Goal: Task Accomplishment & Management: Complete application form

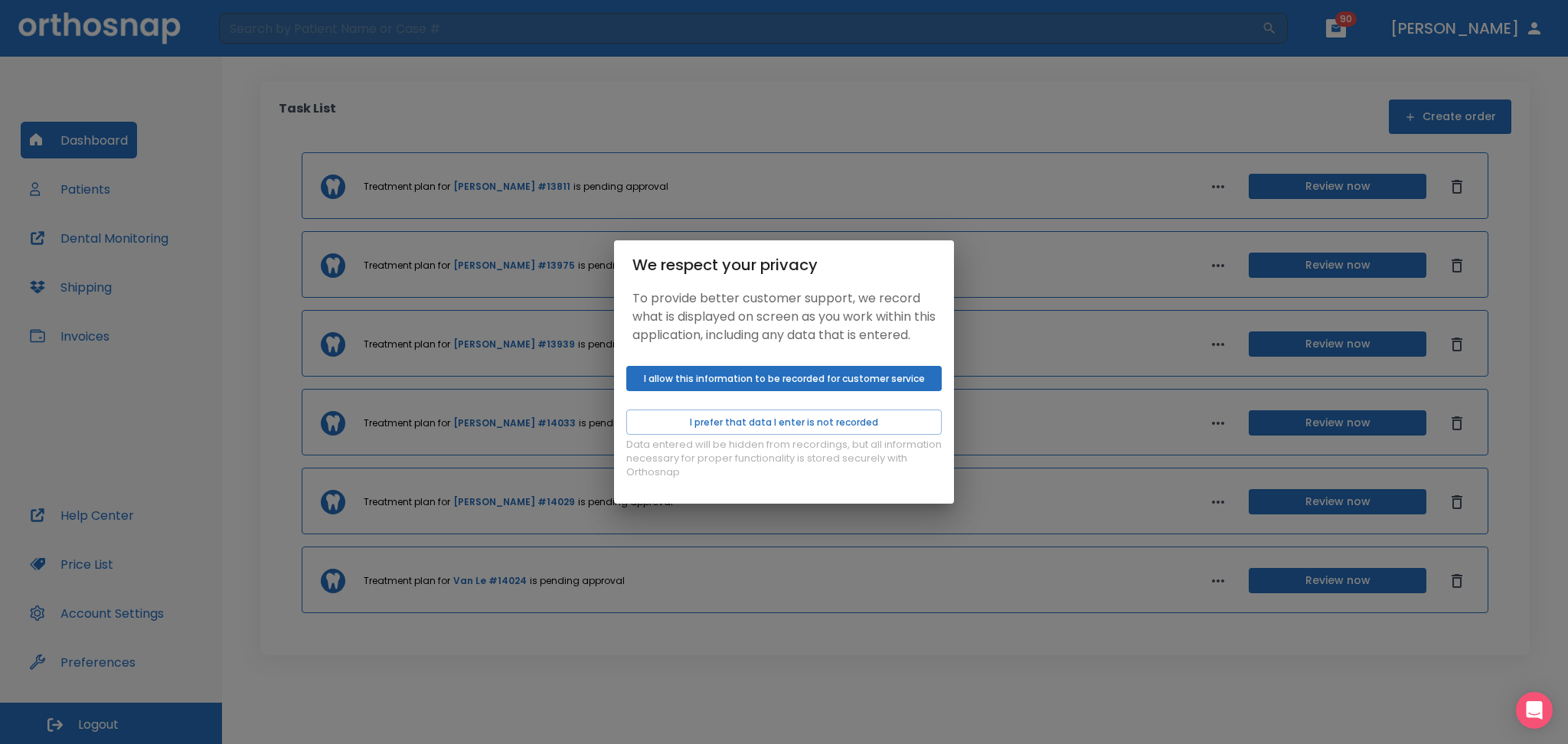
click at [702, 391] on button "I allow this information to be recorded for customer service" at bounding box center [784, 379] width 315 height 25
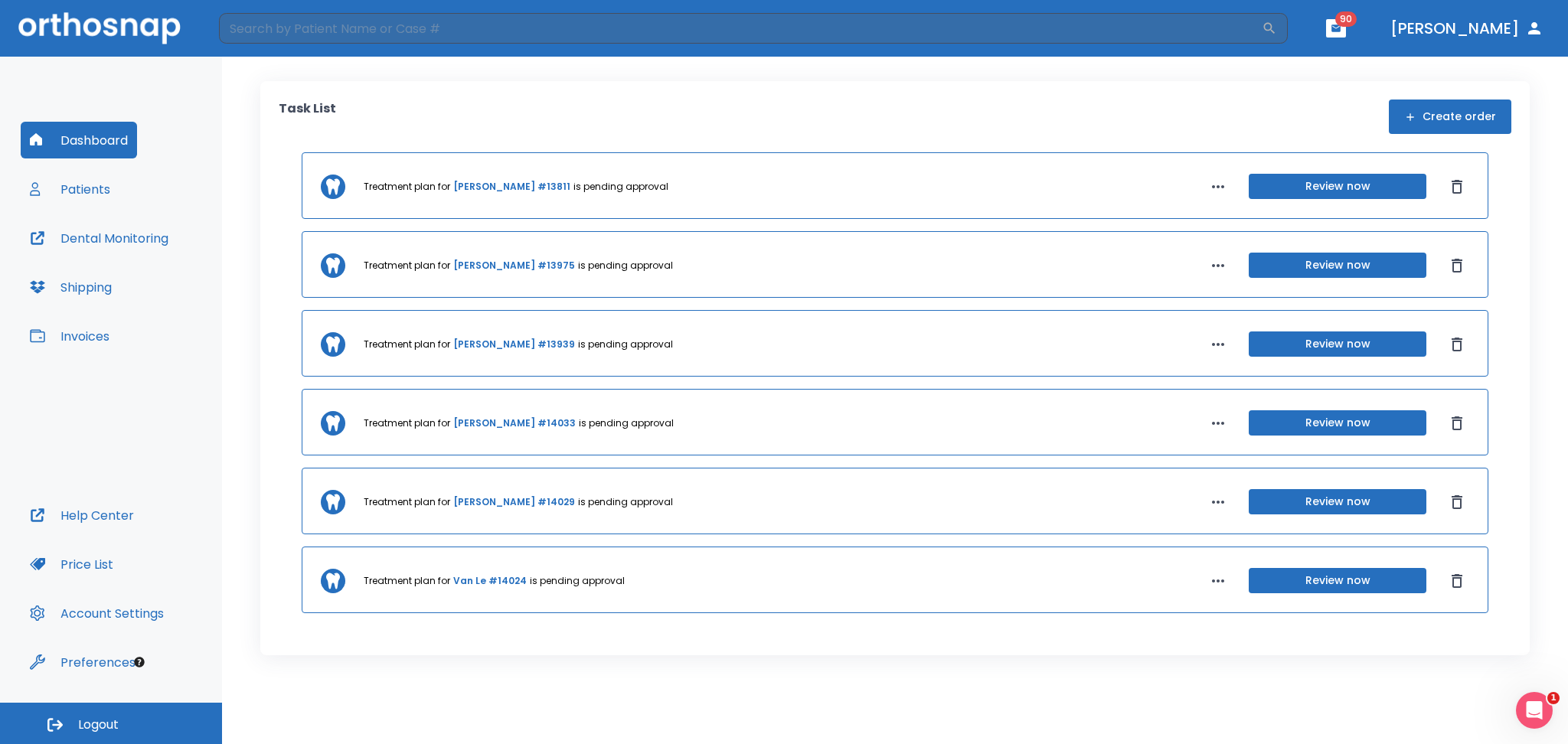
click at [72, 191] on button "Patients" at bounding box center [70, 189] width 99 height 37
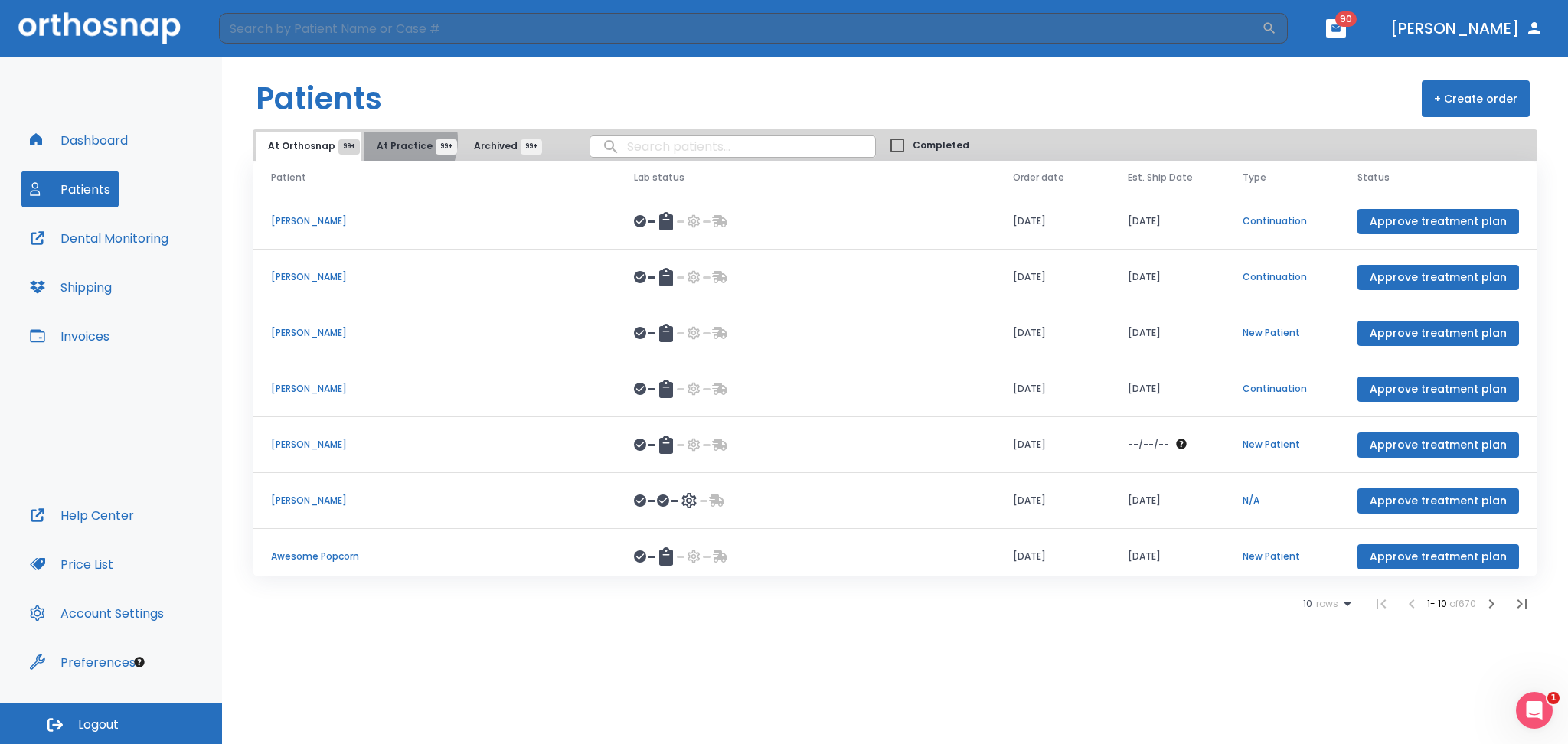
click at [385, 140] on span "At Practice 99+" at bounding box center [411, 146] width 69 height 13
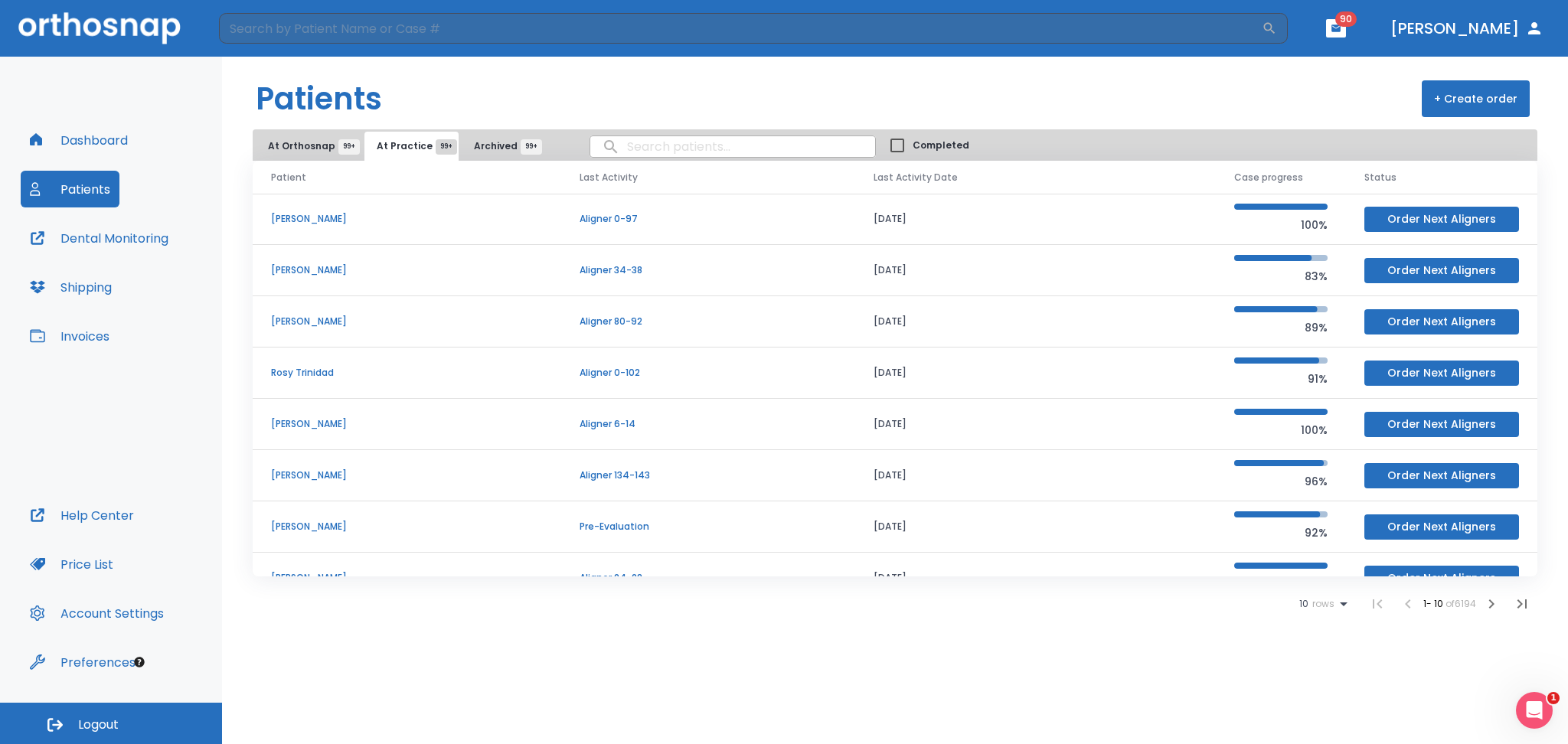
click at [659, 149] on input "search" at bounding box center [733, 146] width 285 height 30
click at [100, 145] on button "Dashboard" at bounding box center [79, 140] width 116 height 37
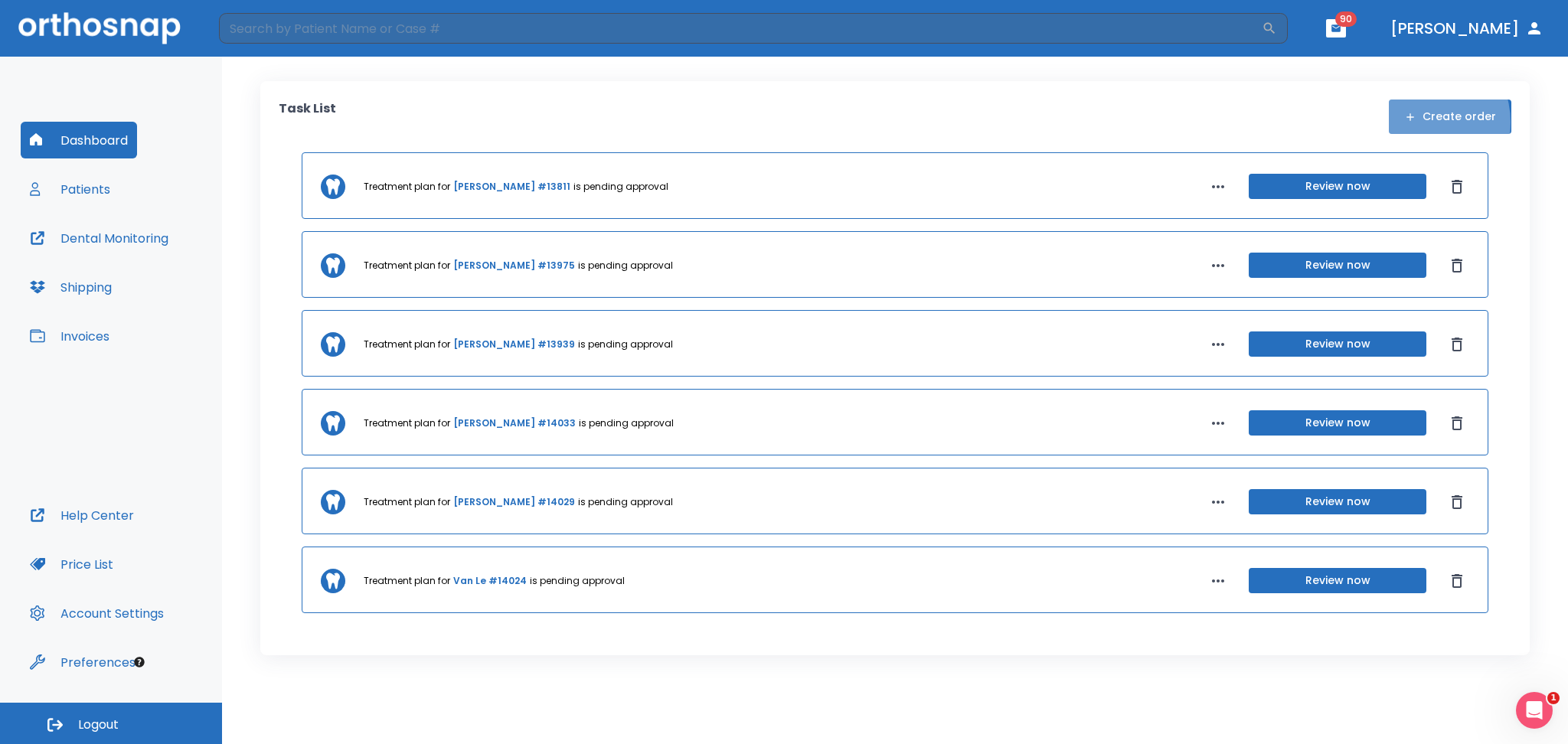
click at [1417, 123] on icon "button" at bounding box center [1410, 117] width 13 height 13
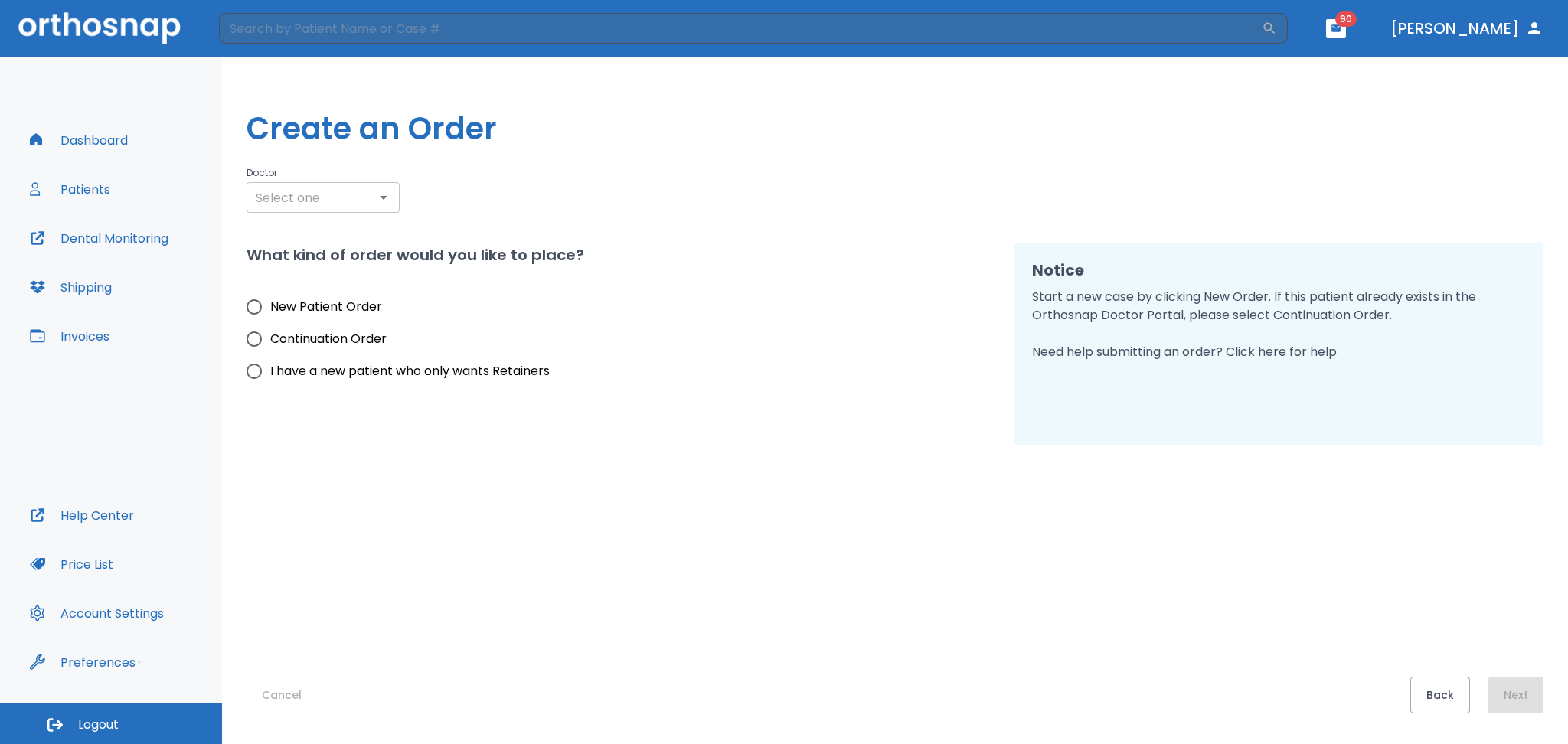
click at [345, 202] on input "text" at bounding box center [323, 197] width 144 height 22
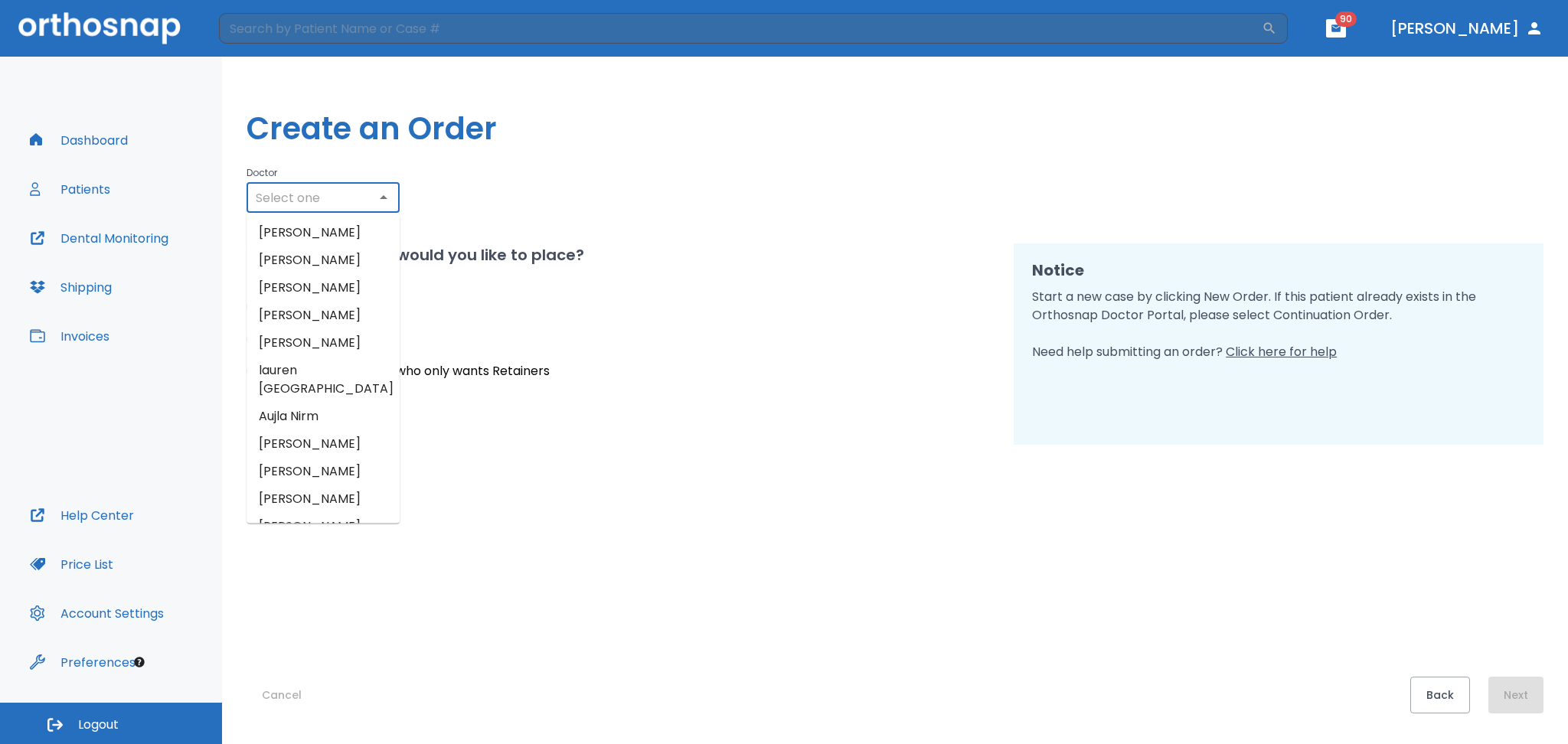
click at [326, 254] on li "Sandra Monsalve" at bounding box center [323, 260] width 153 height 28
type input "Sandra Monsalve"
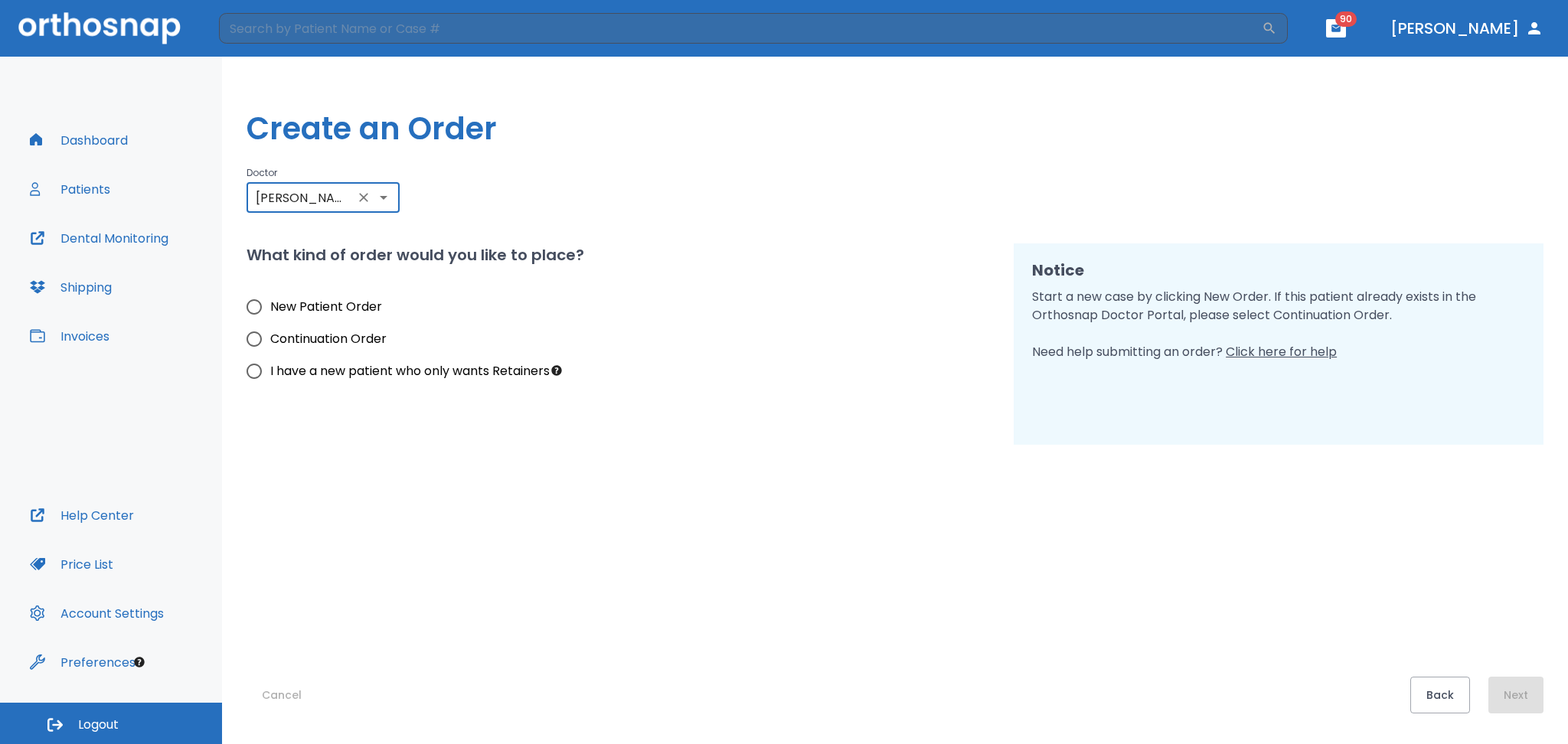
click at [258, 308] on input "New Patient Order" at bounding box center [254, 307] width 32 height 32
radio input "true"
click at [1508, 691] on button "Next" at bounding box center [1516, 695] width 55 height 37
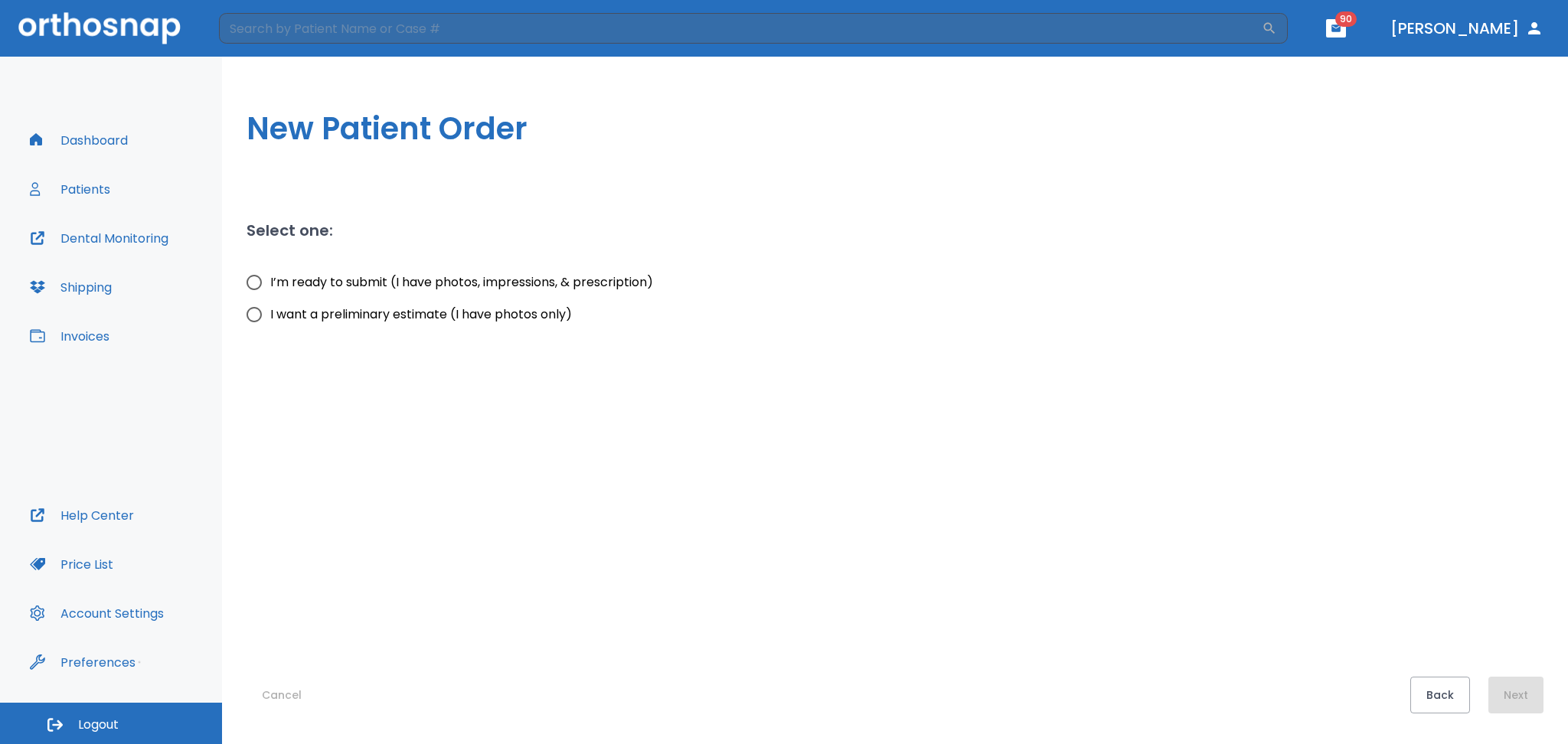
click at [310, 279] on span "I’m ready to submit (I have photos, impressions, & prescription)" at bounding box center [462, 283] width 383 height 18
click at [270, 279] on input "I’m ready to submit (I have photos, impressions, & prescription)" at bounding box center [254, 283] width 32 height 32
radio input "true"
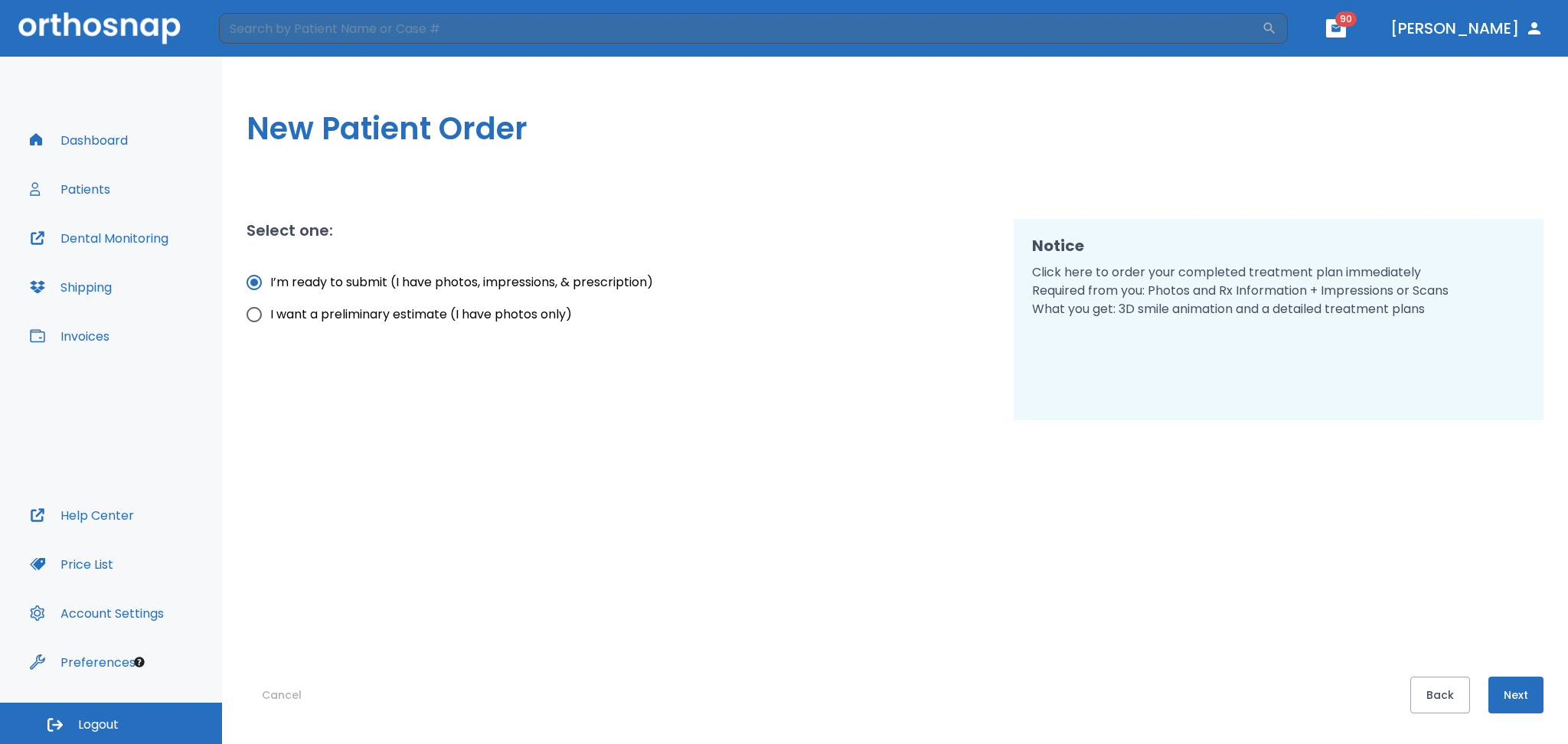
click at [1530, 694] on button "Next" at bounding box center [1516, 695] width 55 height 37
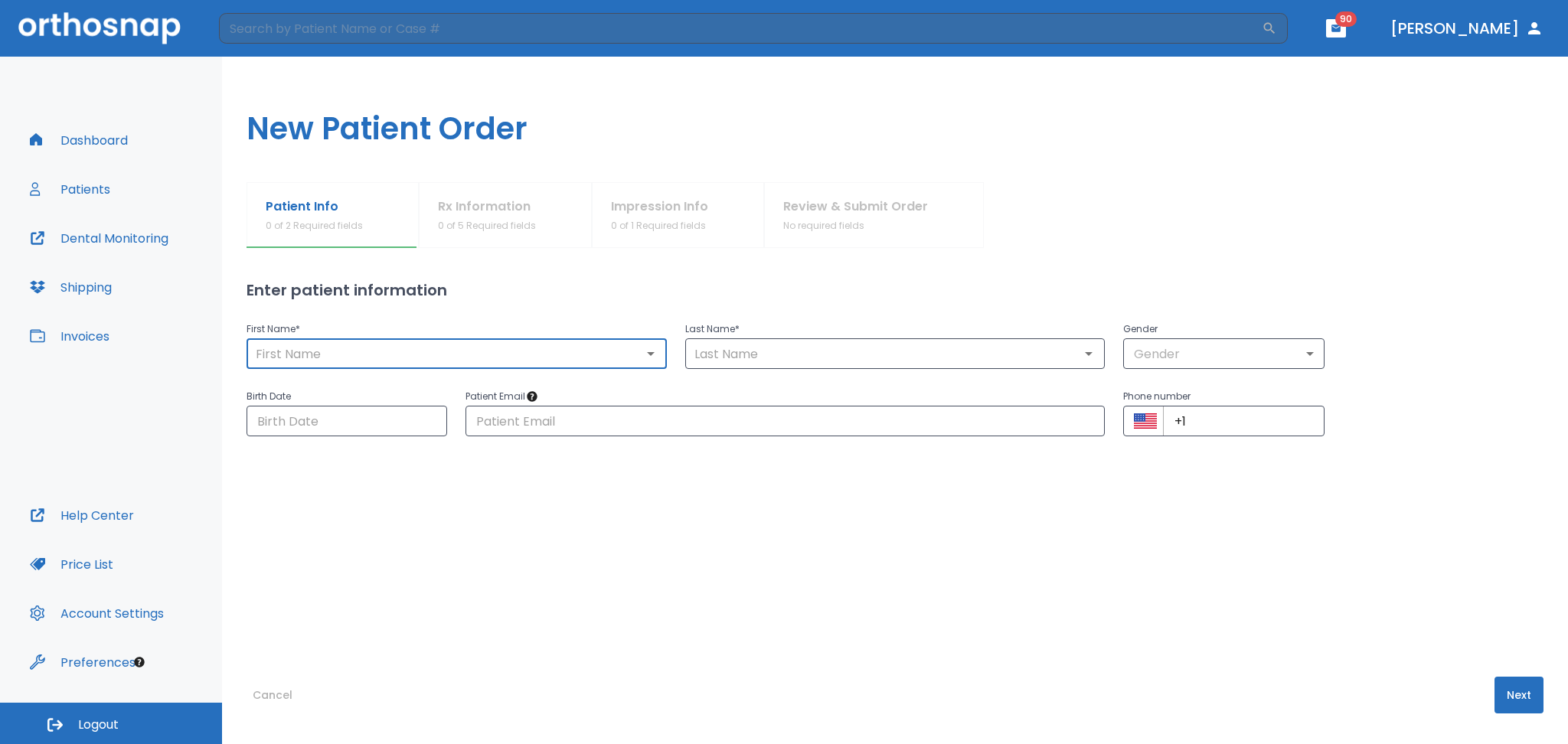
click at [300, 354] on input "text" at bounding box center [457, 354] width 411 height 22
type input "Stephany"
click at [733, 353] on input "text" at bounding box center [896, 354] width 411 height 22
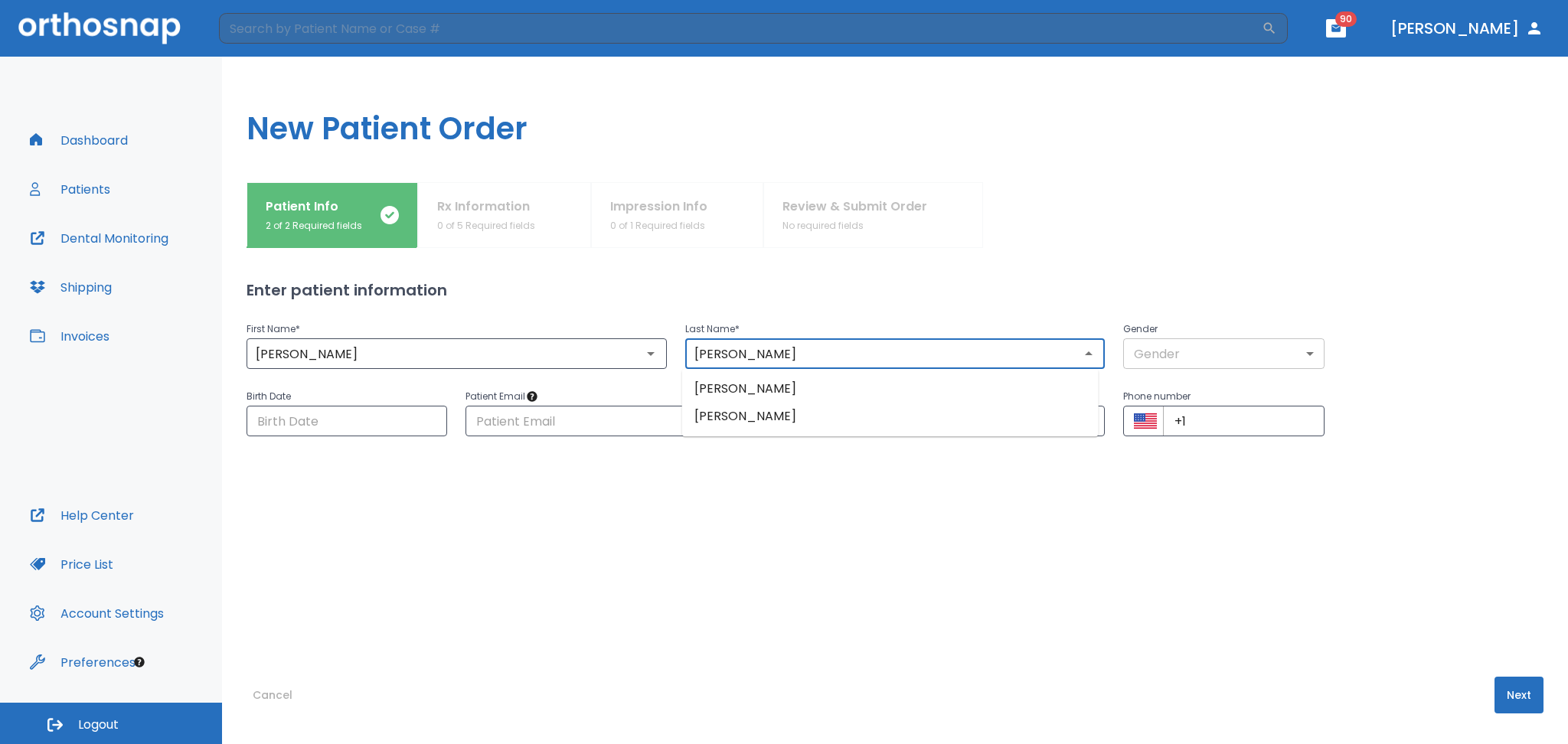
type input "Castellanos"
click at [1259, 362] on body "​ 90 Dr. Castellanos Dashboard Patients Dental Monitoring Shipping Invoices Hel…" at bounding box center [784, 372] width 1568 height 744
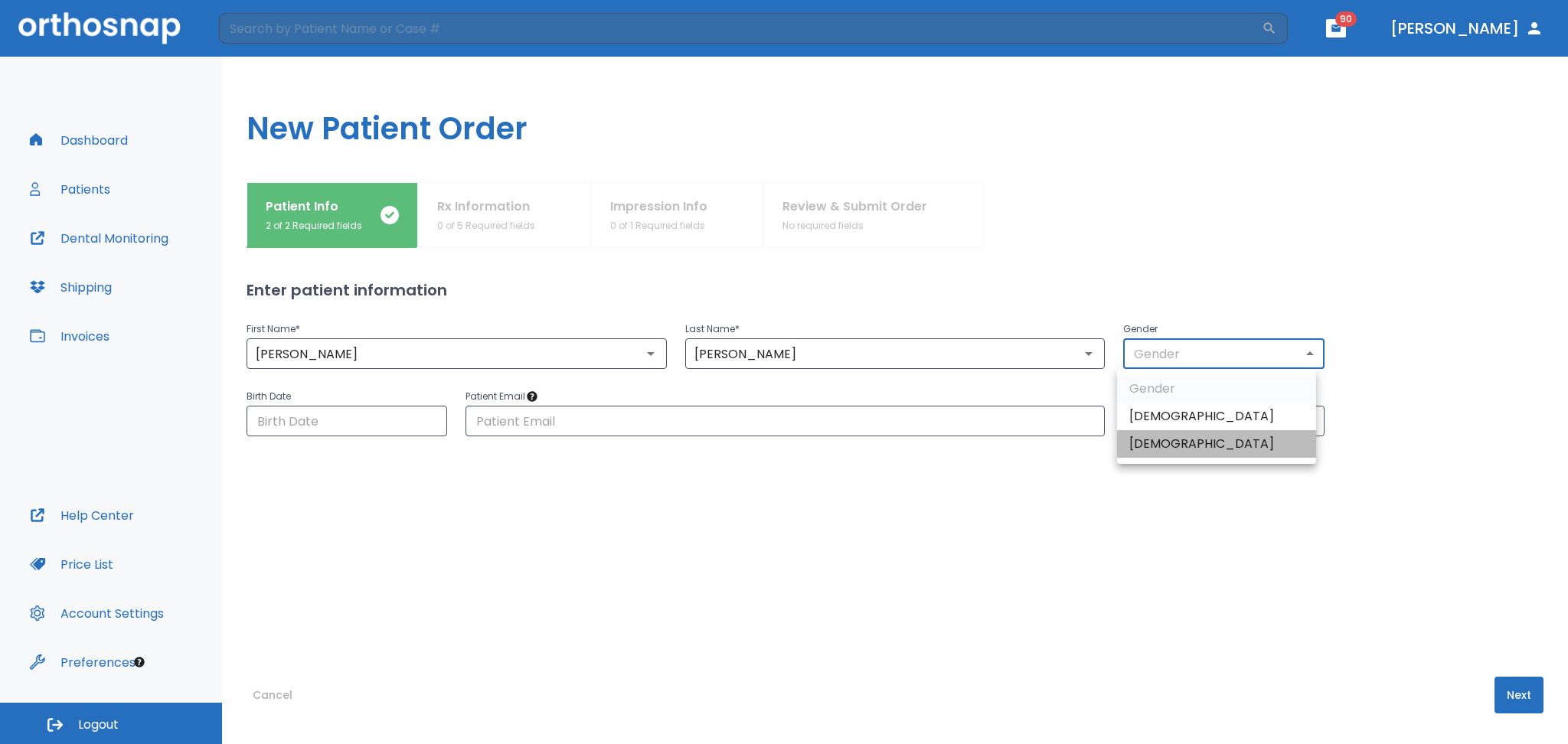
drag, startPoint x: 1215, startPoint y: 441, endPoint x: 1089, endPoint y: 397, distance: 133.5
click at [1215, 444] on li "Female" at bounding box center [1217, 444] width 199 height 28
type input "0"
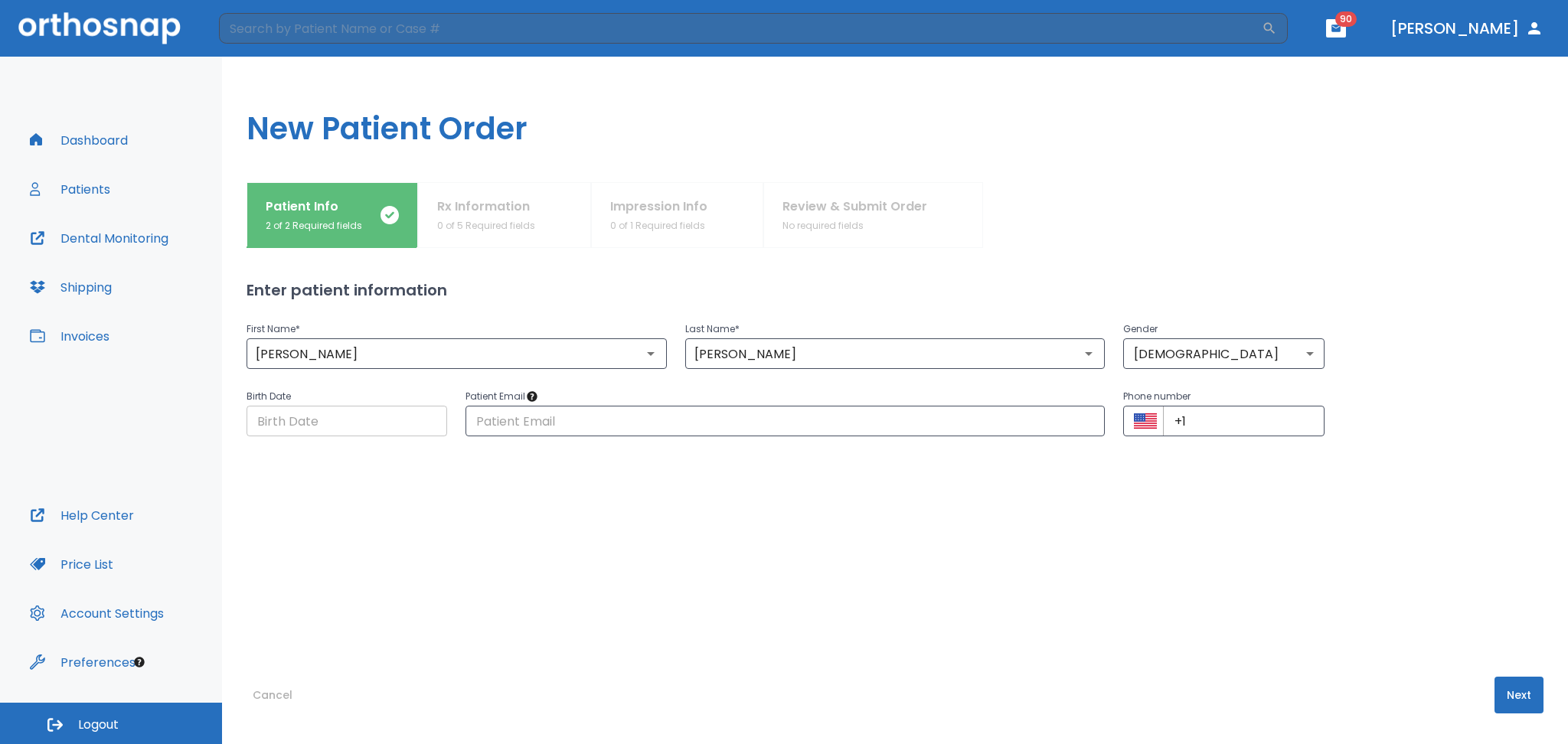
drag, startPoint x: 294, startPoint y: 436, endPoint x: 285, endPoint y: 430, distance: 10.8
click at [294, 439] on div "First Name * Stephany ​ Last Name * Castellanos ​ Gender Female 0 ​ Birth Date …" at bounding box center [895, 458] width 1297 height 313
click at [285, 430] on input "Choose date" at bounding box center [347, 420] width 201 height 31
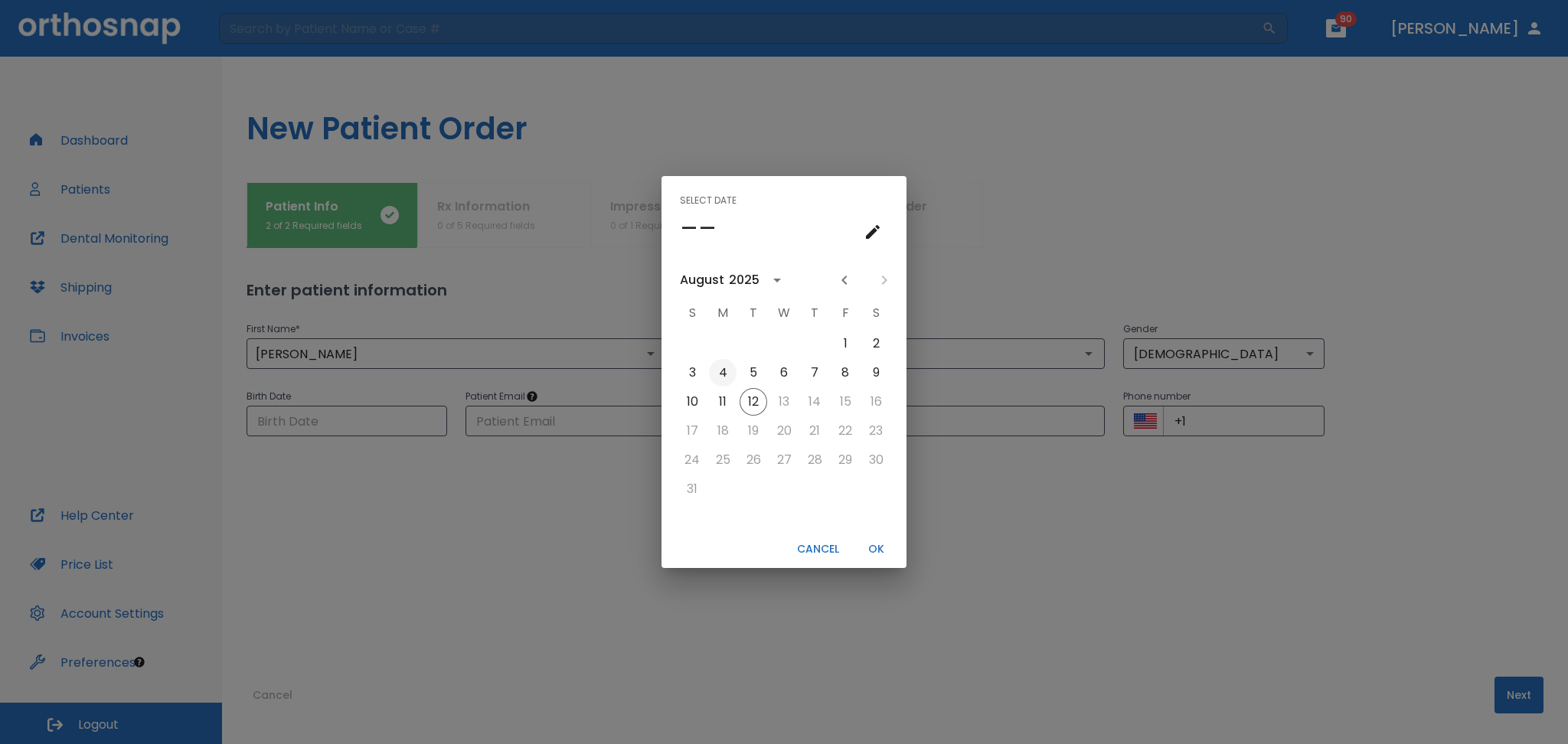
click at [732, 377] on button "4" at bounding box center [723, 372] width 28 height 28
type input "08/04/2025"
drag, startPoint x: 877, startPoint y: 543, endPoint x: 855, endPoint y: 527, distance: 27.2
click at [876, 543] on button "OK" at bounding box center [876, 549] width 49 height 25
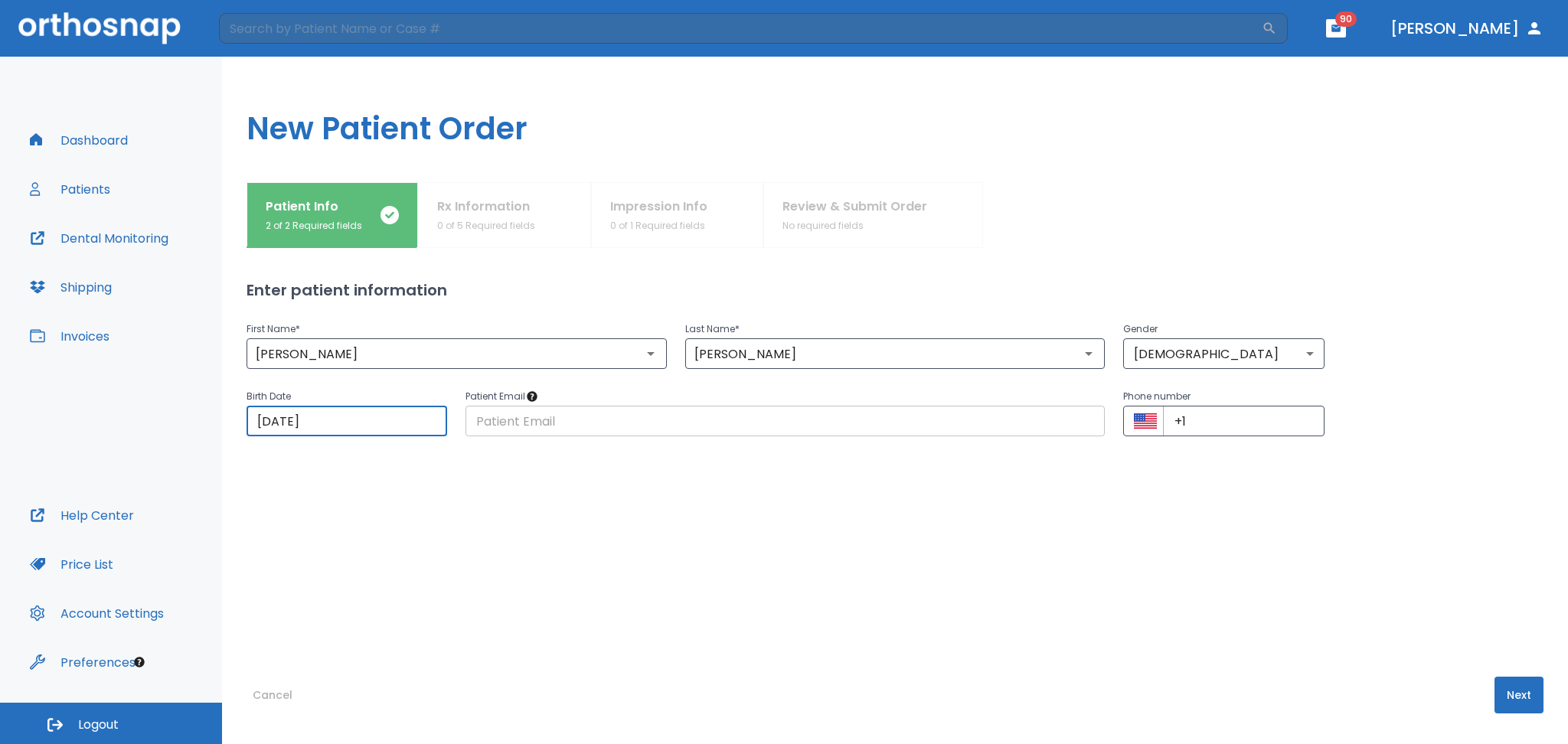
click at [585, 435] on input "text" at bounding box center [785, 420] width 640 height 31
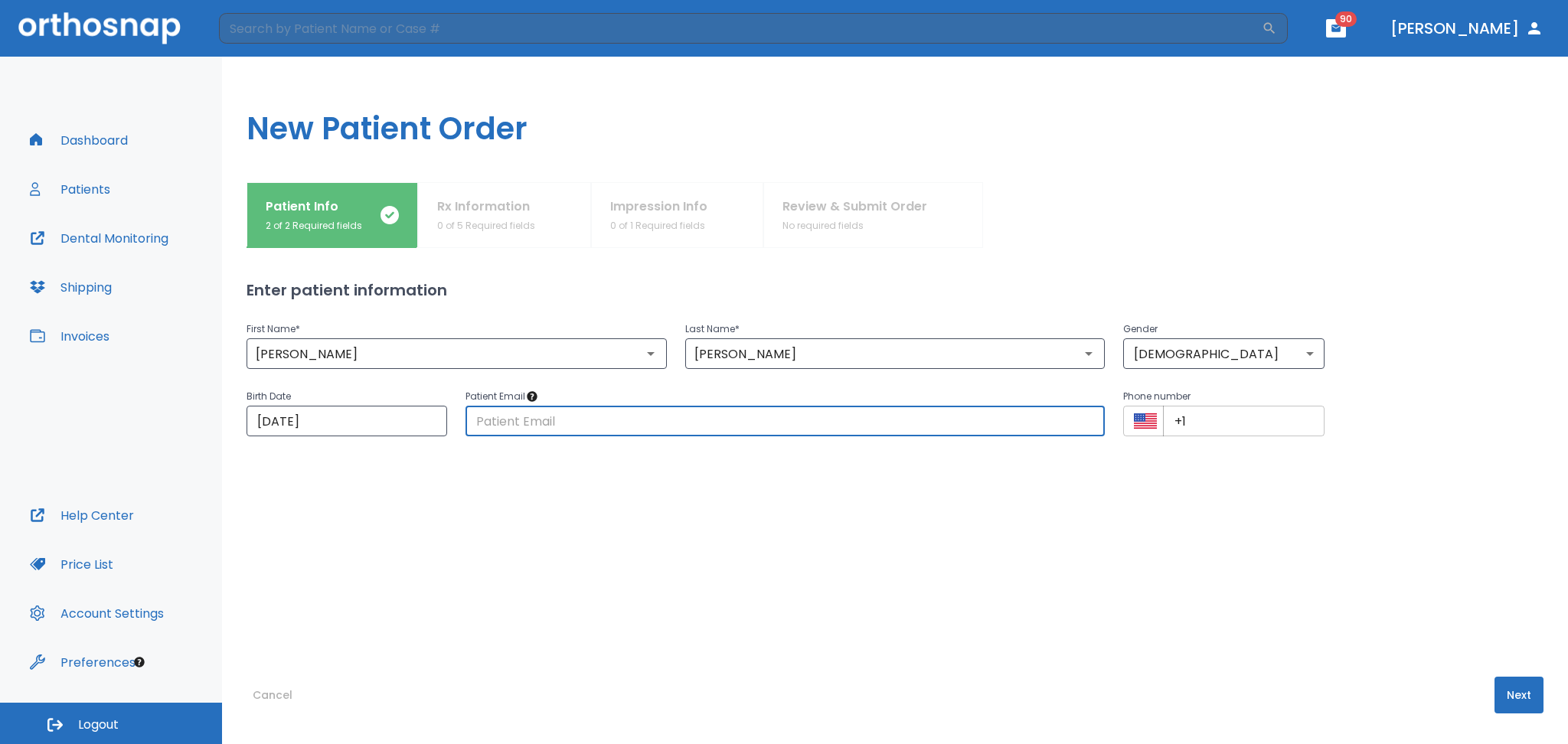
click at [1208, 422] on input "+1" at bounding box center [1244, 420] width 161 height 31
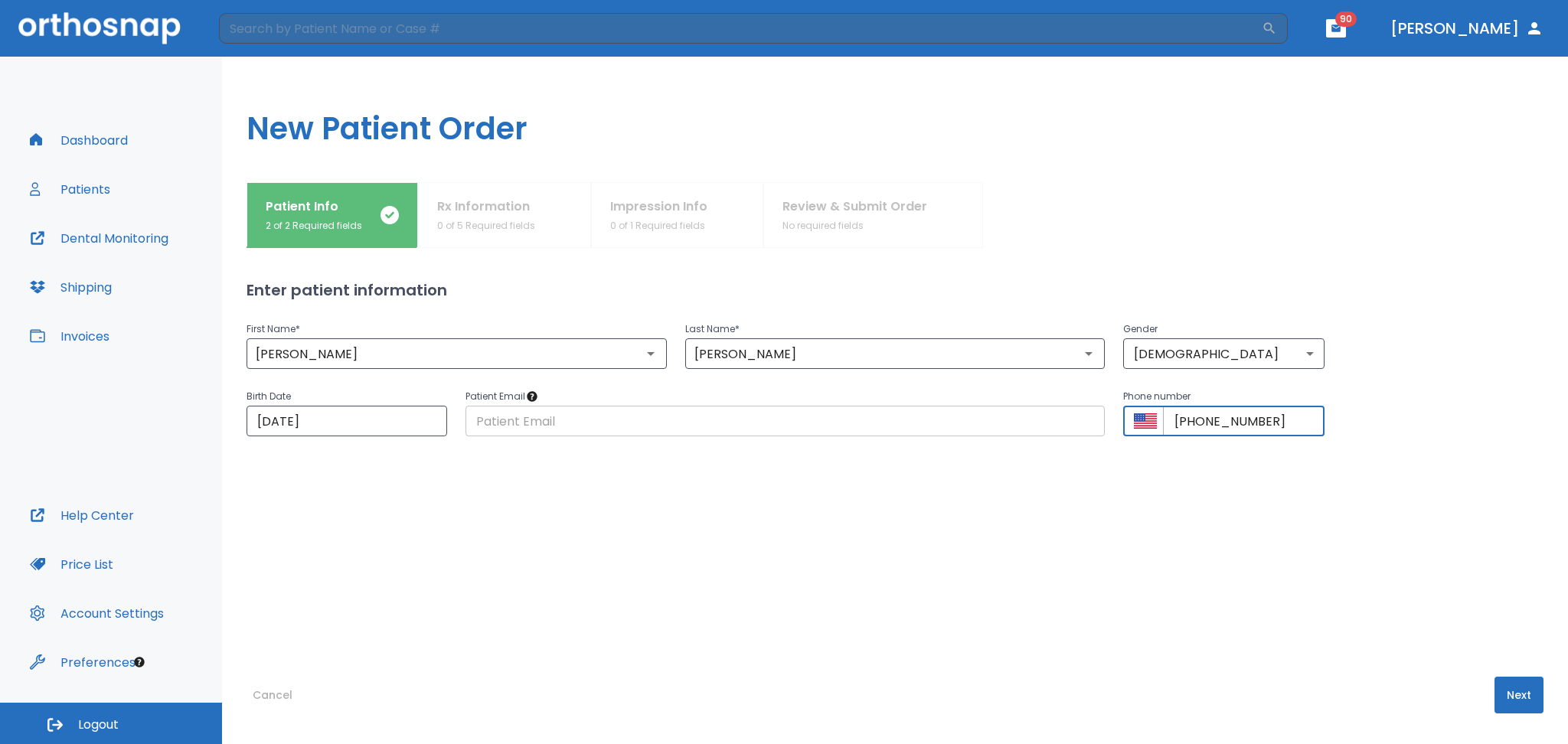
type input "+1 (222) 222-2222"
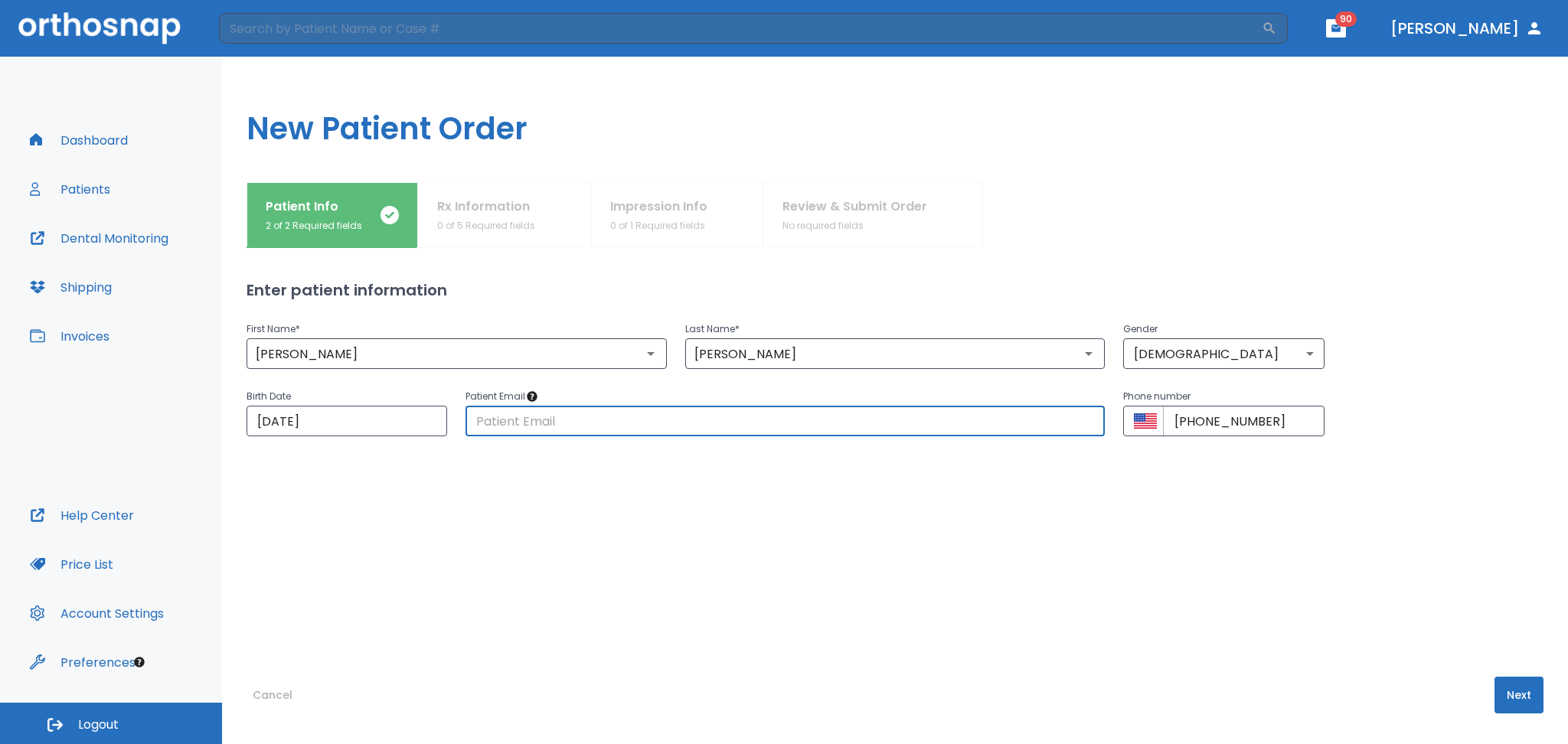
click at [646, 424] on input "text" at bounding box center [785, 420] width 640 height 31
type input "dblltd@sbcglobal.net"
click at [1496, 686] on button "Next" at bounding box center [1519, 695] width 49 height 37
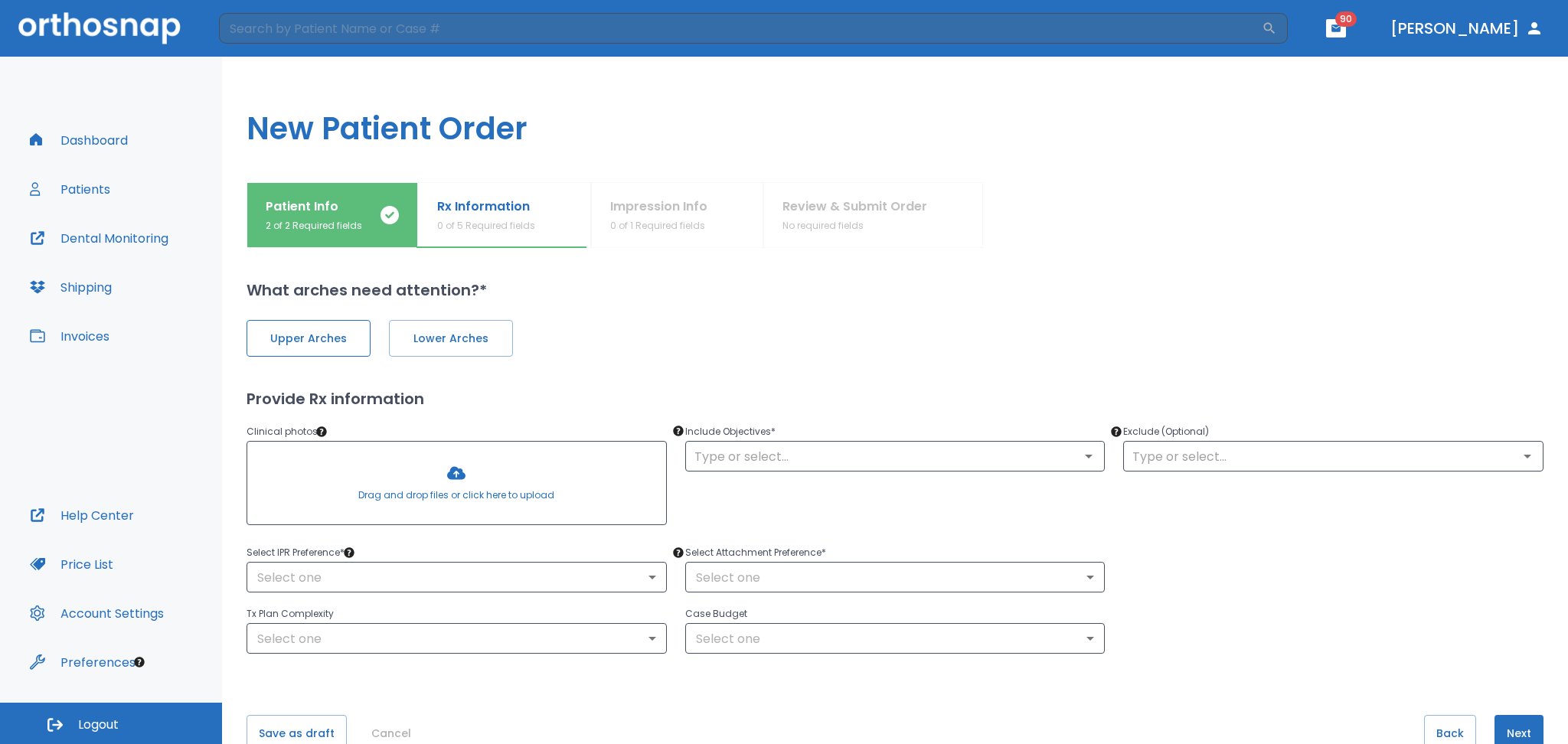
click at [319, 344] on span "Upper Arches" at bounding box center [309, 339] width 92 height 16
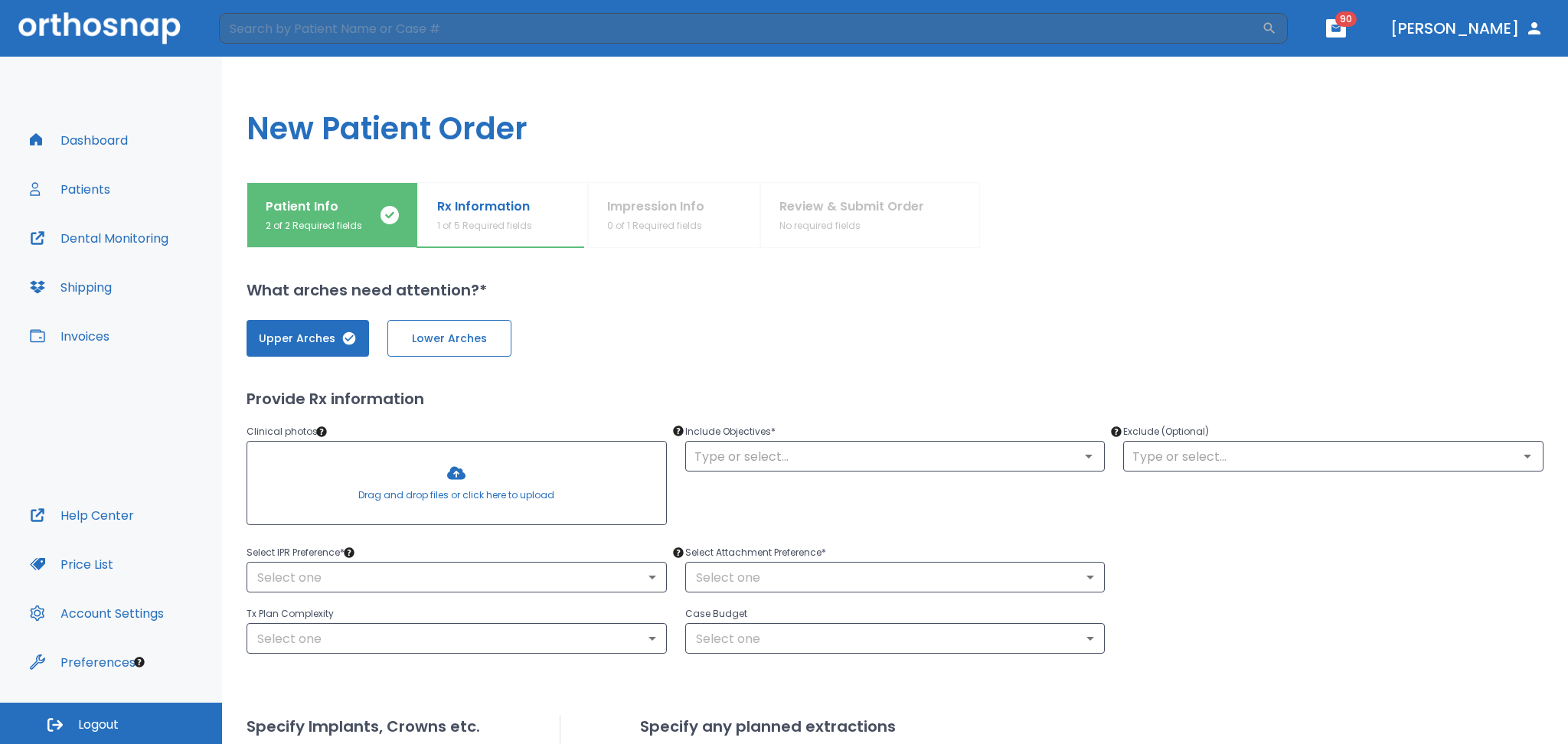
drag, startPoint x: 295, startPoint y: 349, endPoint x: 394, endPoint y: 346, distance: 99.0
click at [296, 349] on button "Upper Arches" at bounding box center [308, 339] width 123 height 37
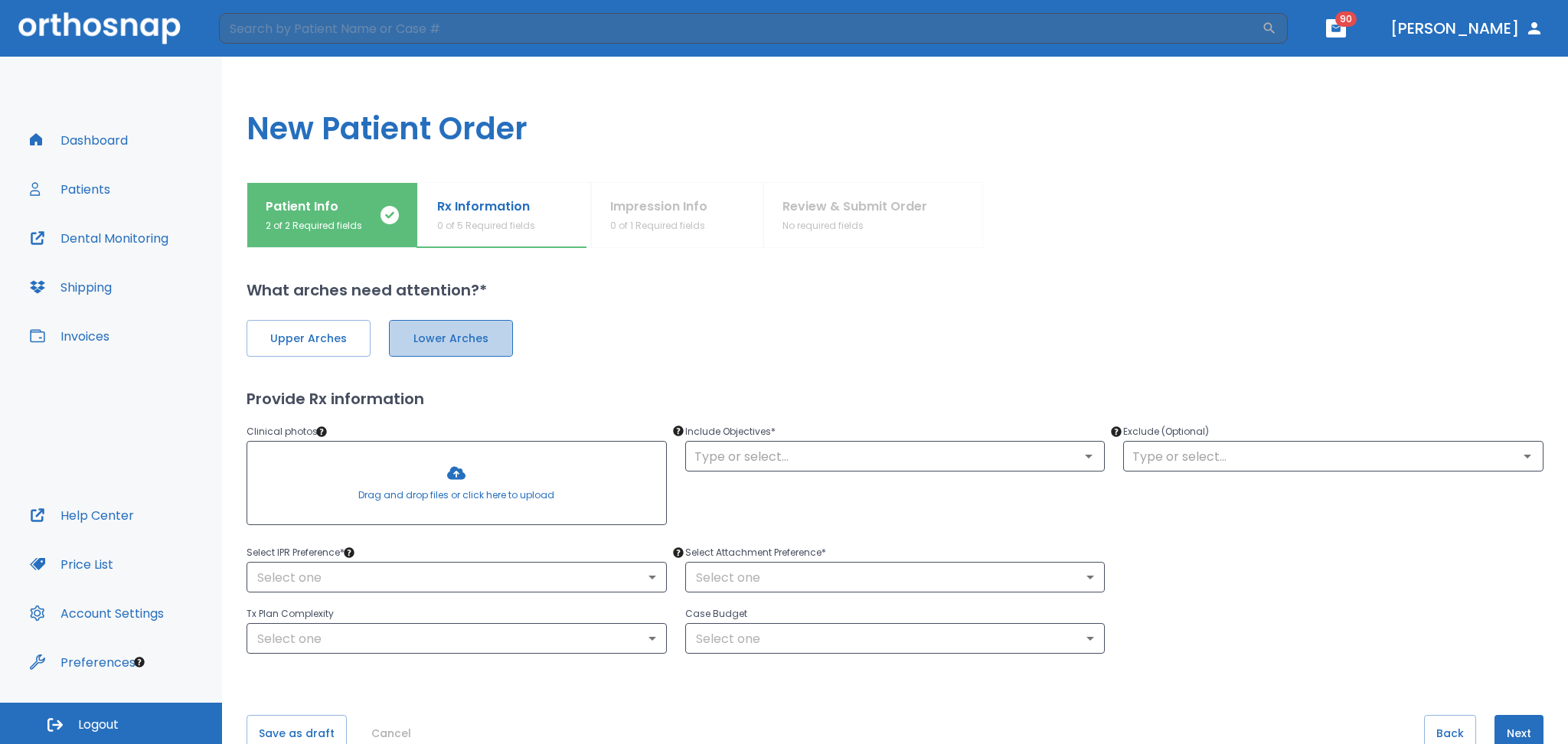
click at [411, 346] on span "Lower Arches" at bounding box center [451, 339] width 92 height 16
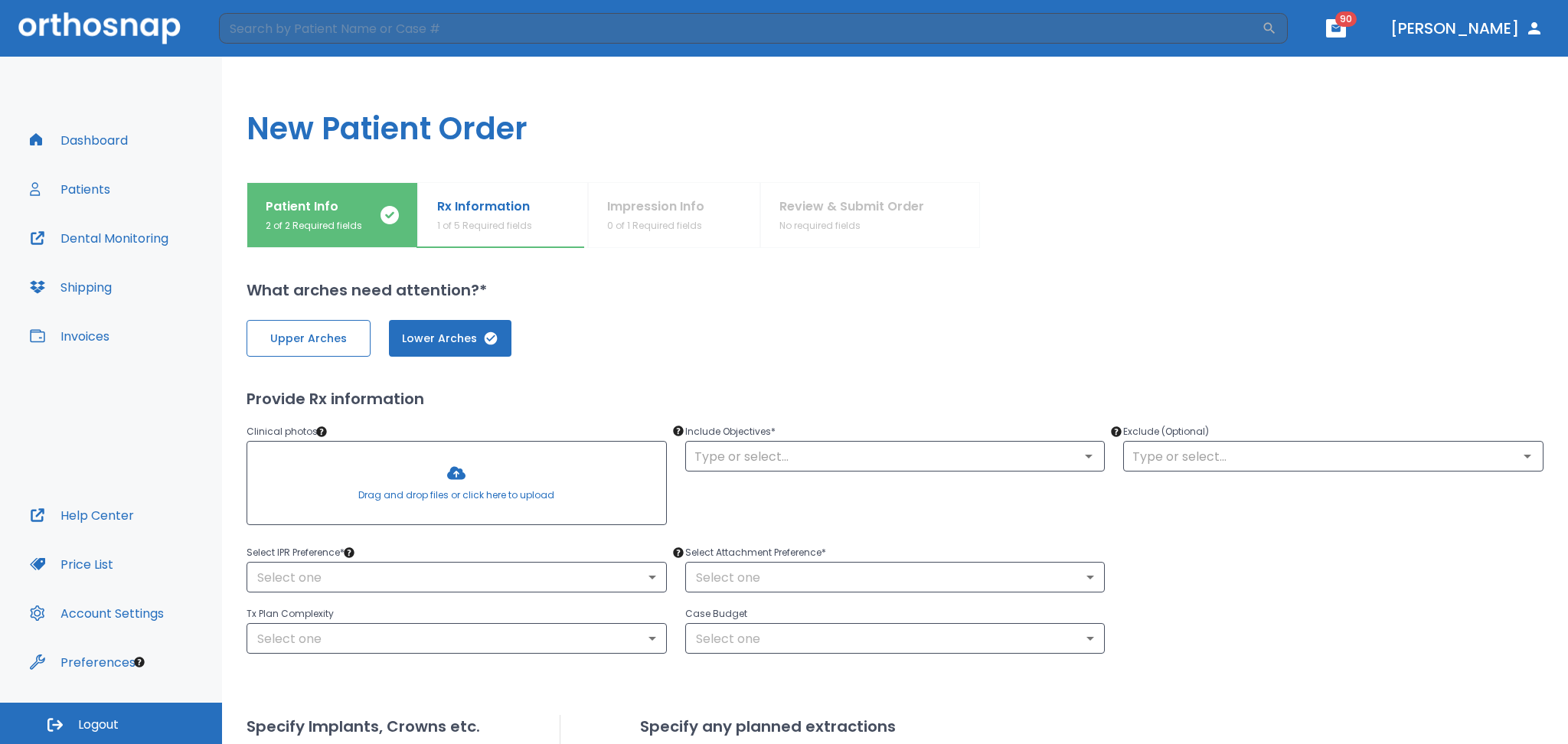
click at [298, 347] on button "Upper Arches" at bounding box center [309, 339] width 124 height 37
click at [398, 442] on link "click here for a template" at bounding box center [438, 438] width 114 height 13
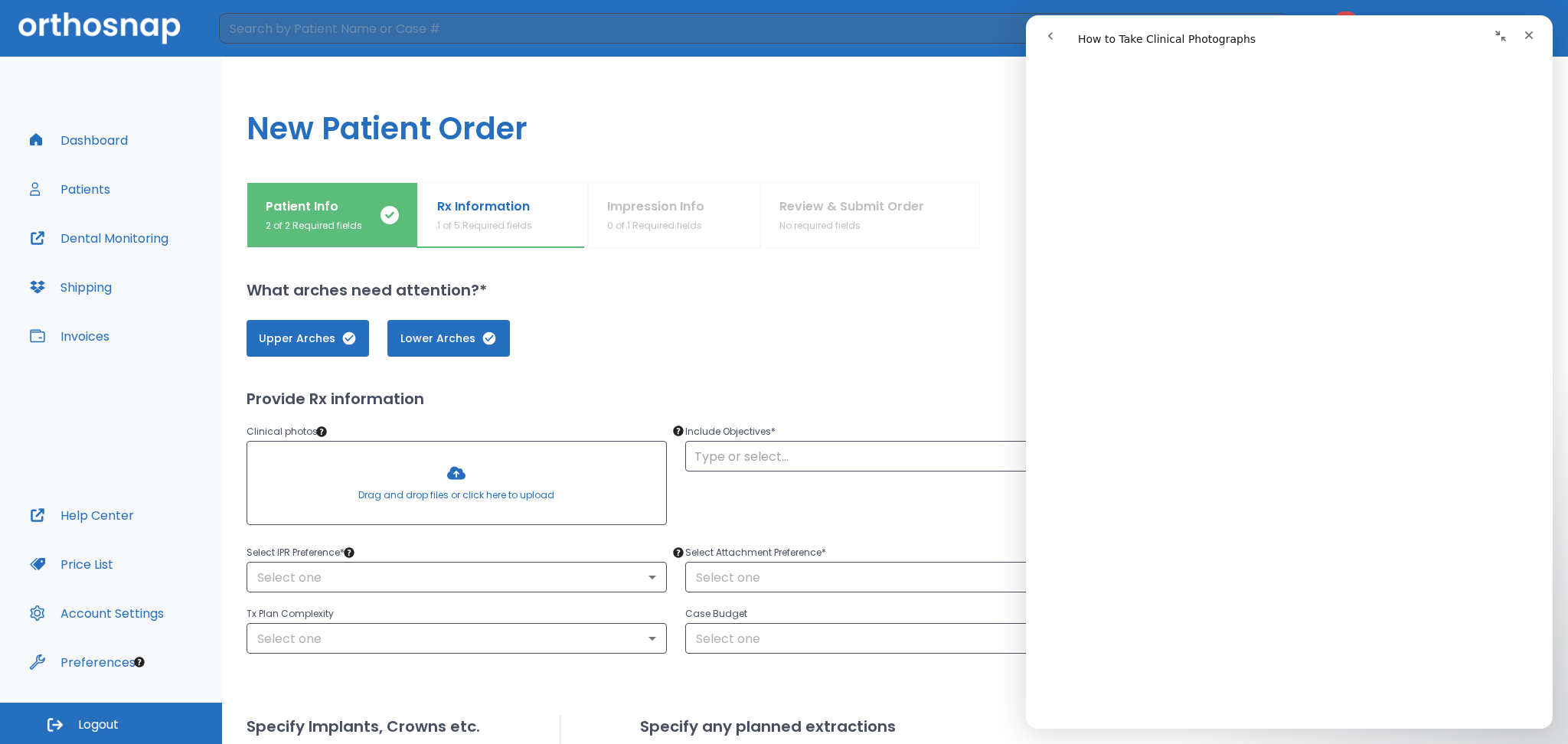
scroll to position [102, 0]
click at [1535, 31] on icon "Close" at bounding box center [1529, 35] width 13 height 13
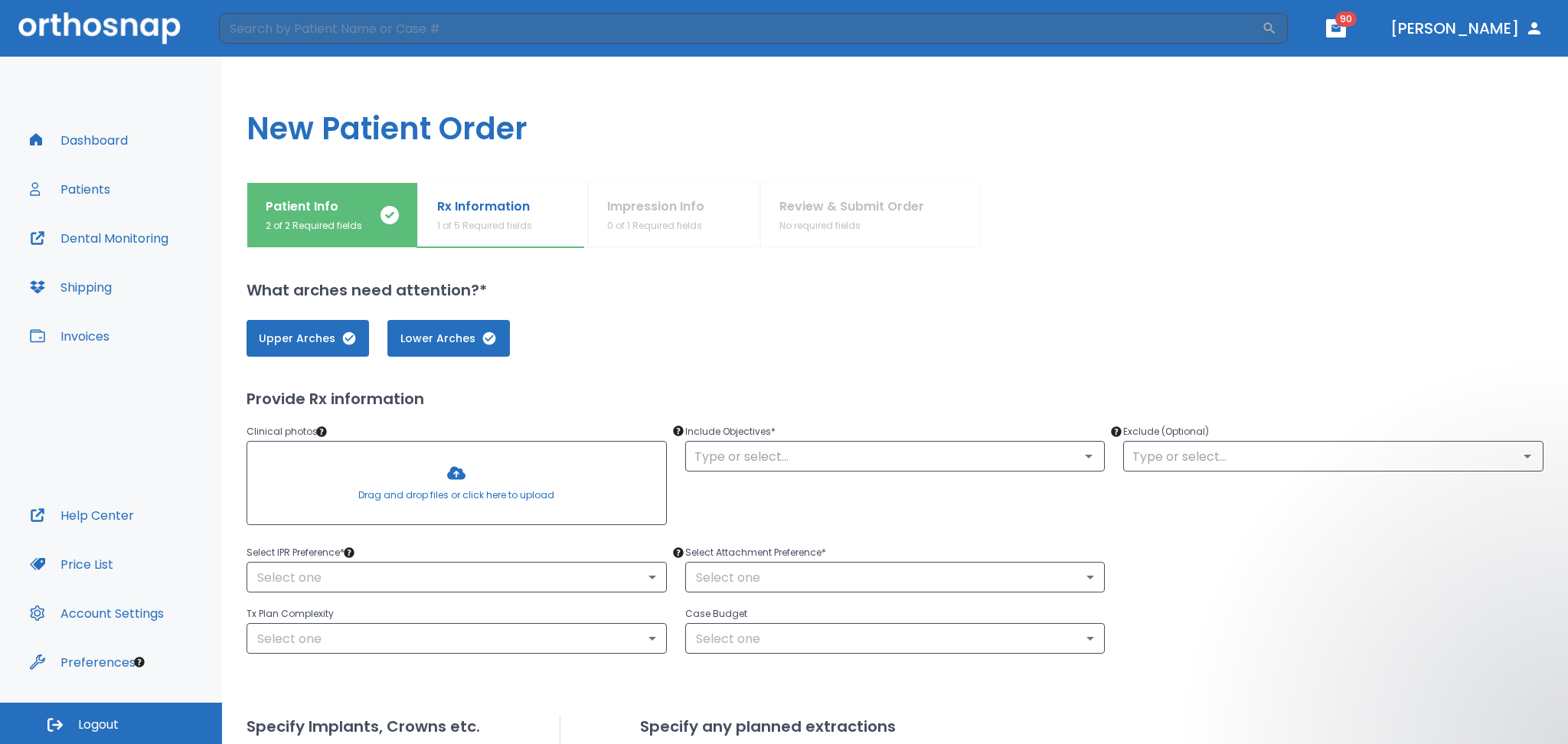
scroll to position [0, 0]
click at [335, 495] on div at bounding box center [457, 482] width 419 height 83
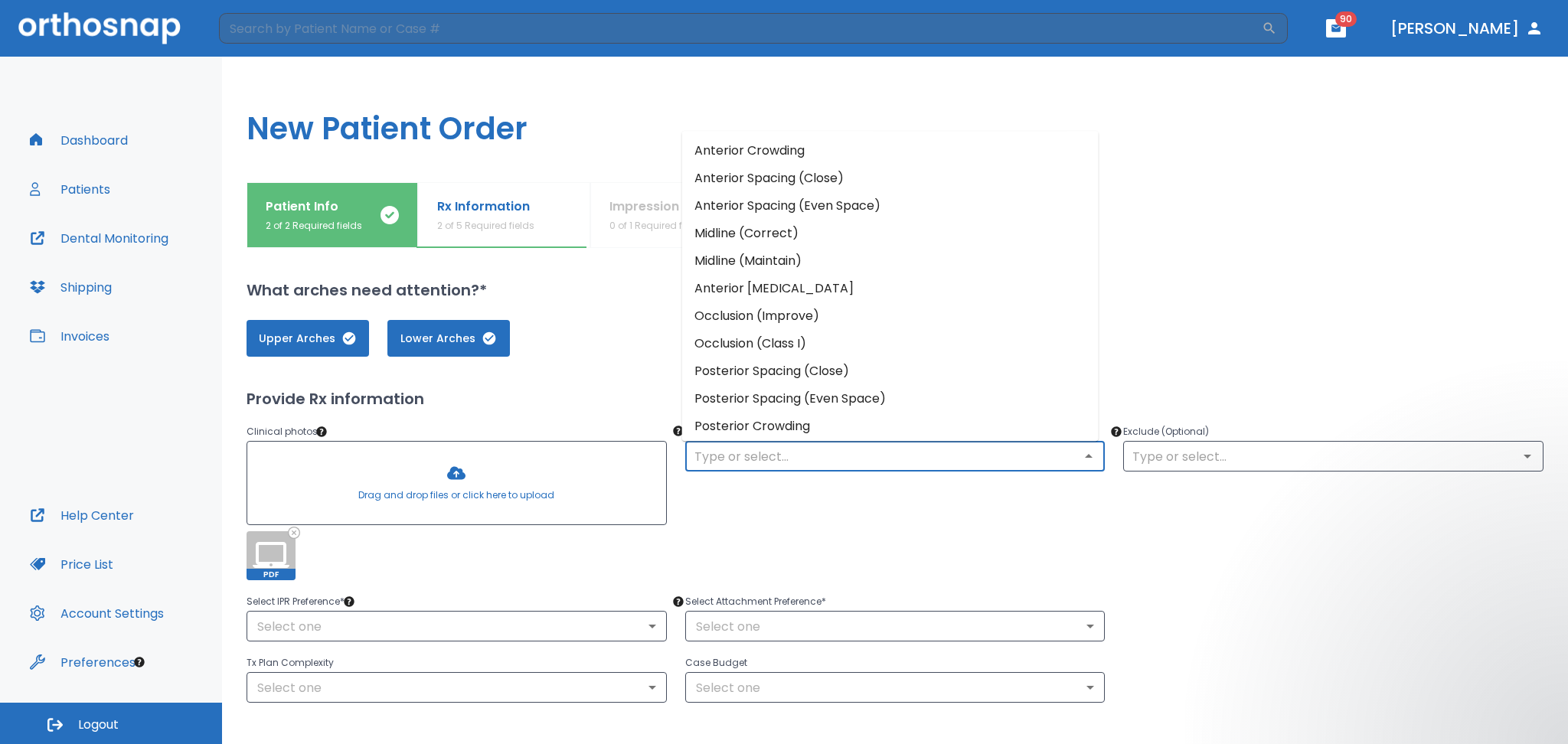
click at [768, 456] on input "text" at bounding box center [896, 456] width 411 height 22
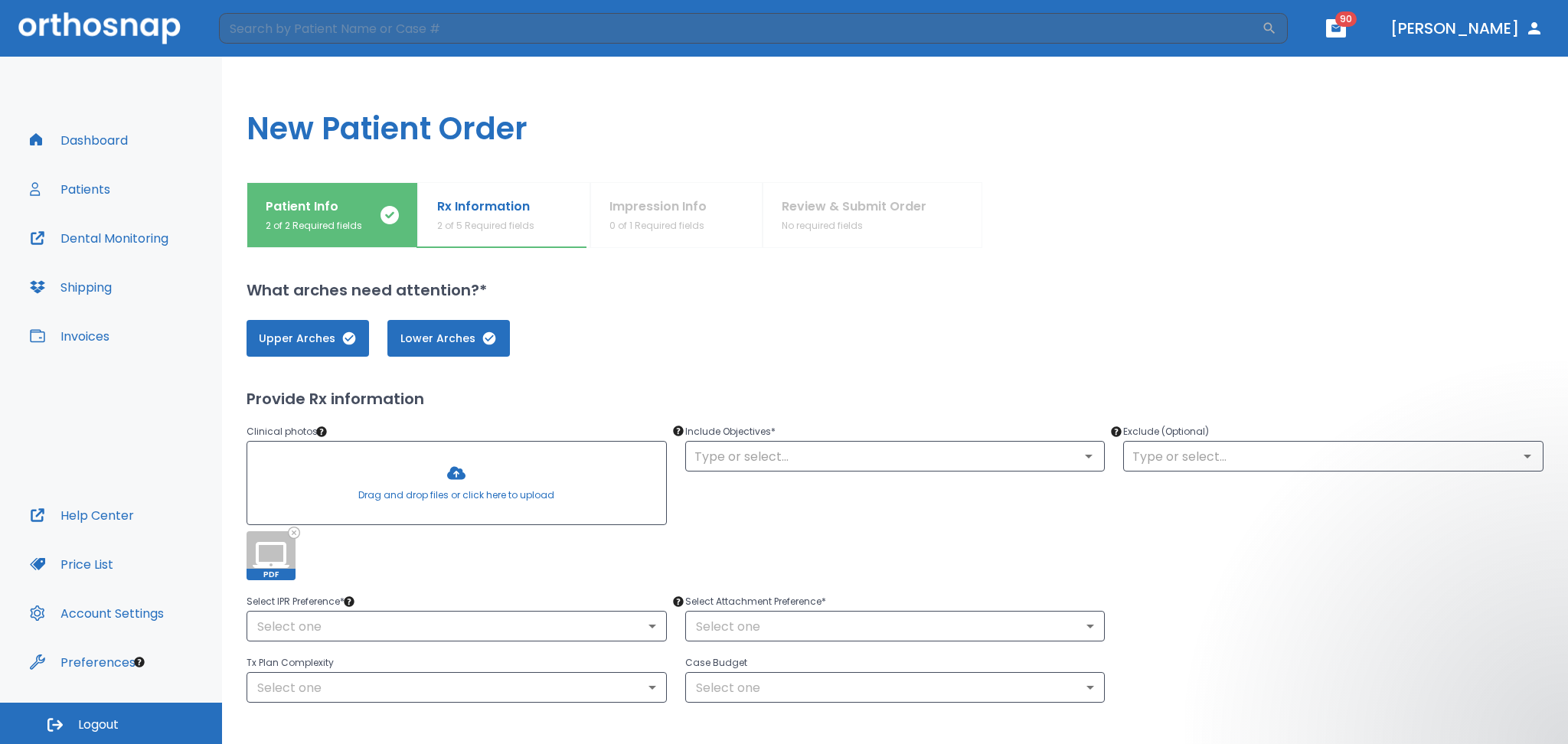
click at [768, 500] on div "Include Objectives * ​" at bounding box center [886, 492] width 439 height 176
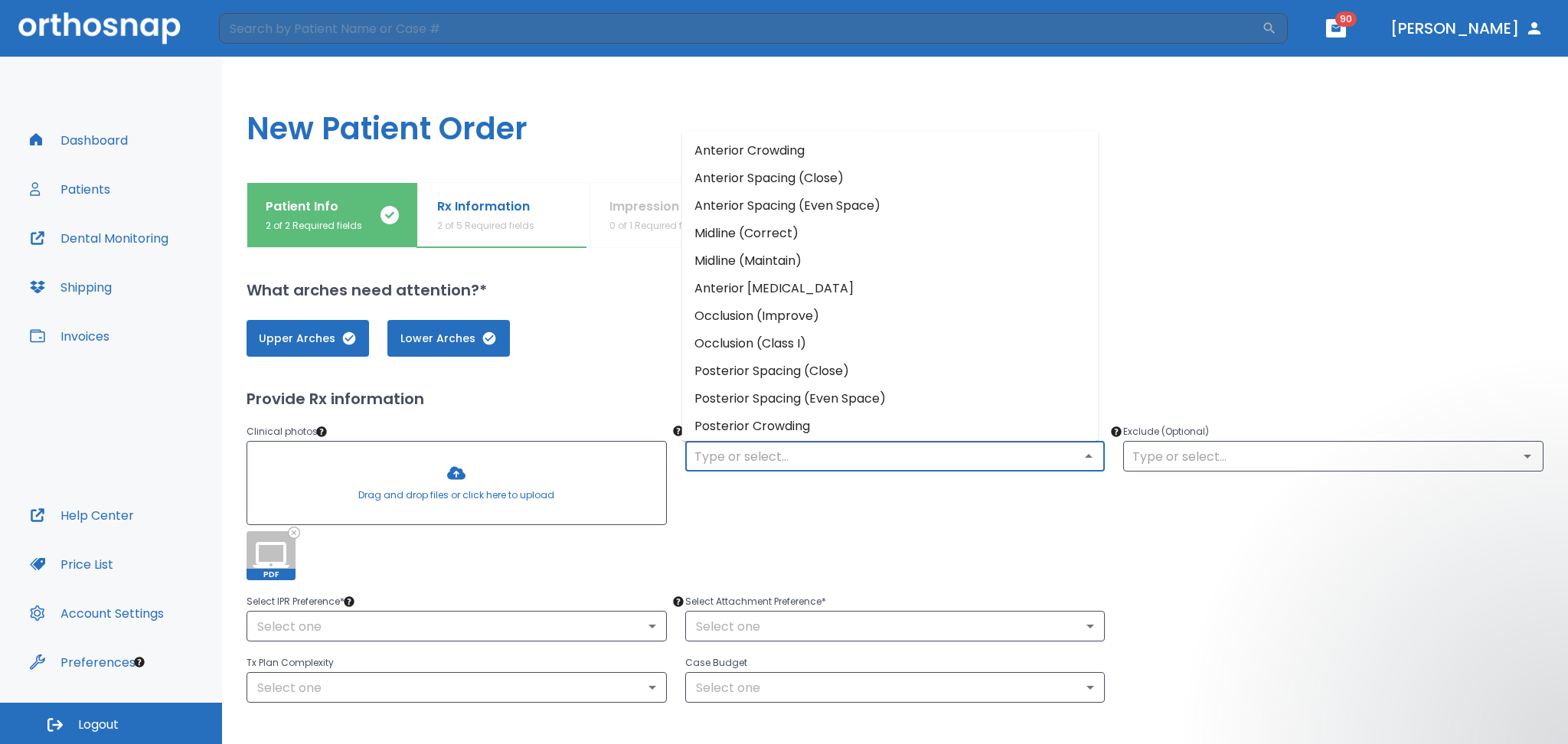
click at [788, 466] on input "text" at bounding box center [896, 456] width 411 height 22
click at [730, 293] on li "Anterior Crossbite" at bounding box center [891, 288] width 416 height 28
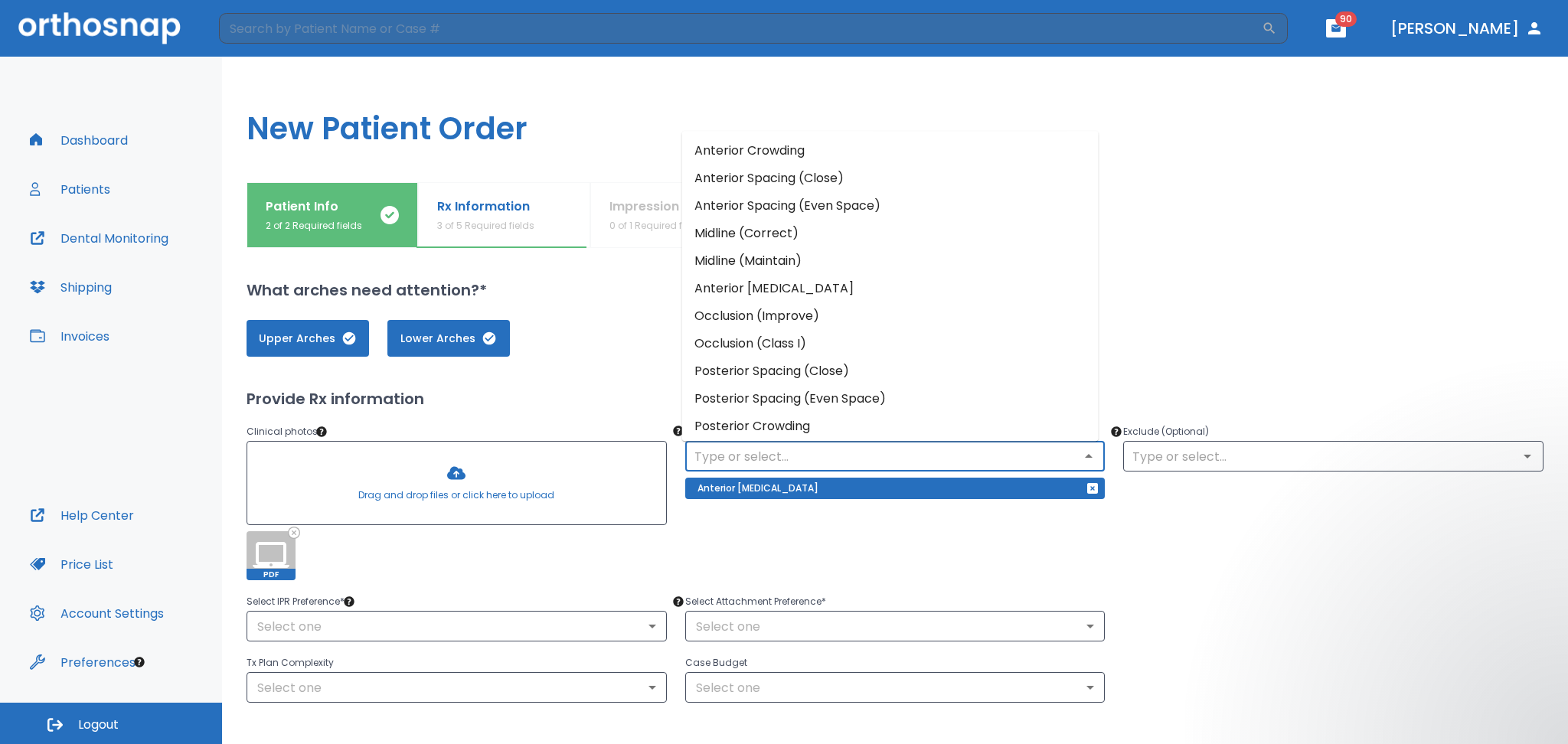
click at [744, 462] on input "text" at bounding box center [896, 456] width 411 height 22
click at [769, 186] on li "Anterior Spacing (Close)" at bounding box center [891, 178] width 416 height 28
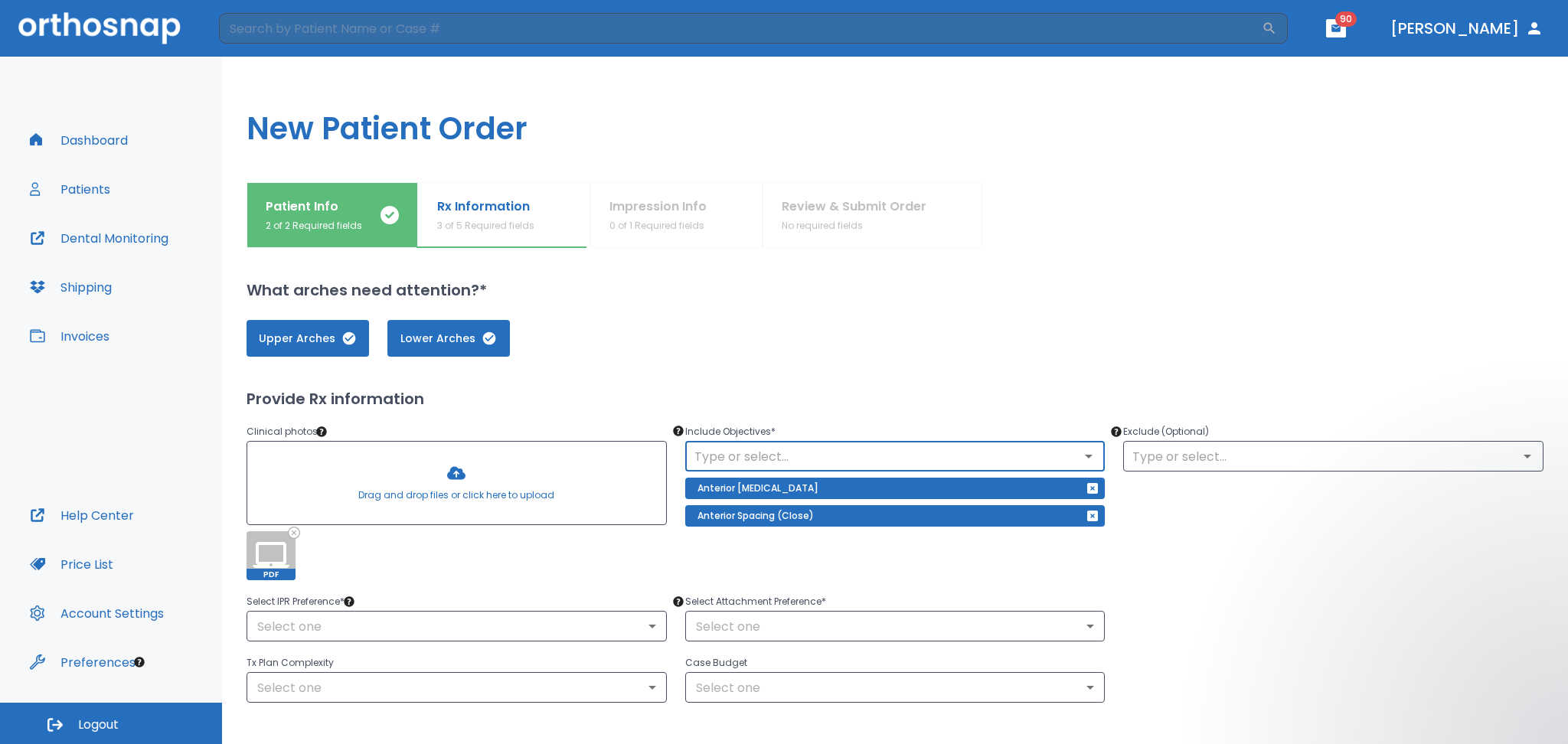
click at [740, 434] on p "Include Objectives *" at bounding box center [896, 431] width 421 height 18
click at [740, 453] on input "text" at bounding box center [896, 456] width 411 height 22
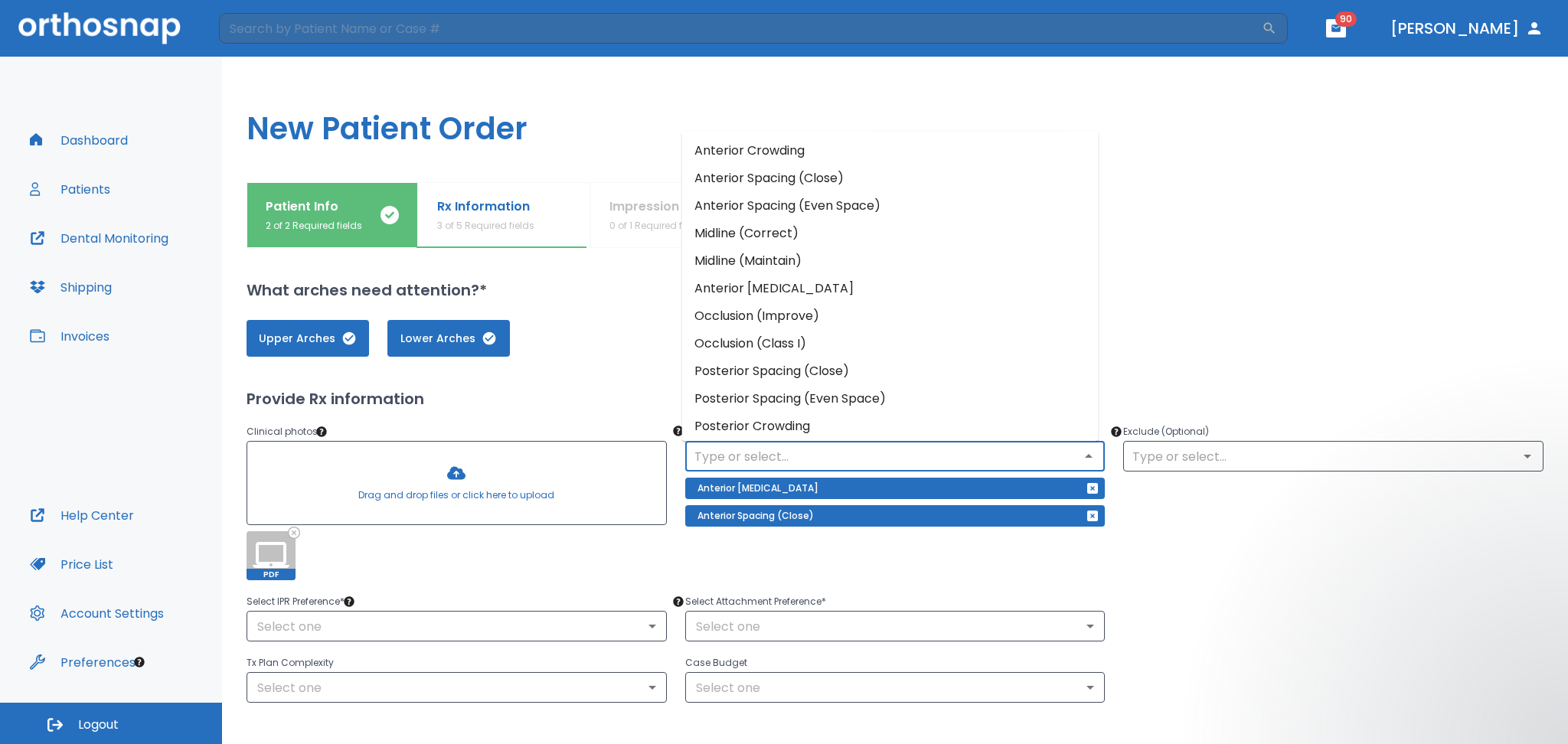
click at [759, 337] on li "Occlusion (Class I)" at bounding box center [891, 344] width 416 height 28
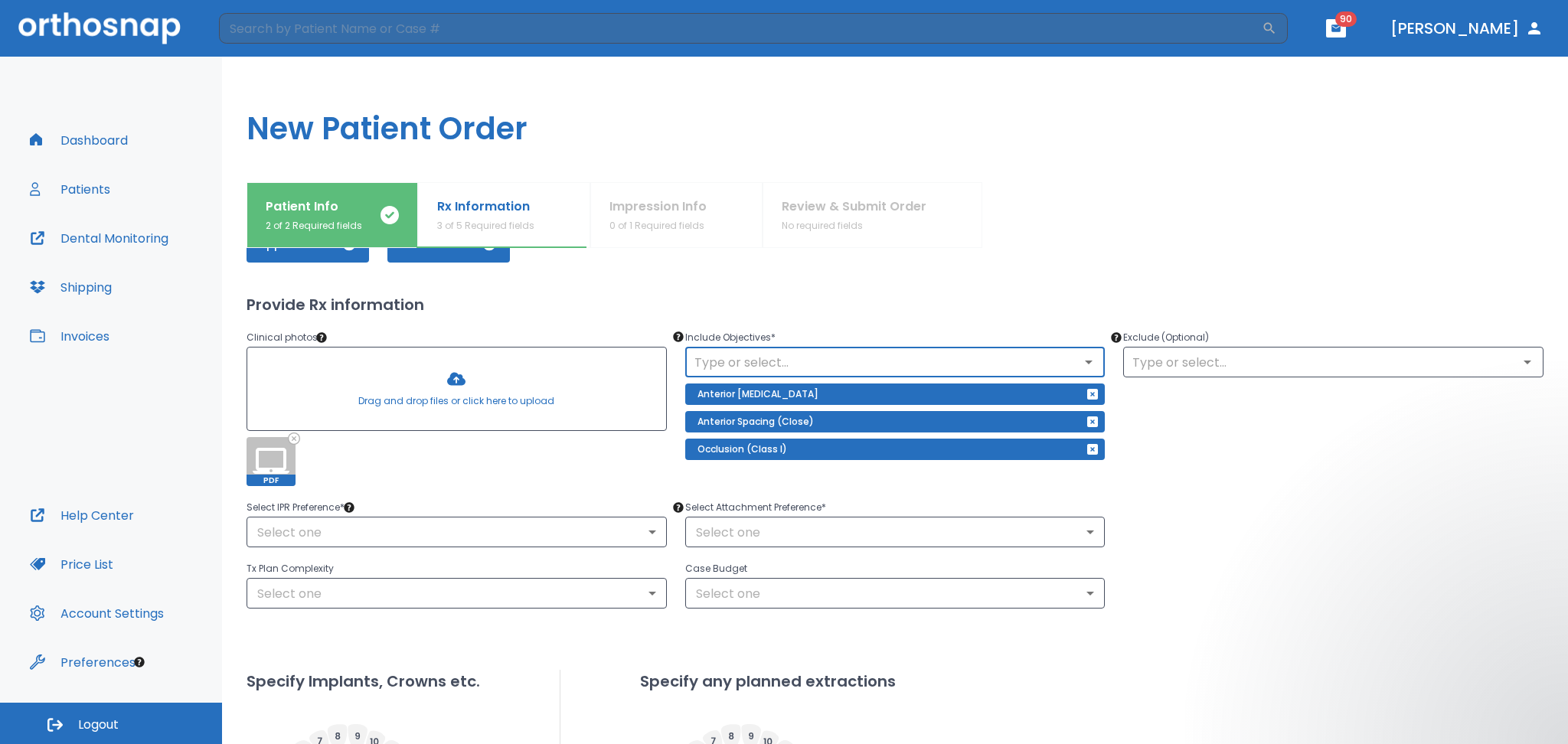
scroll to position [102, 0]
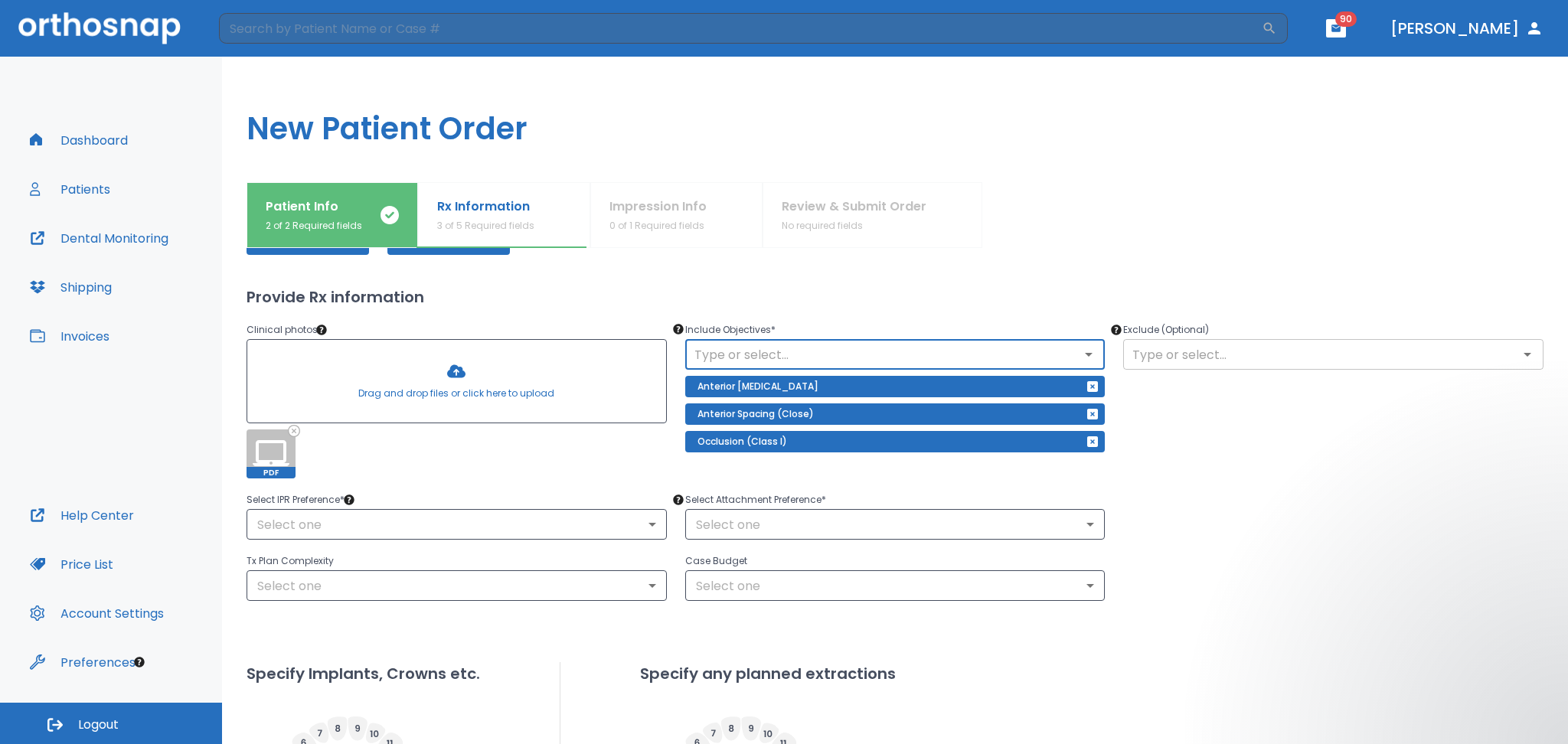
click at [1290, 349] on input "text" at bounding box center [1334, 354] width 411 height 22
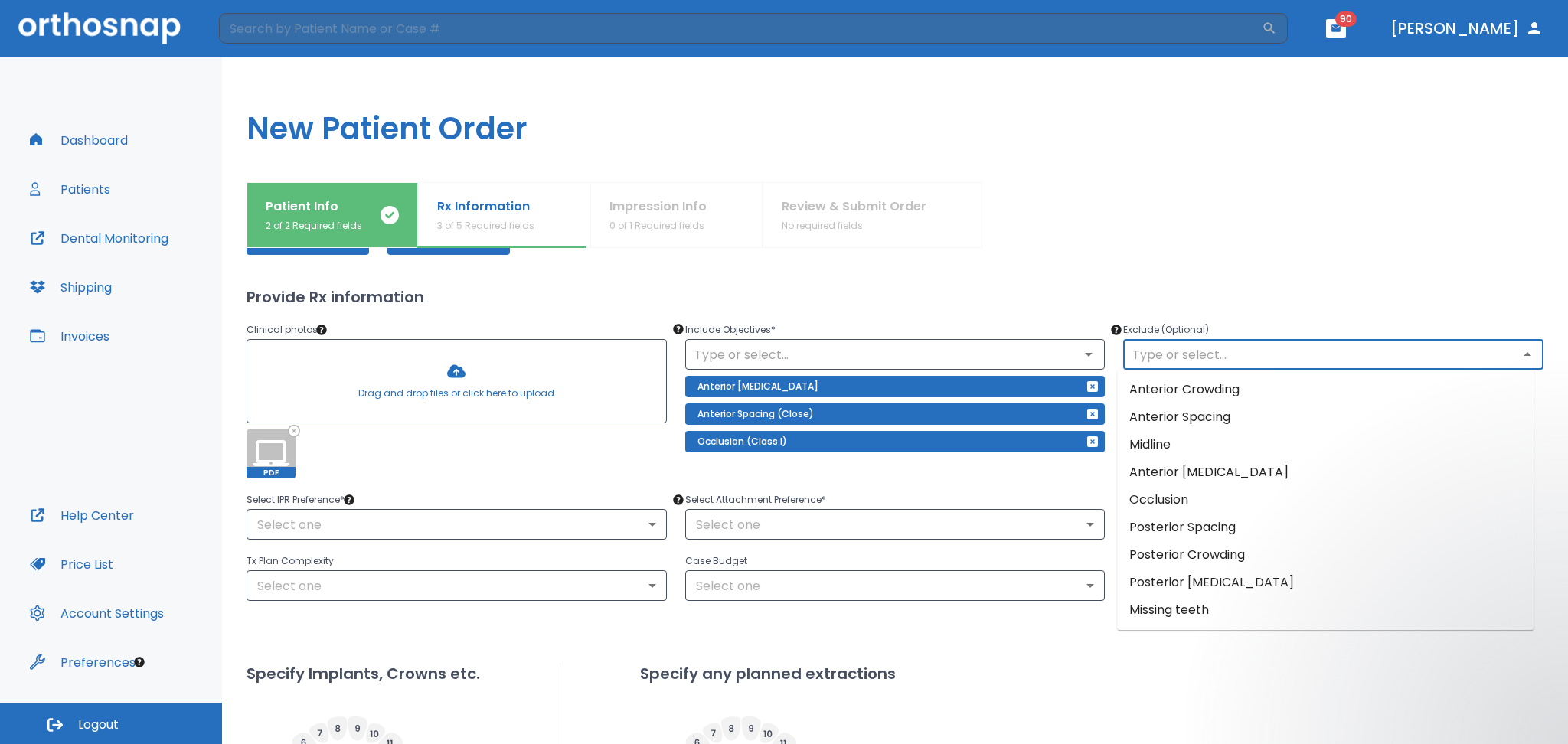
click at [1221, 613] on li "Missing teeth" at bounding box center [1325, 609] width 416 height 28
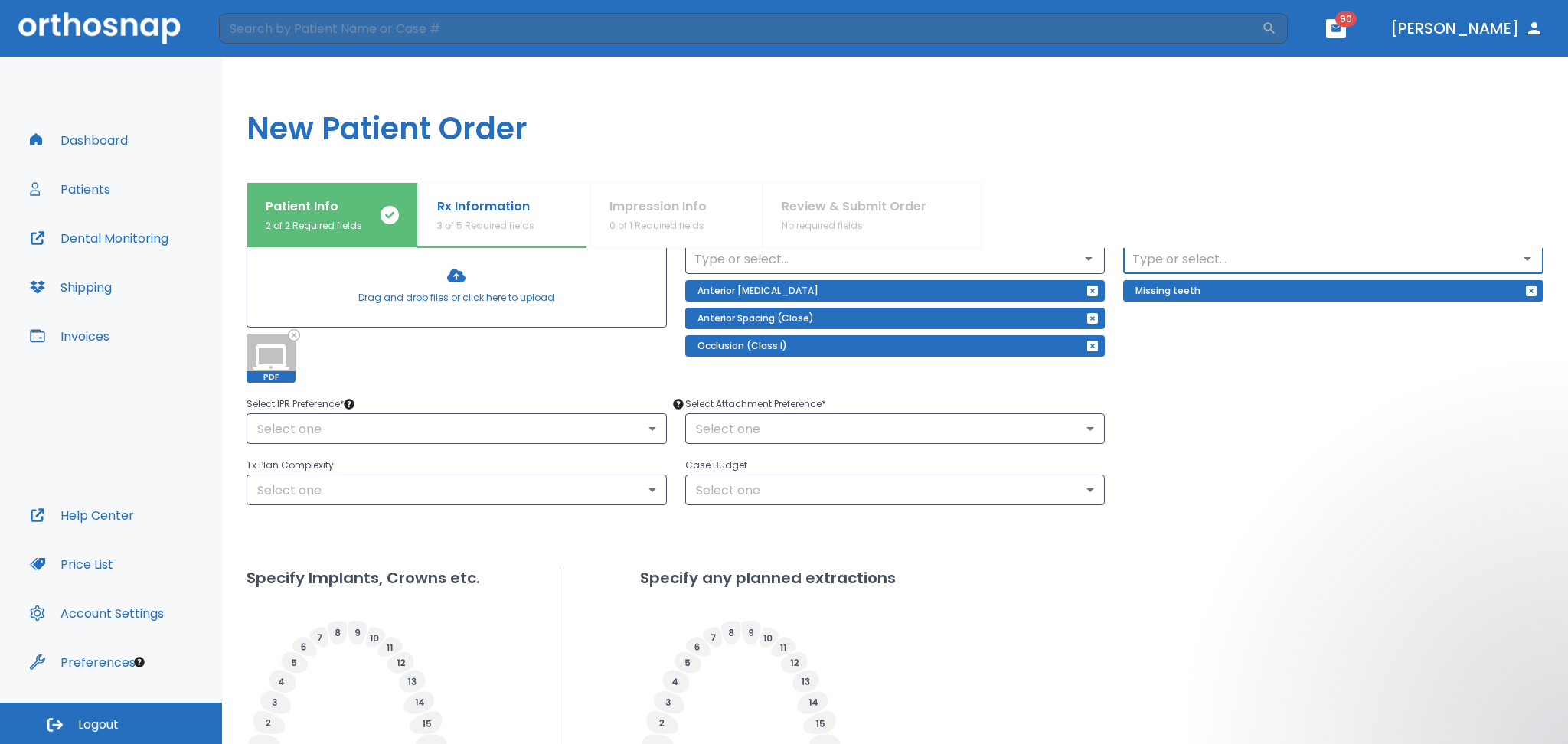
scroll to position [204, 0]
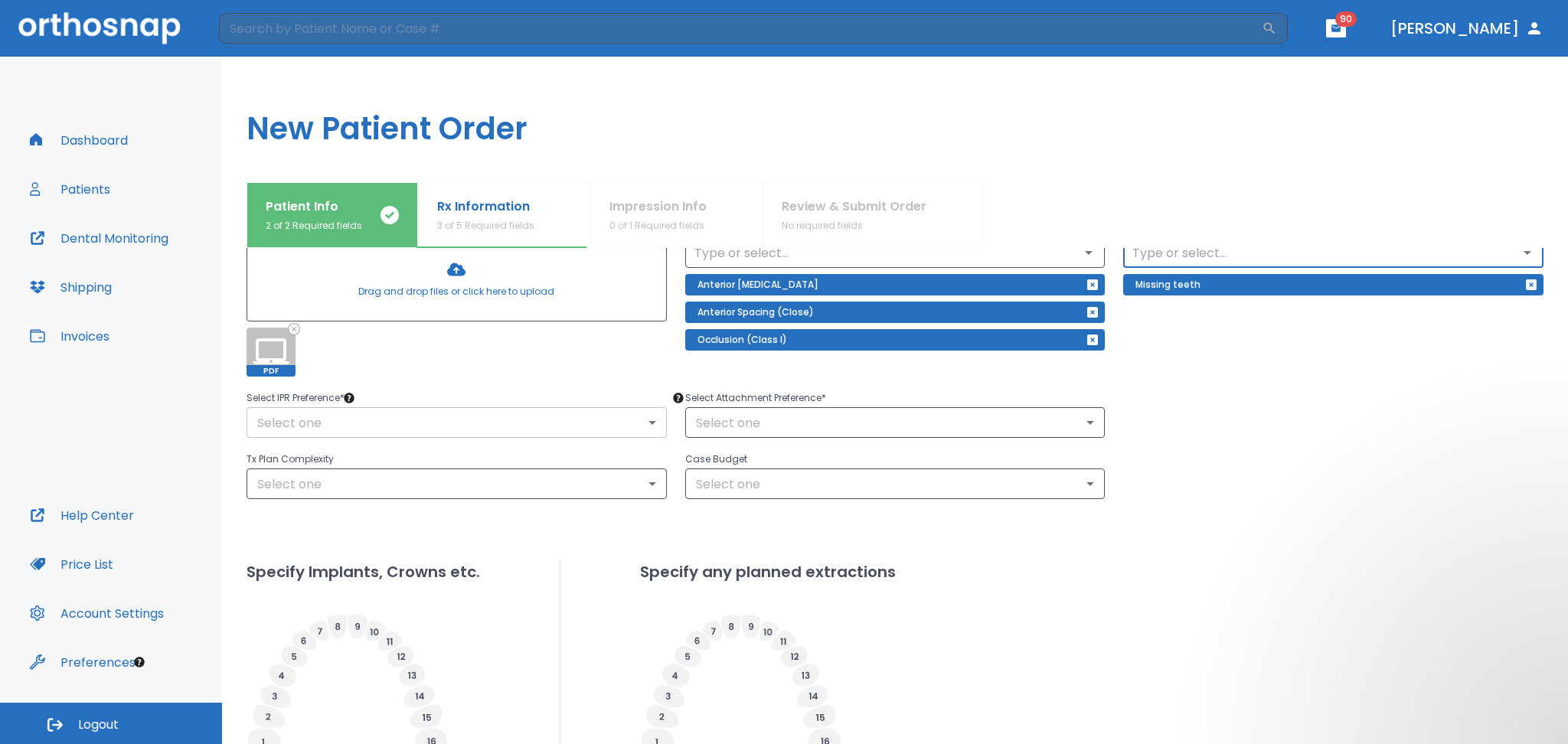
click at [329, 422] on body "​ 90 Dr. Castellanos Dashboard Patients Dental Monitoring Shipping Invoices Hel…" at bounding box center [784, 372] width 1568 height 744
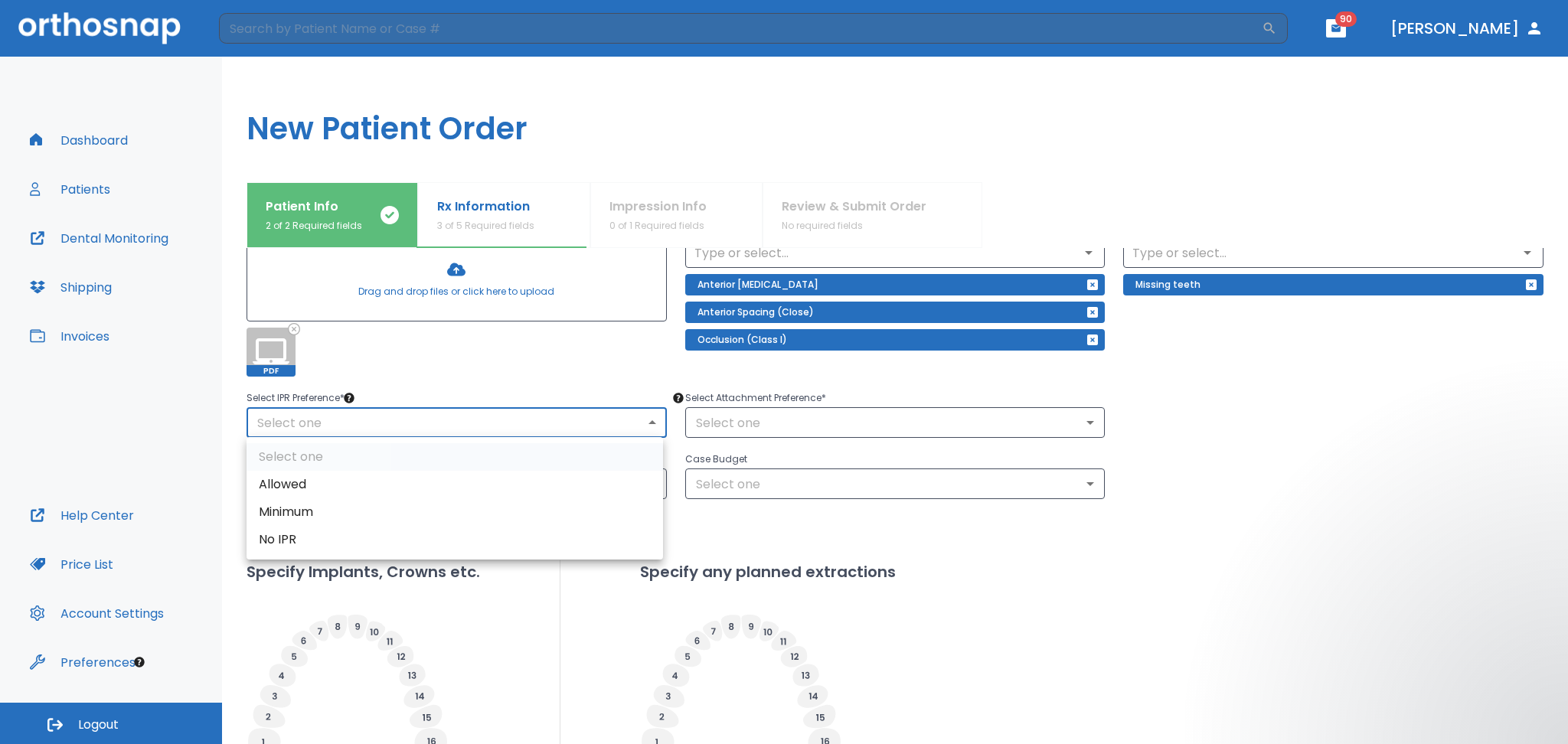
click at [286, 482] on li "Allowed" at bounding box center [455, 484] width 416 height 28
type input "1"
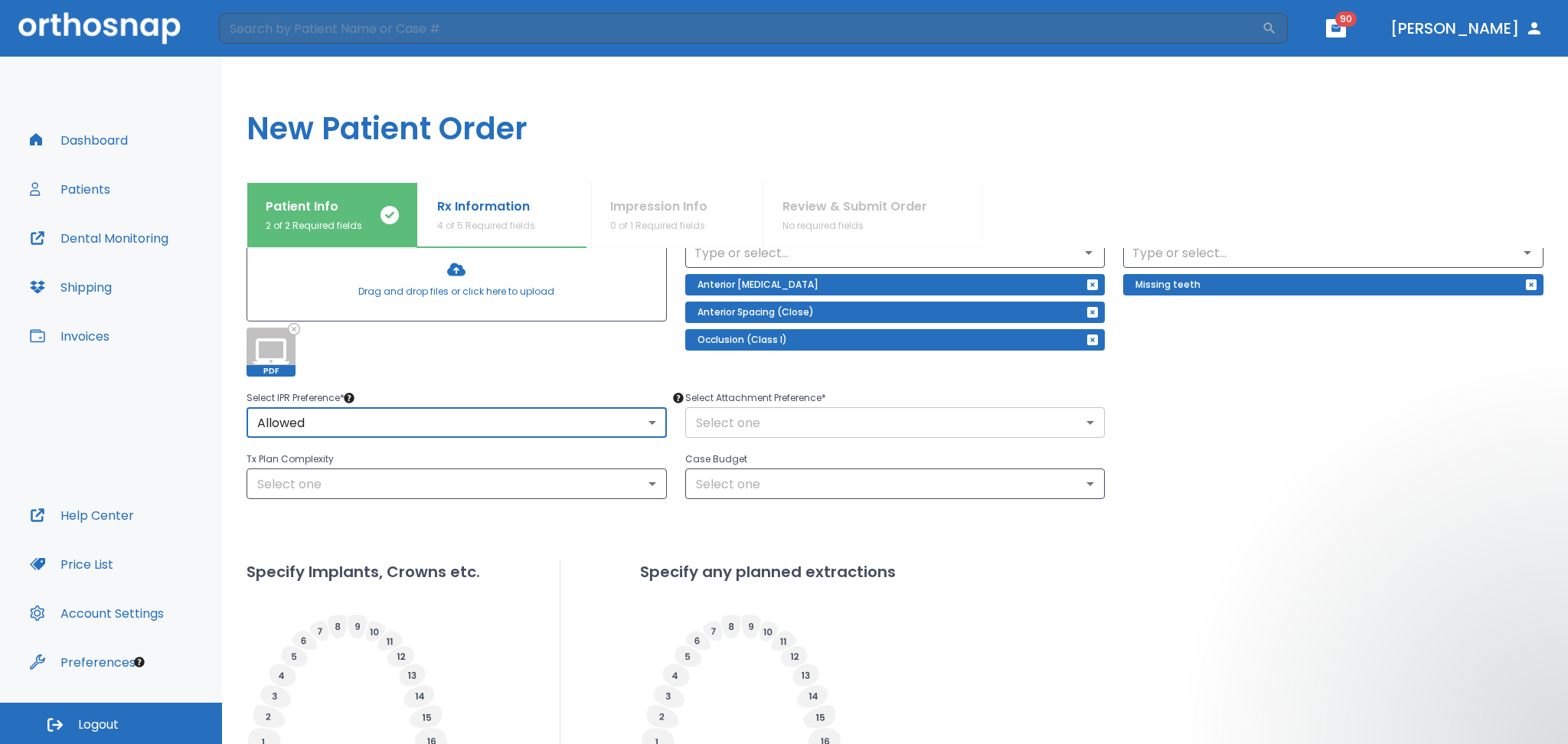
click at [711, 422] on body "​ 90 Dr. Castellanos Dashboard Patients Dental Monitoring Shipping Invoices Hel…" at bounding box center [784, 372] width 1568 height 744
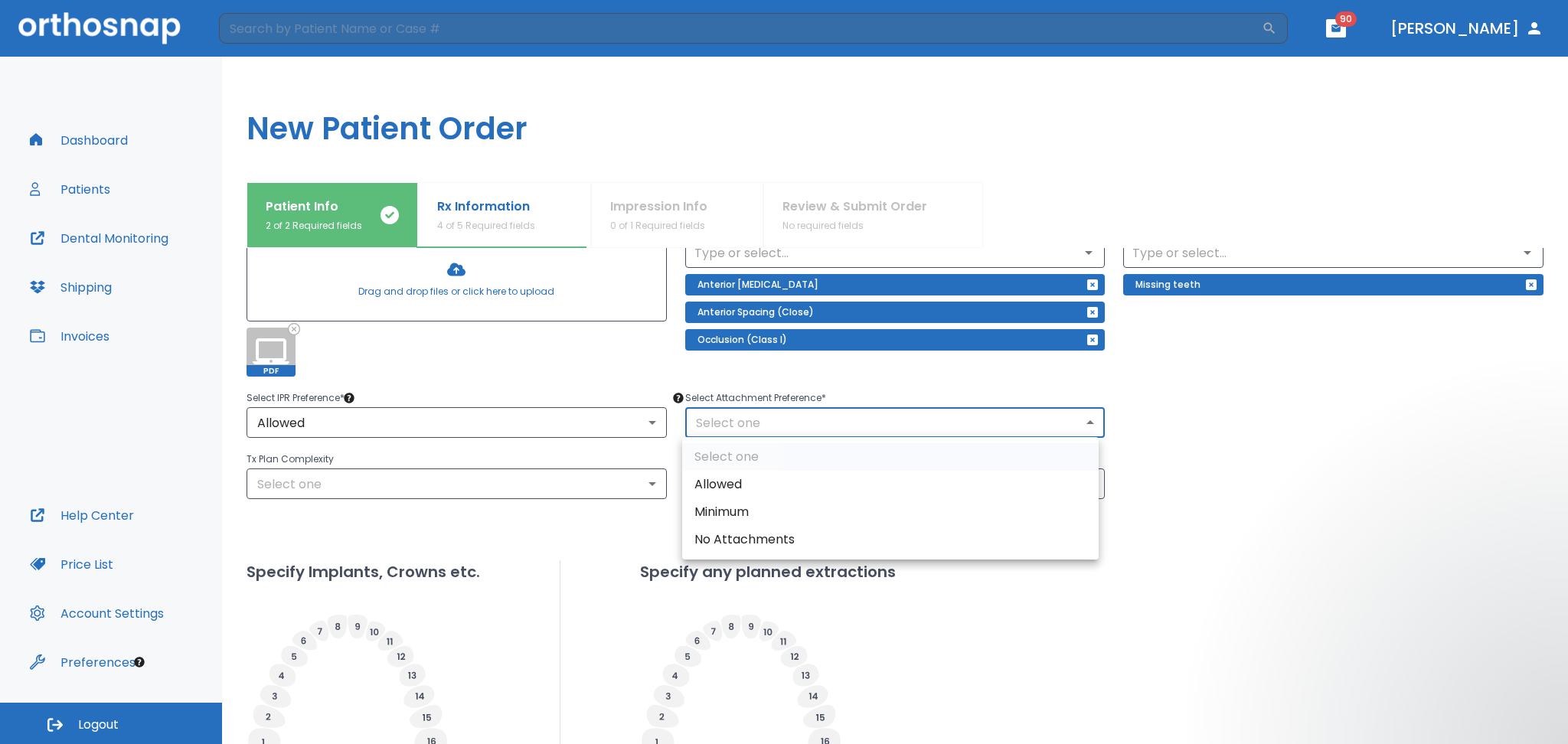
click at [737, 479] on li "Allowed" at bounding box center [891, 484] width 416 height 28
type input "1"
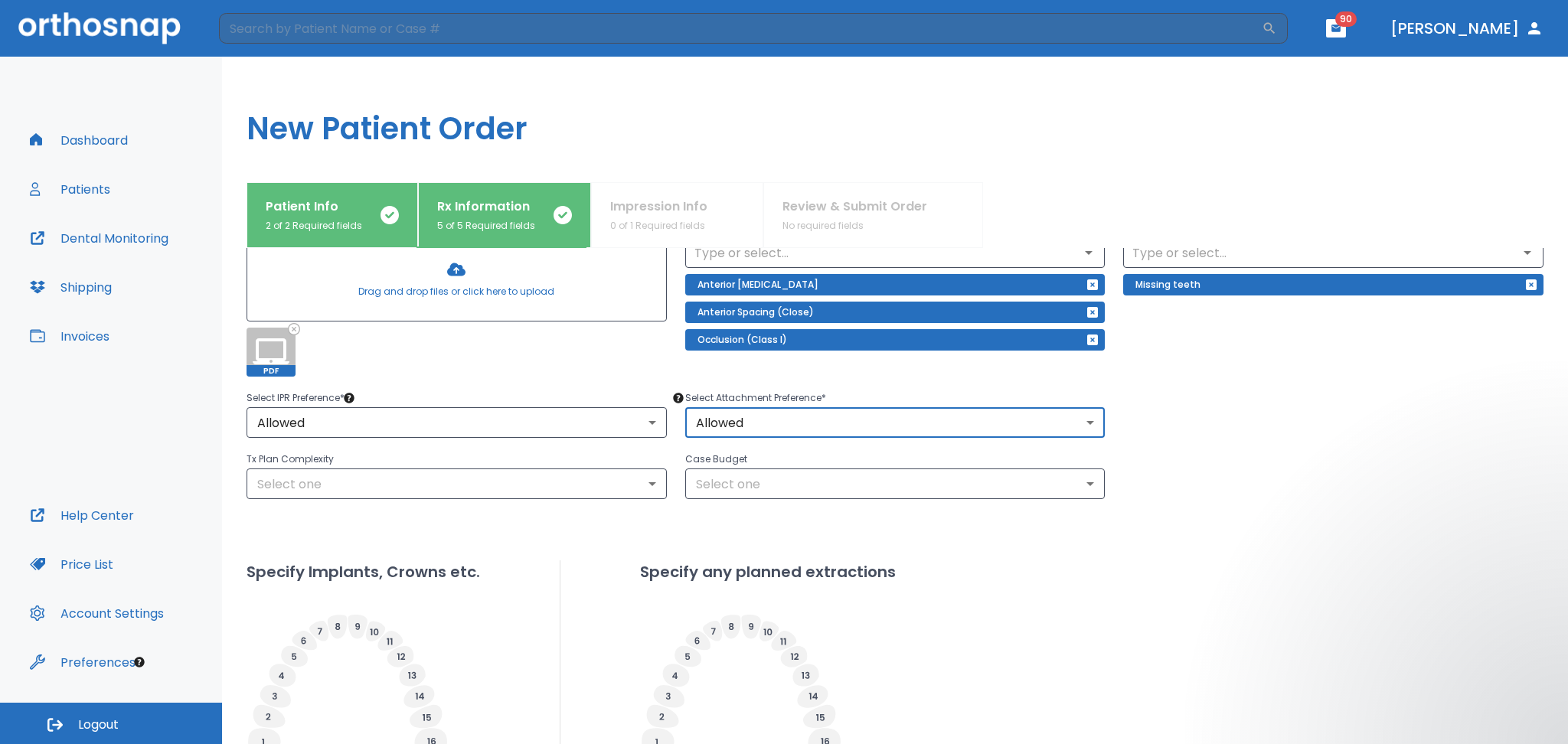
click at [746, 412] on body "​ 90 Dr. Castellanos Dashboard Patients Dental Monitoring Shipping Invoices Hel…" at bounding box center [784, 372] width 1568 height 744
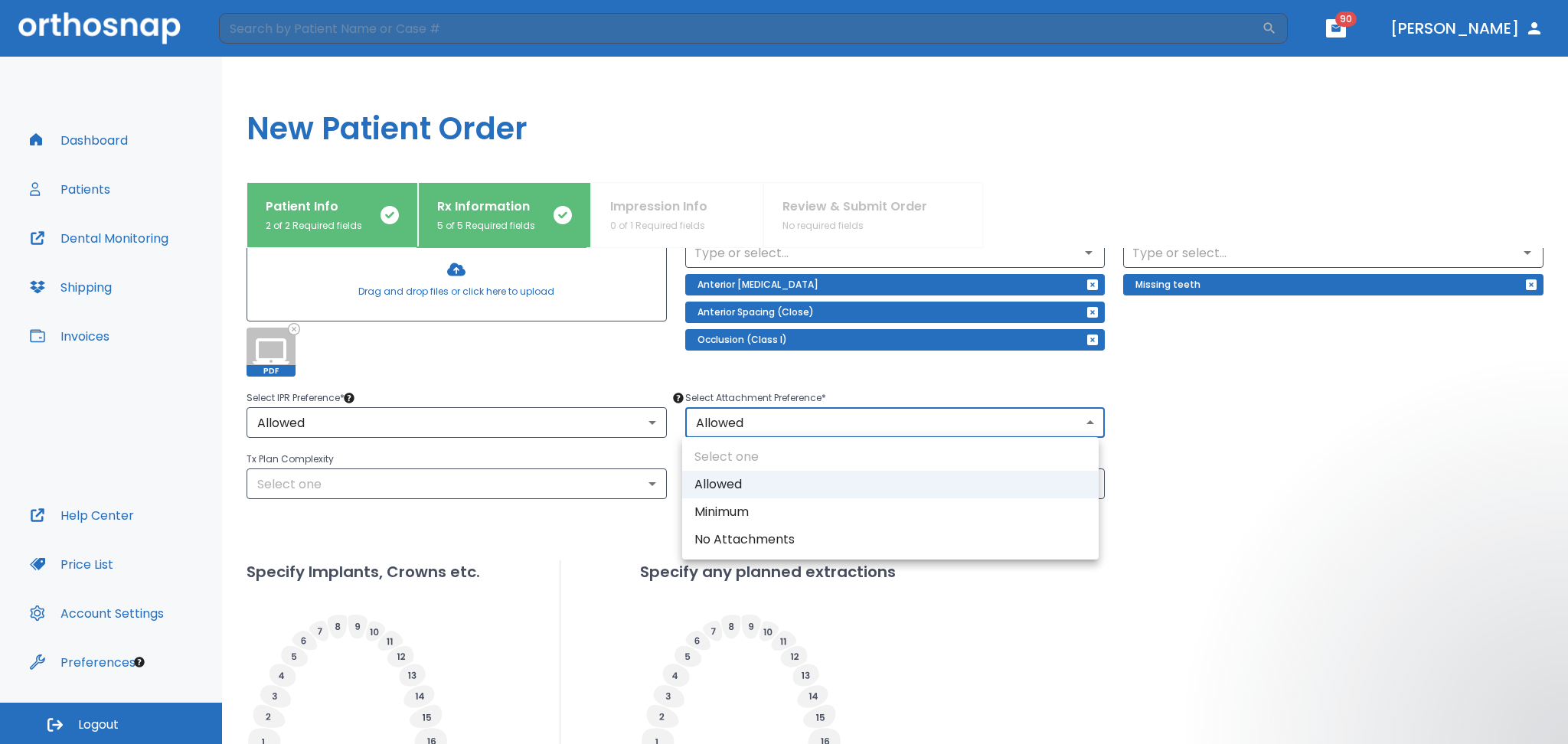
click at [1286, 435] on div at bounding box center [784, 372] width 1568 height 744
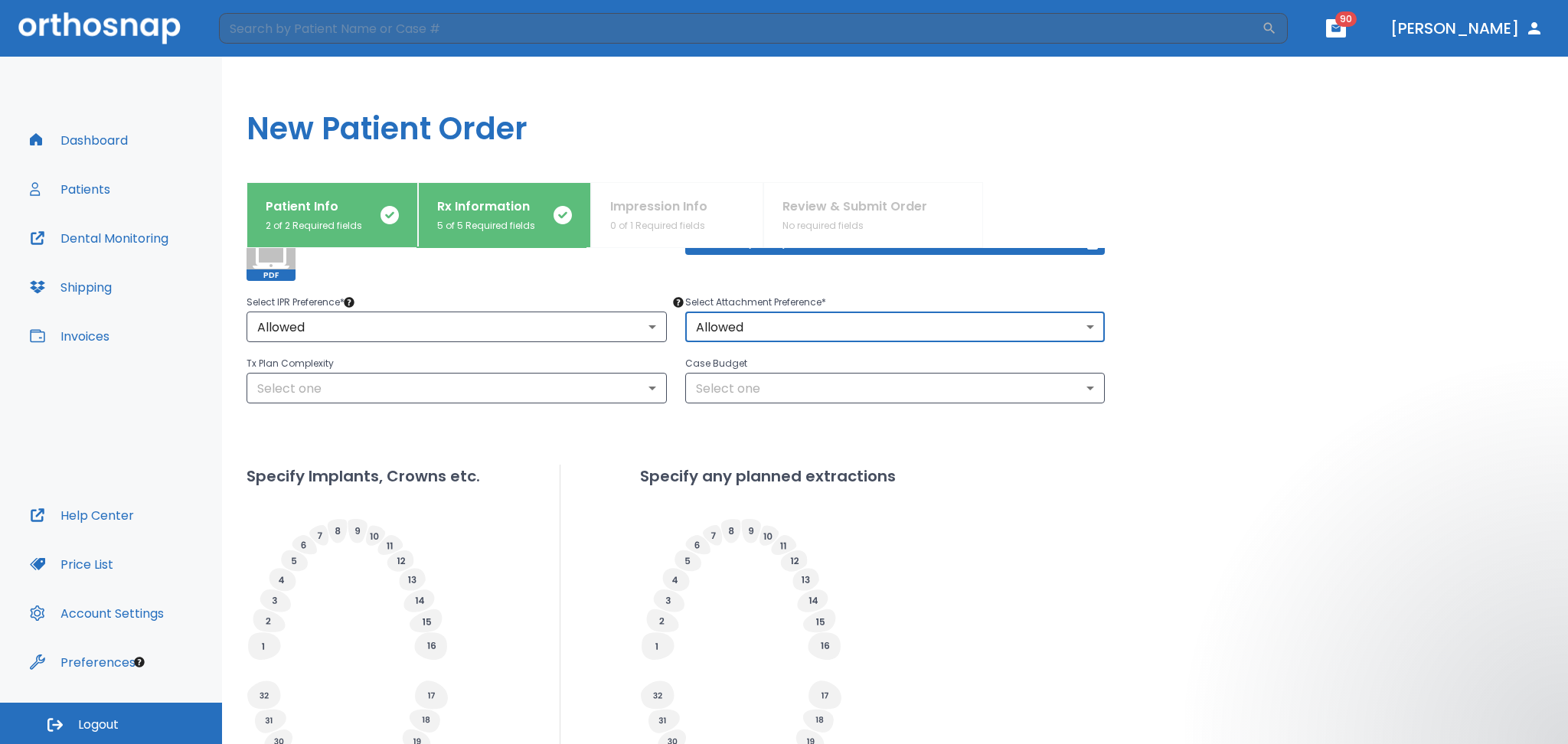
scroll to position [306, 0]
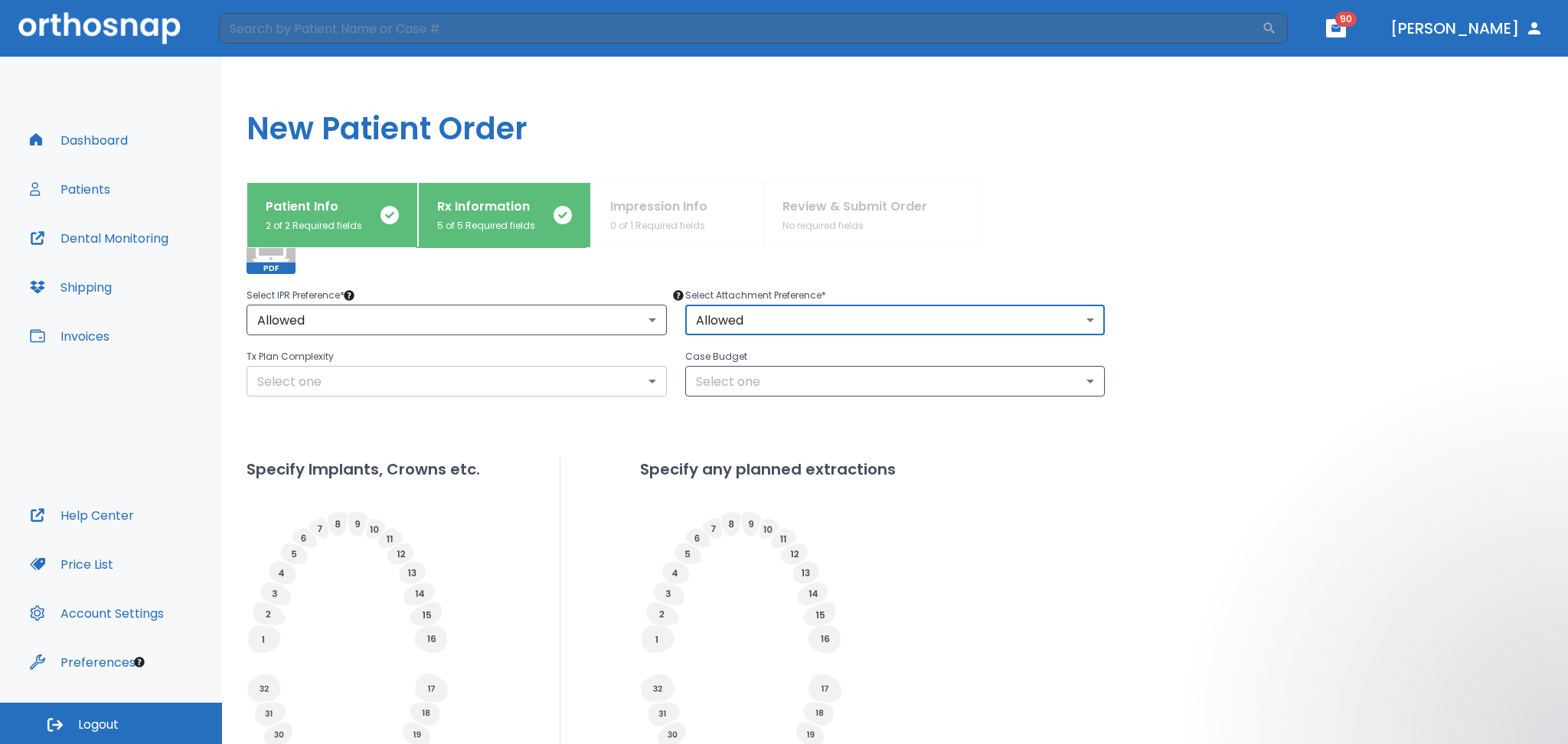
click at [323, 385] on body "​ 90 Dr. Castellanos Dashboard Patients Dental Monitoring Shipping Invoices Hel…" at bounding box center [784, 372] width 1568 height 744
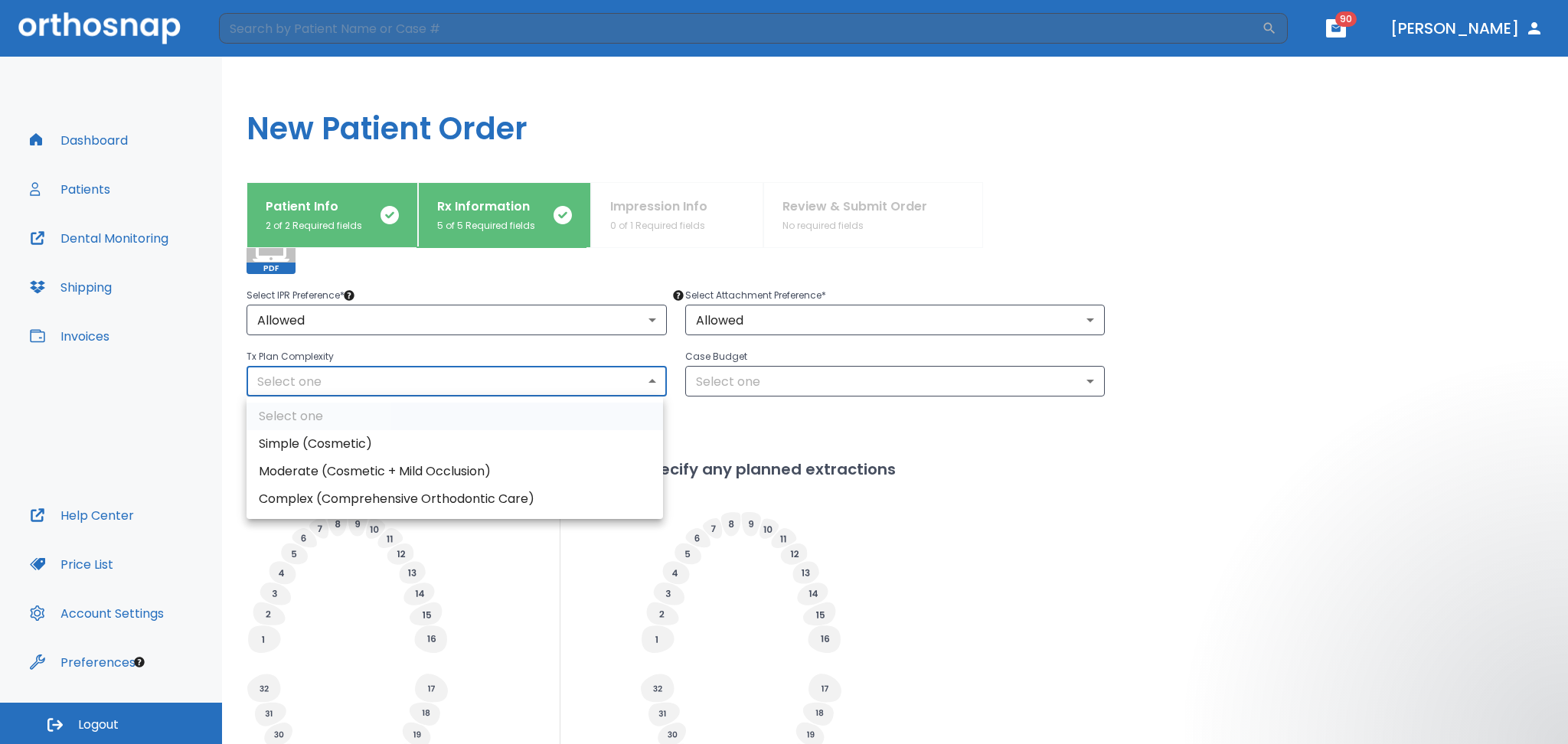
click at [303, 477] on li "Moderate (Cosmetic + Mild Occlusion)" at bounding box center [455, 471] width 416 height 28
type input "1"
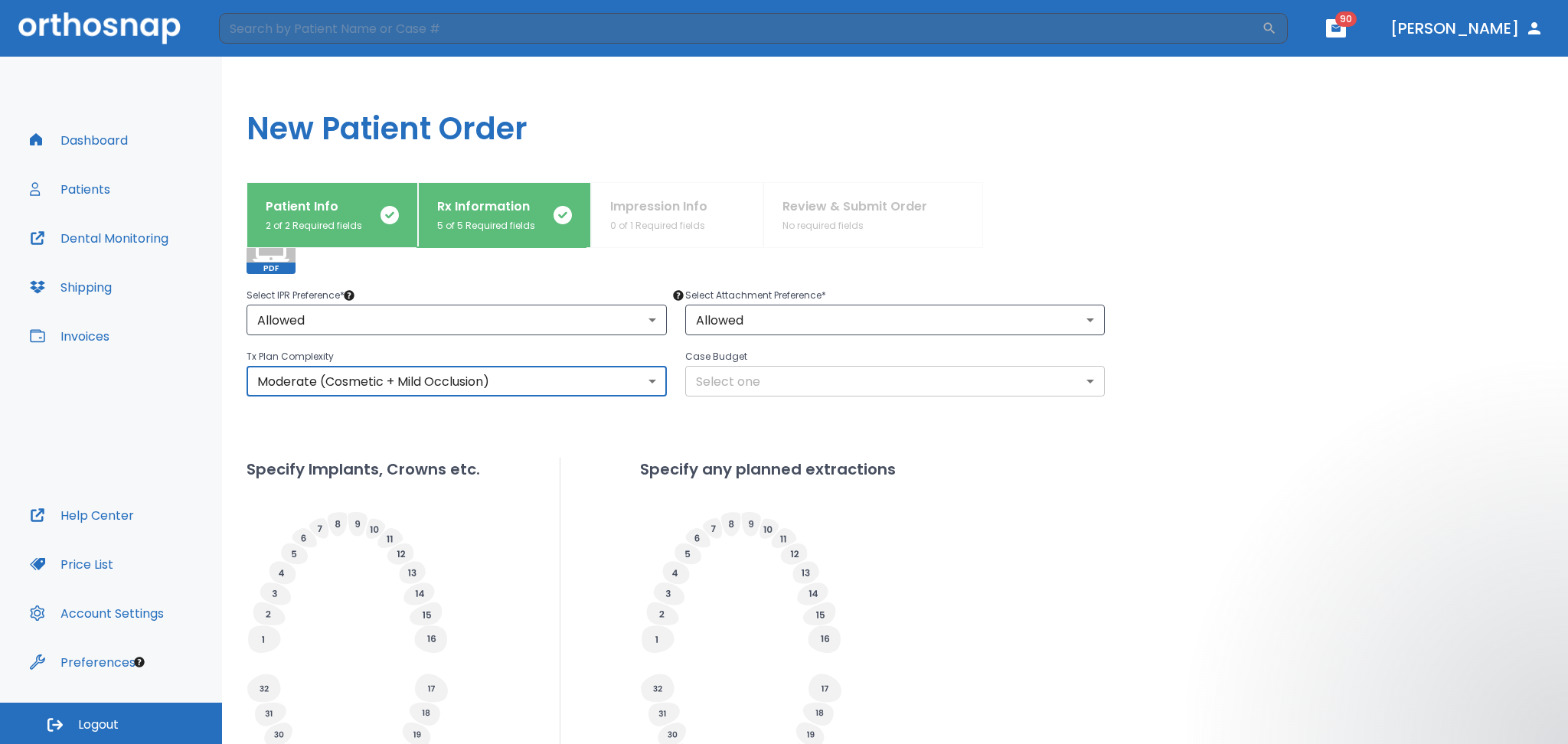
click at [749, 378] on body "​ 90 Dr. Castellanos Dashboard Patients Dental Monitoring Shipping Invoices Hel…" at bounding box center [784, 372] width 1568 height 744
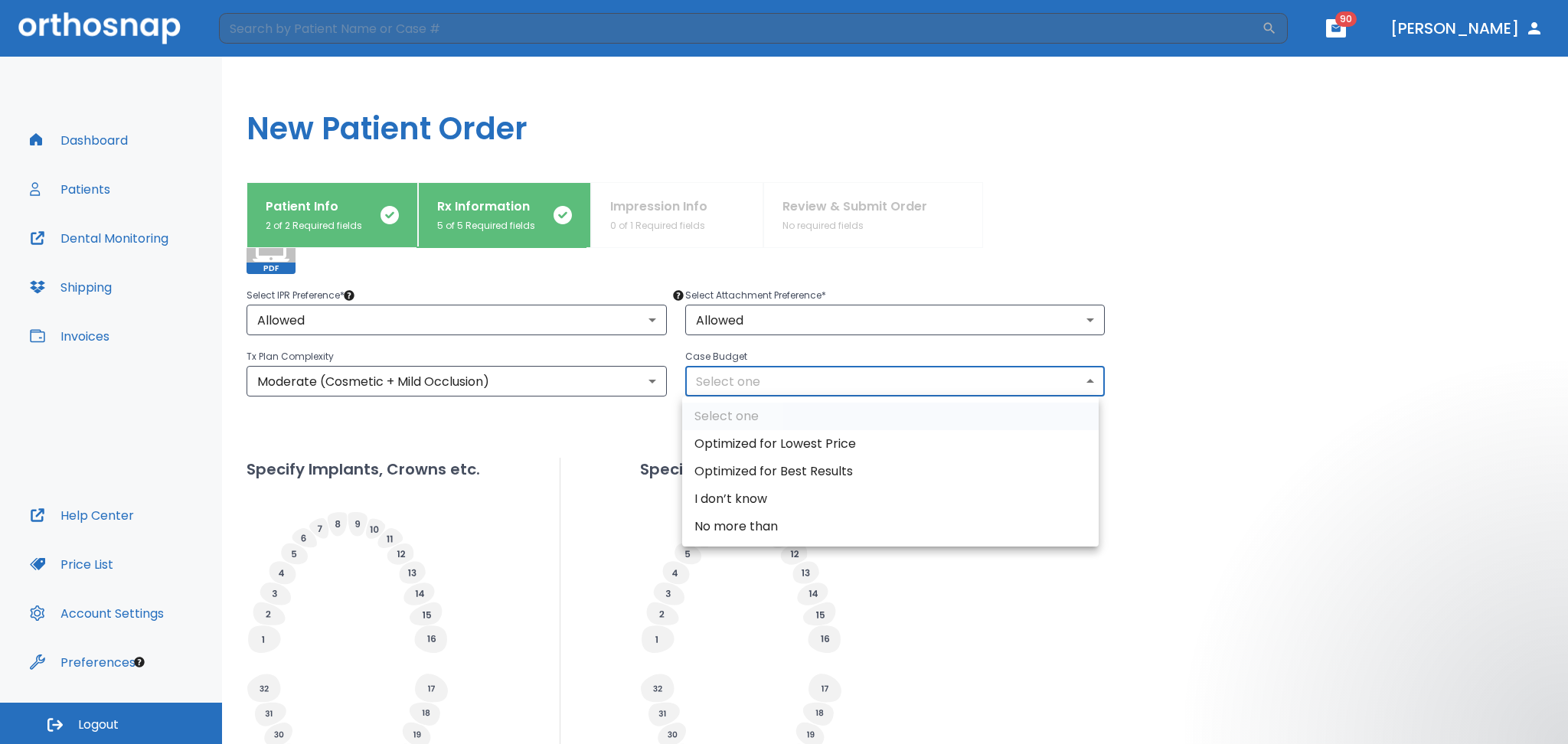
click at [746, 503] on li "I don’t know" at bounding box center [891, 499] width 416 height 28
type input "2"
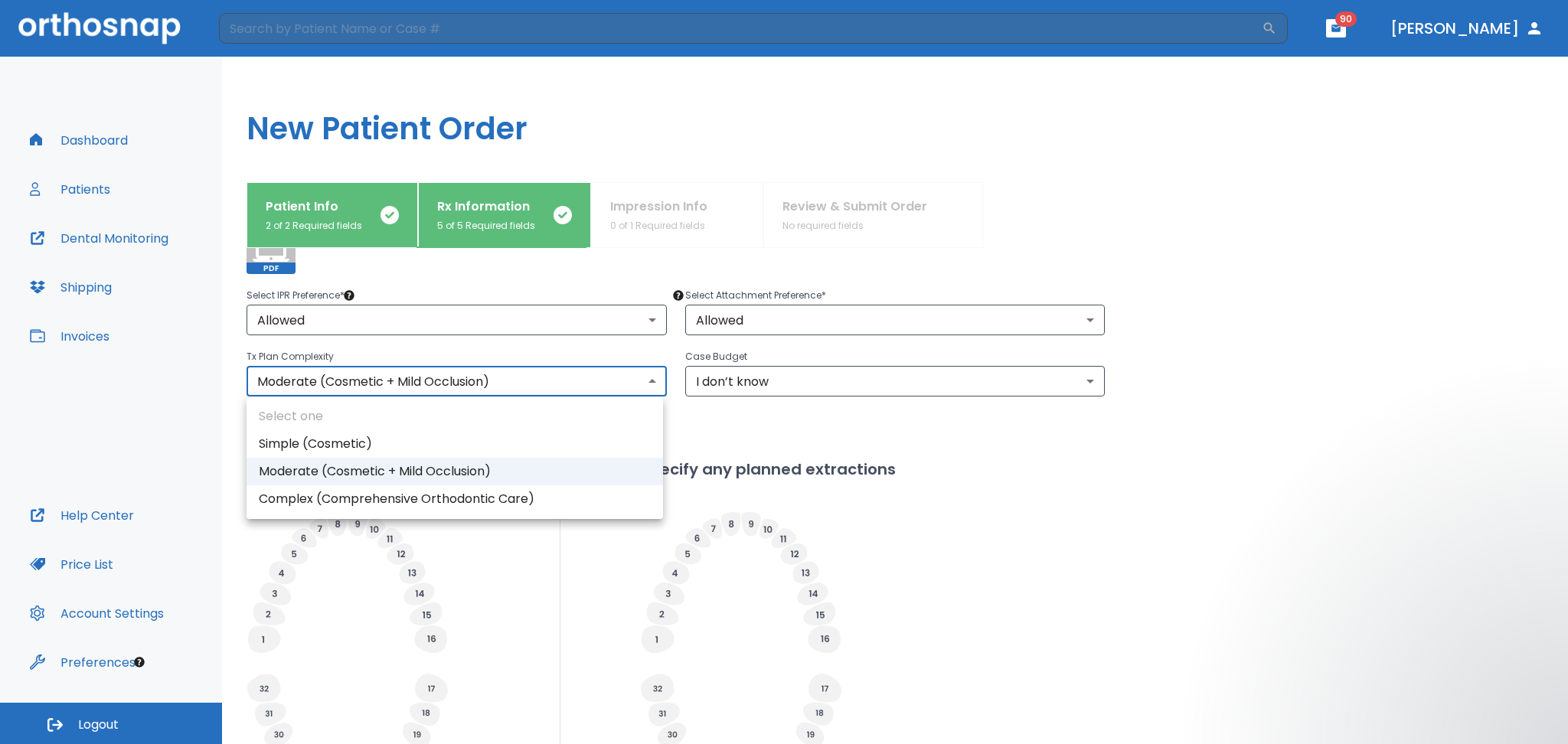
click at [327, 374] on body "​ 90 Dr. Castellanos Dashboard Patients Dental Monitoring Shipping Invoices Hel…" at bounding box center [784, 372] width 1568 height 744
click at [1058, 459] on div at bounding box center [784, 372] width 1568 height 744
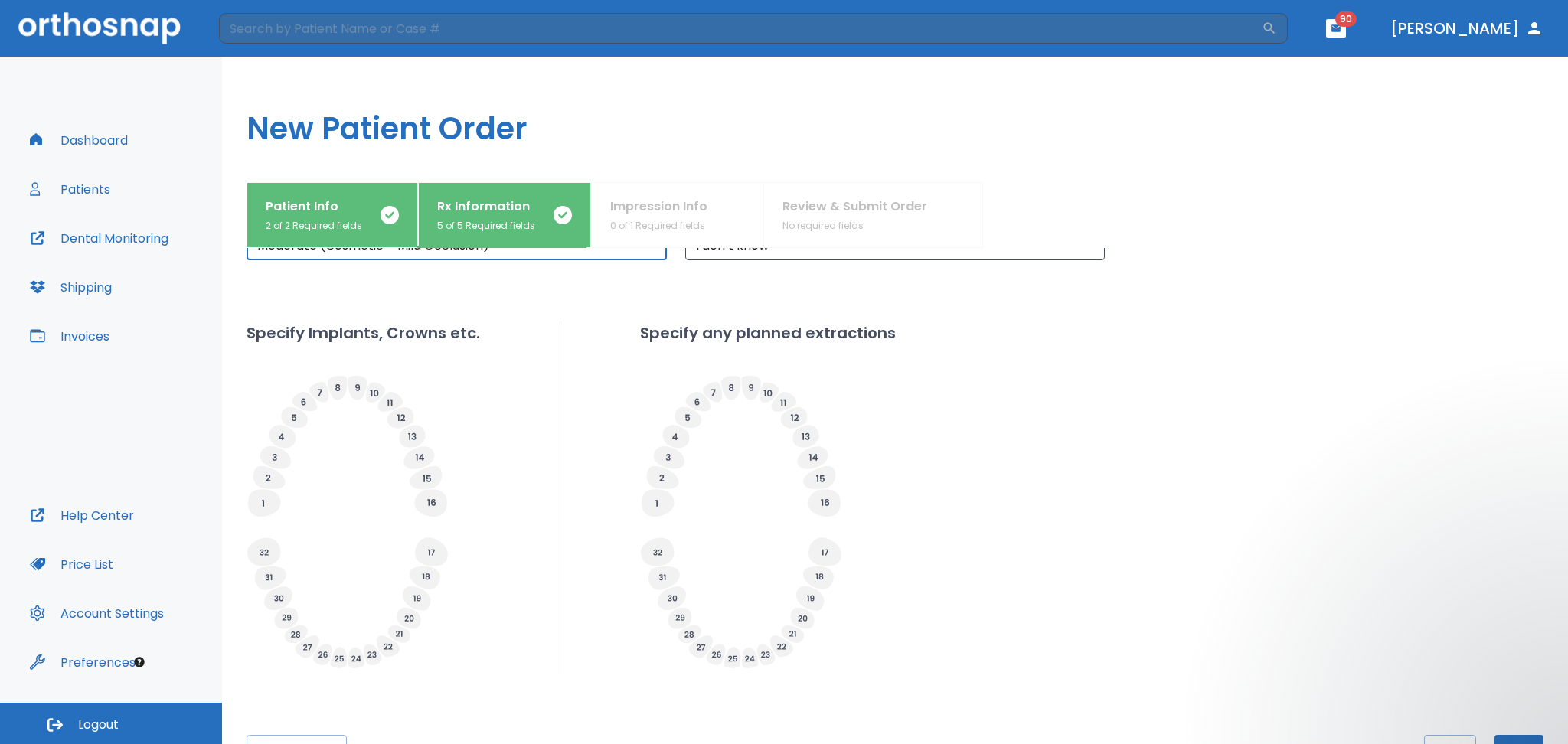
scroll to position [500, 0]
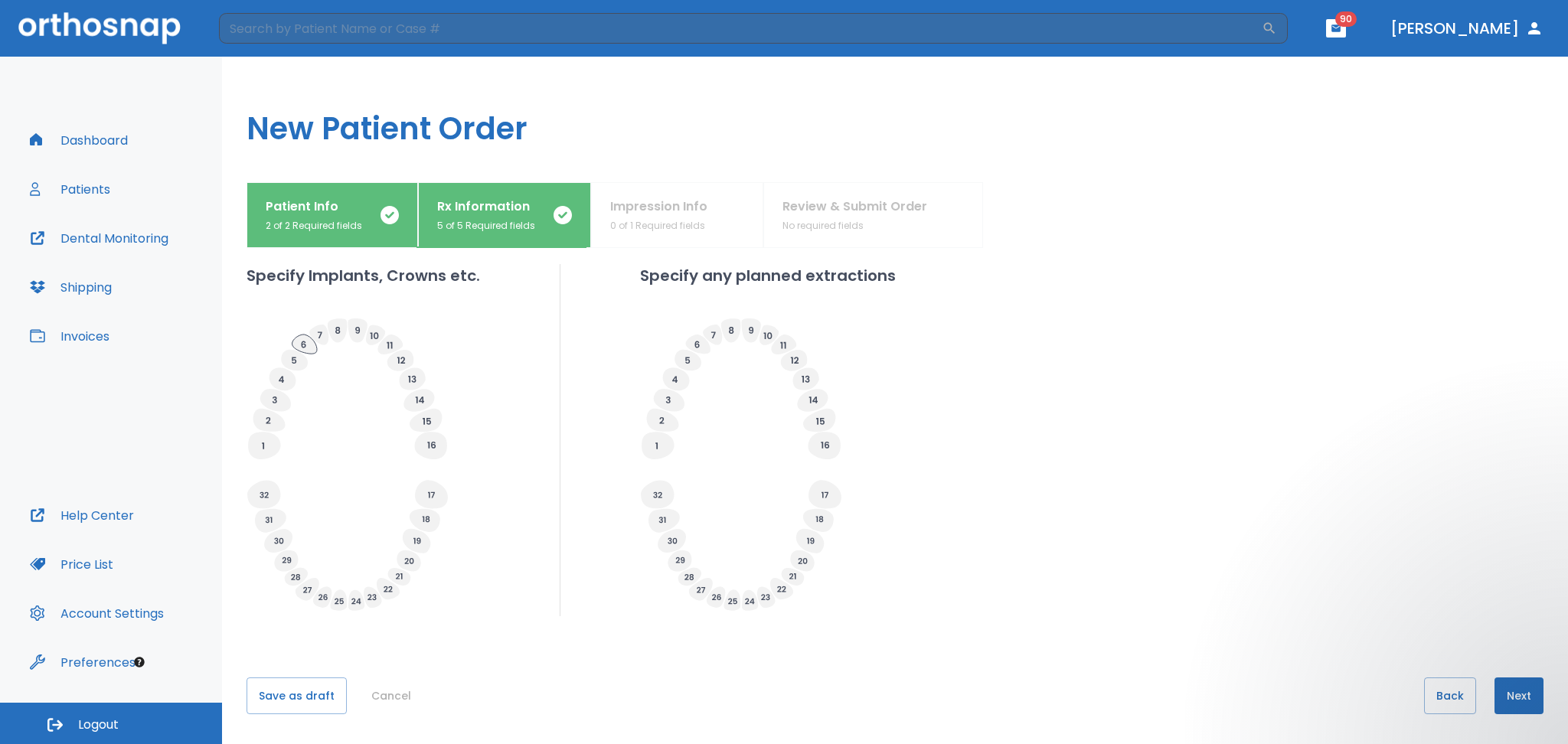
click at [306, 347] on icon at bounding box center [304, 344] width 25 height 19
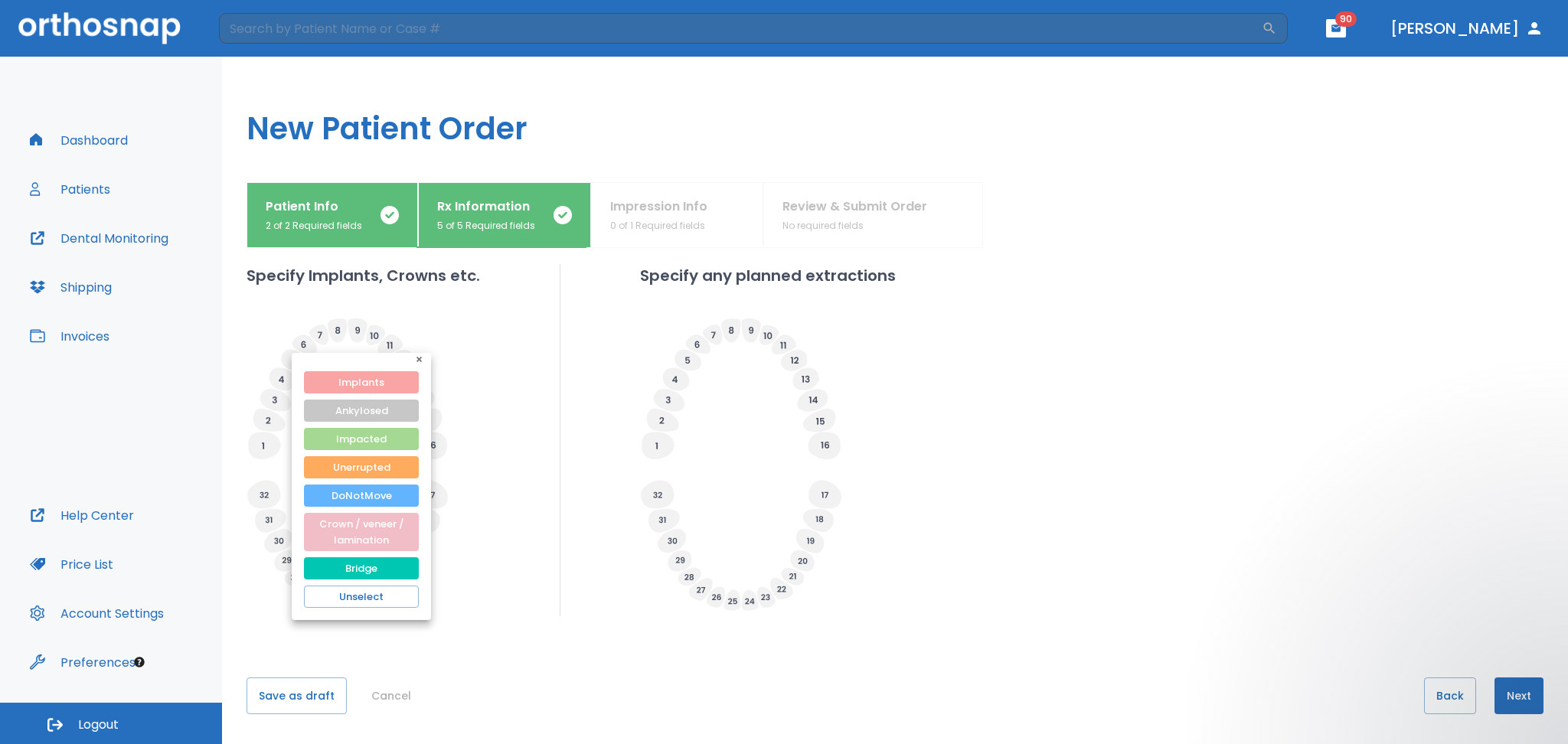
click at [322, 384] on button "Implants" at bounding box center [361, 382] width 115 height 23
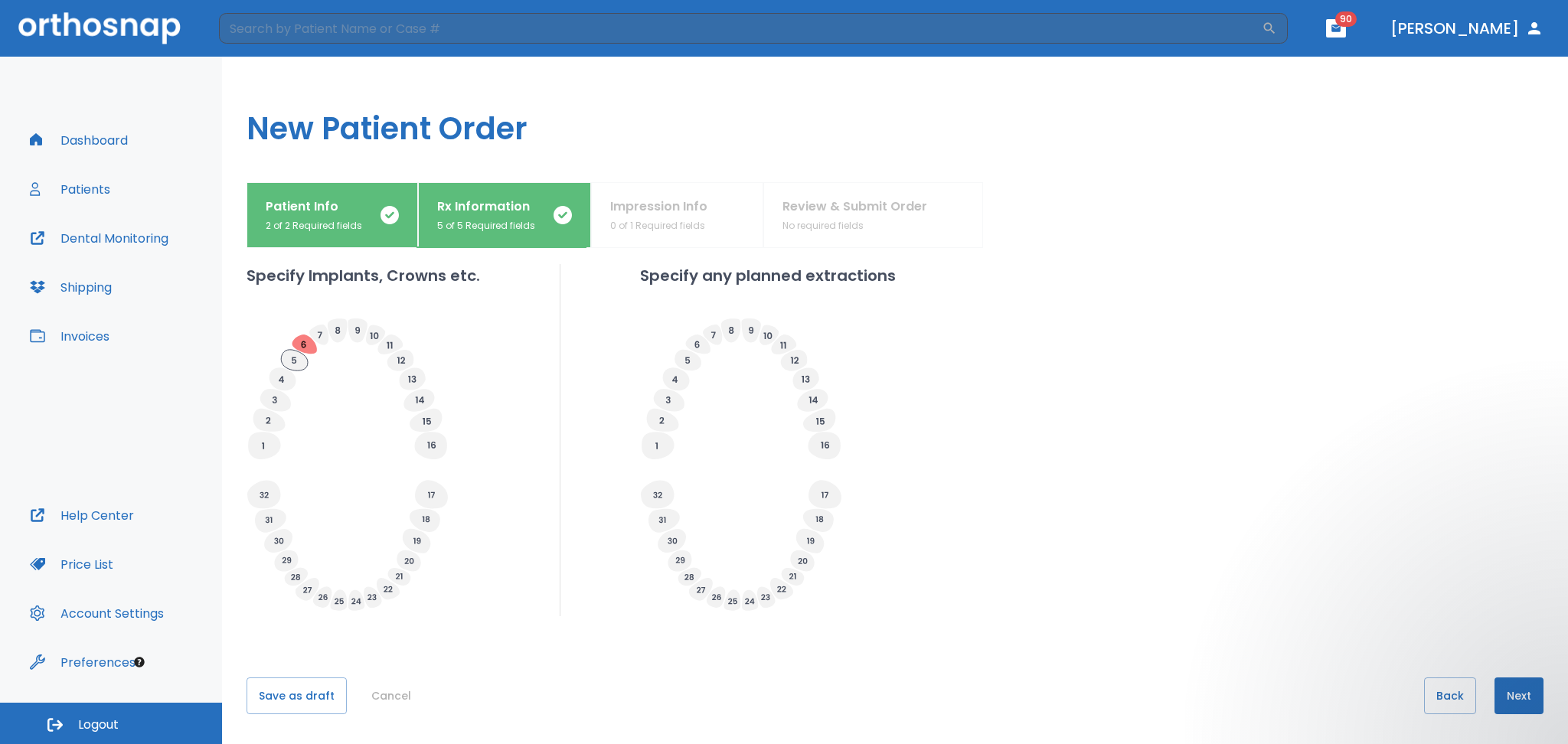
click at [297, 356] on icon at bounding box center [294, 359] width 27 height 21
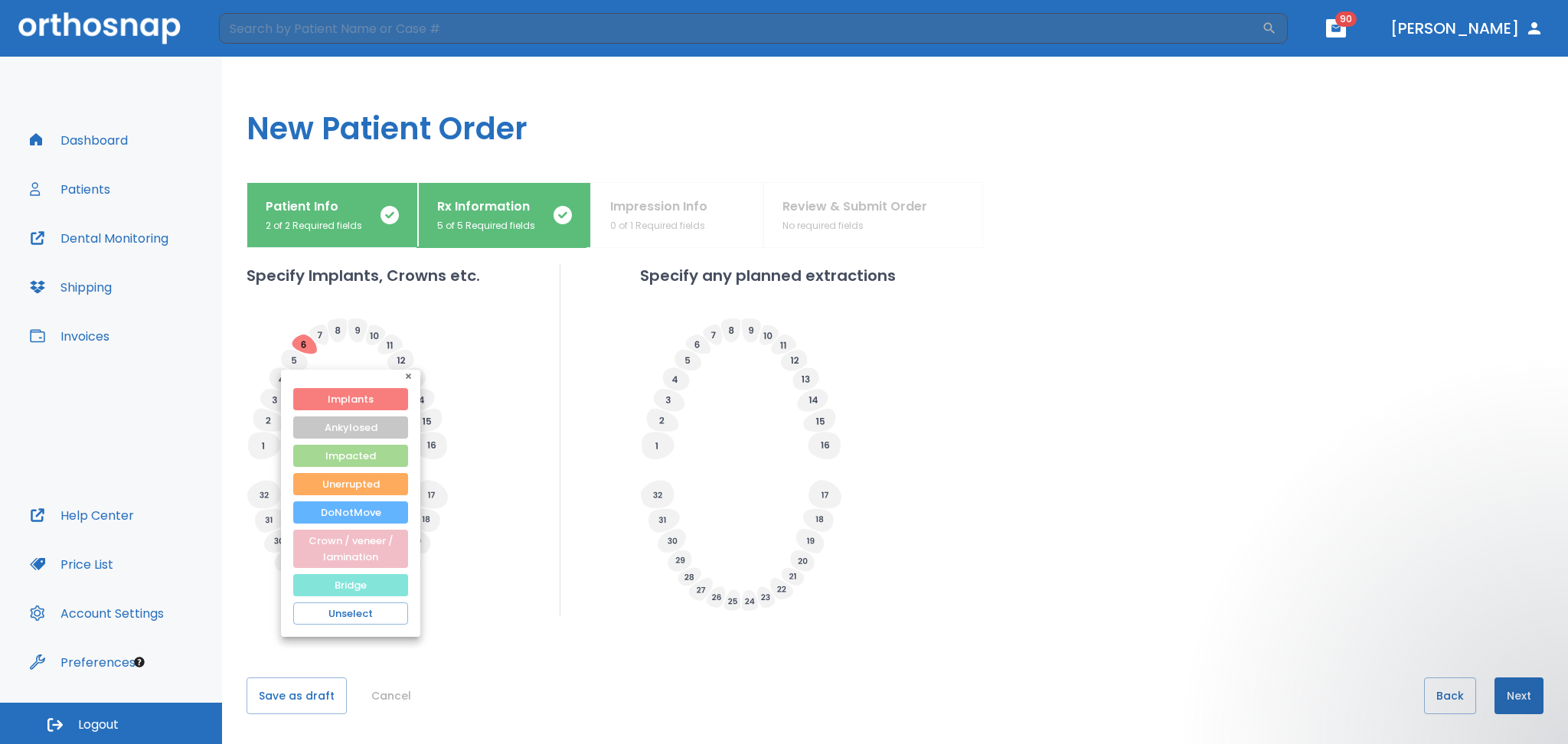
click at [335, 576] on button "Bridge" at bounding box center [350, 585] width 115 height 23
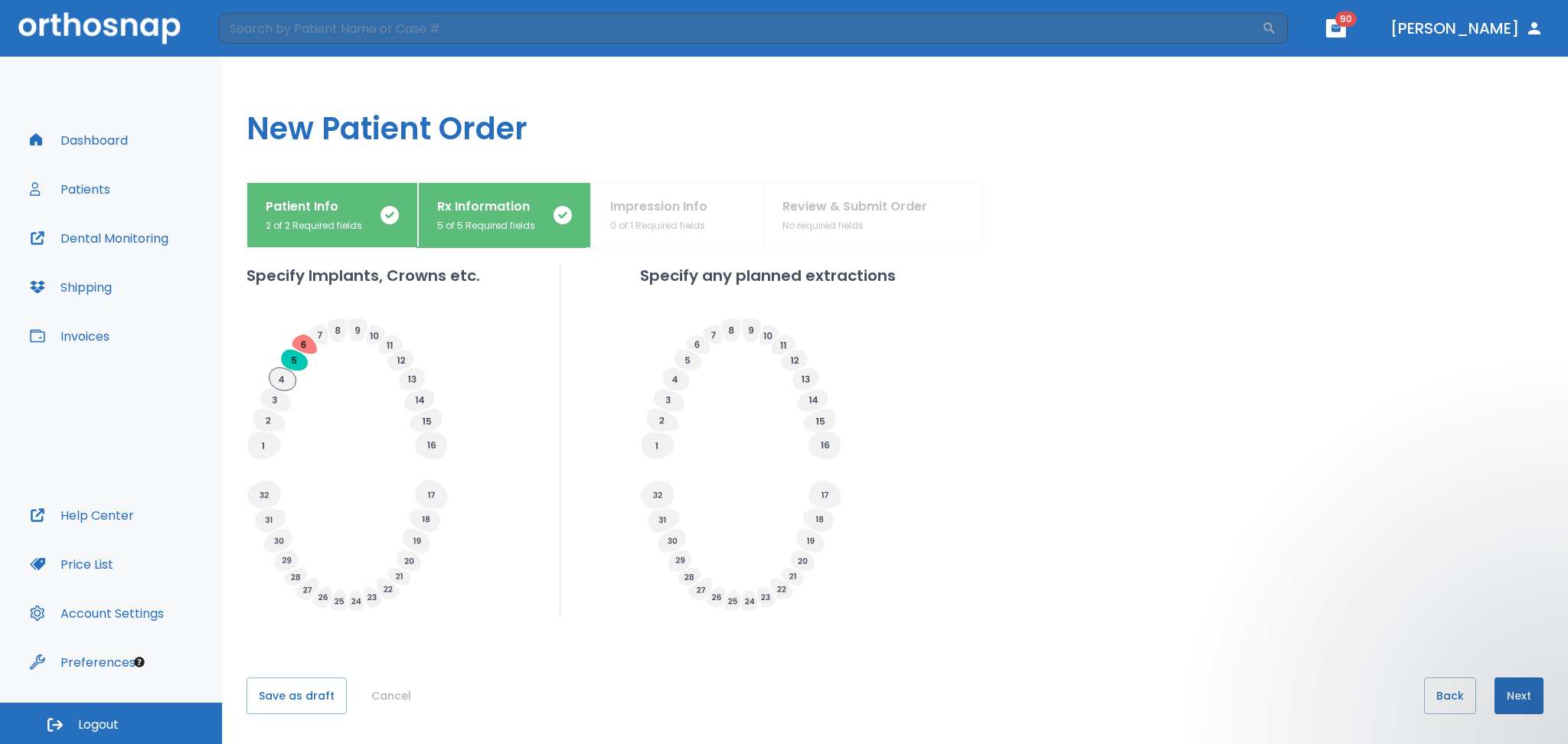
click at [277, 380] on icon at bounding box center [283, 379] width 27 height 23
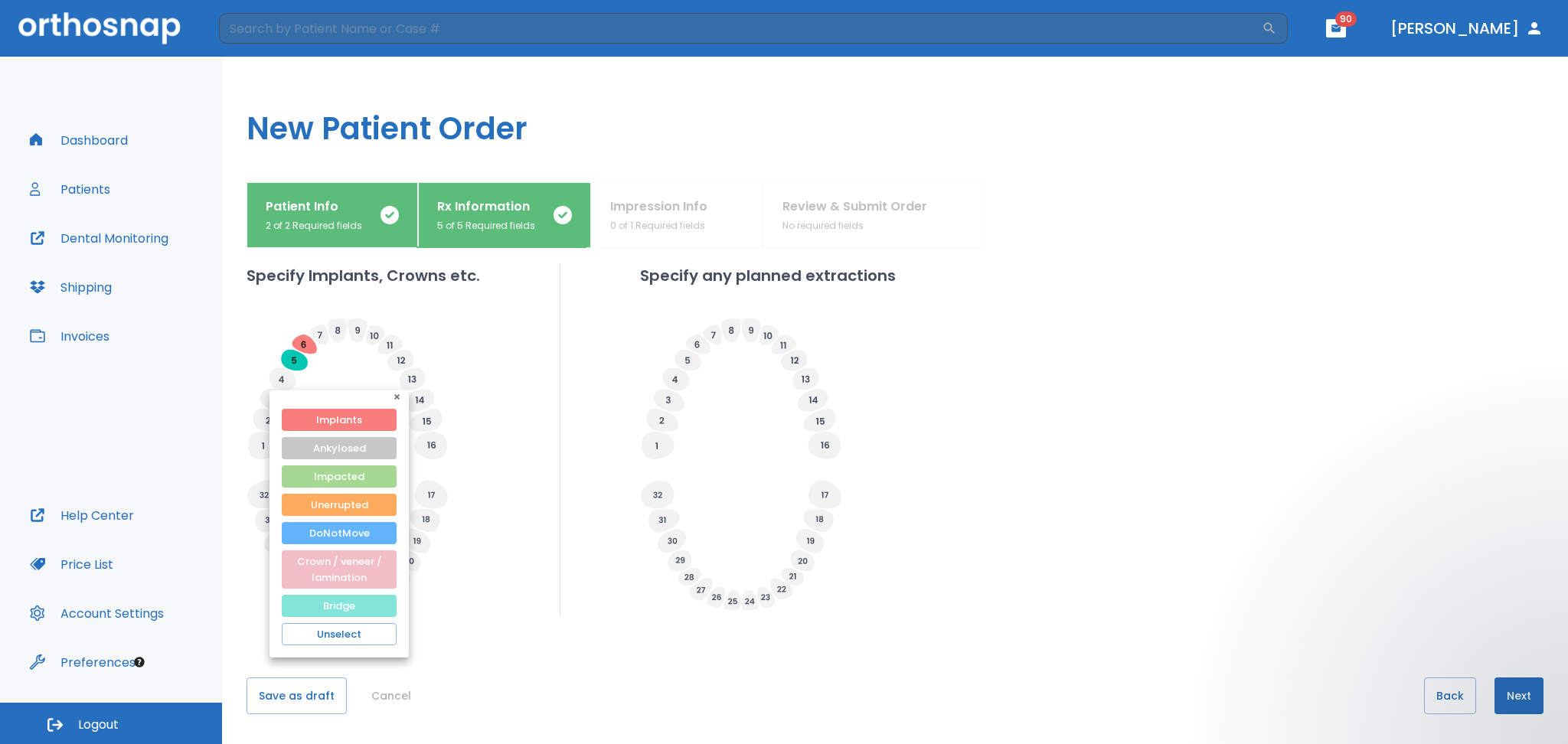
click at [297, 599] on button "Bridge" at bounding box center [339, 605] width 115 height 23
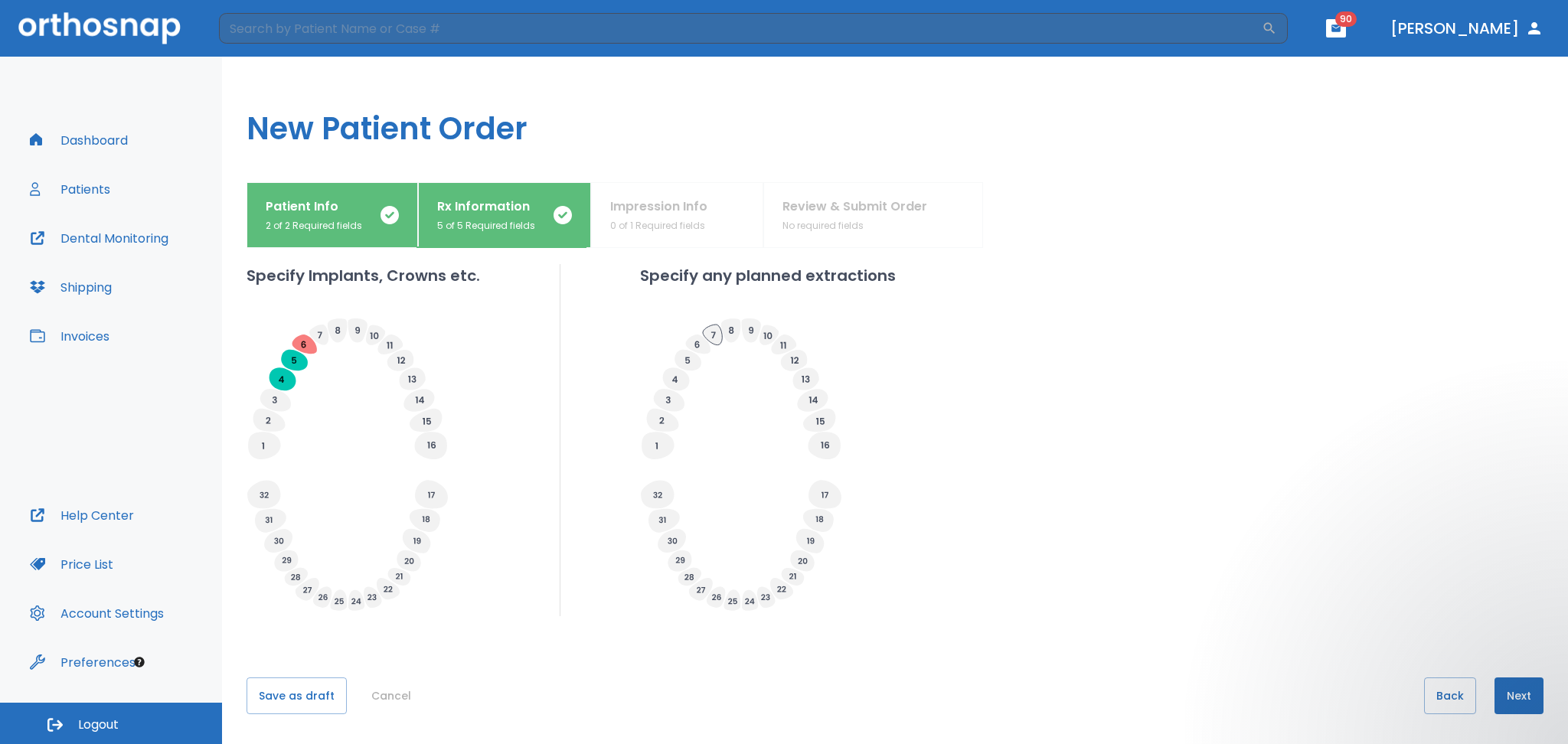
click at [712, 336] on icon at bounding box center [712, 334] width 19 height 21
click at [746, 416] on icon at bounding box center [742, 389] width 202 height 143
click at [817, 412] on icon at bounding box center [820, 420] width 32 height 23
click at [777, 349] on icon at bounding box center [784, 344] width 25 height 20
click at [958, 426] on div "Specify Implants, Crowns etc. Specify any planned extractions" at bounding box center [895, 440] width 1297 height 352
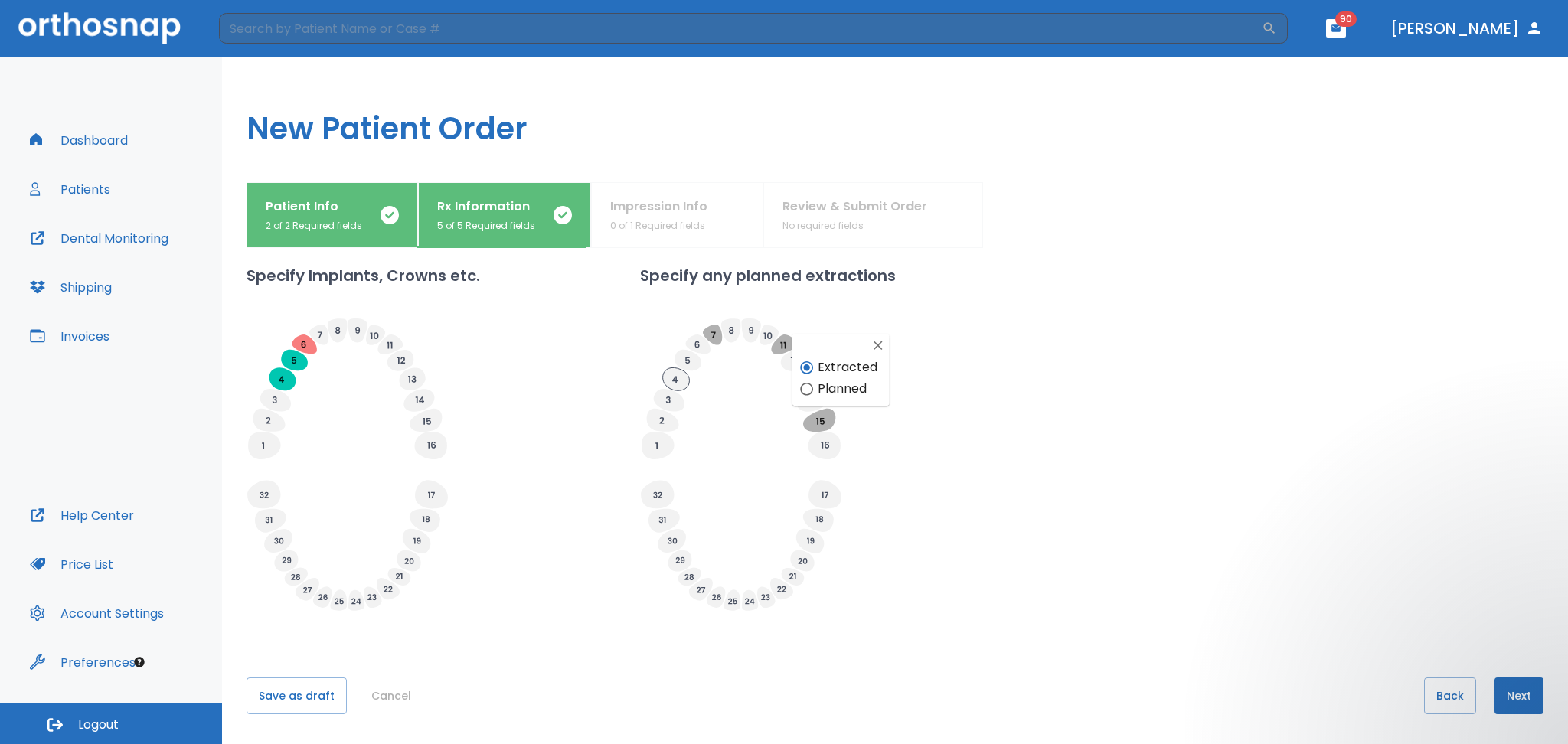
click at [676, 375] on icon at bounding box center [677, 379] width 27 height 23
click at [1512, 689] on button "Next" at bounding box center [1519, 696] width 49 height 37
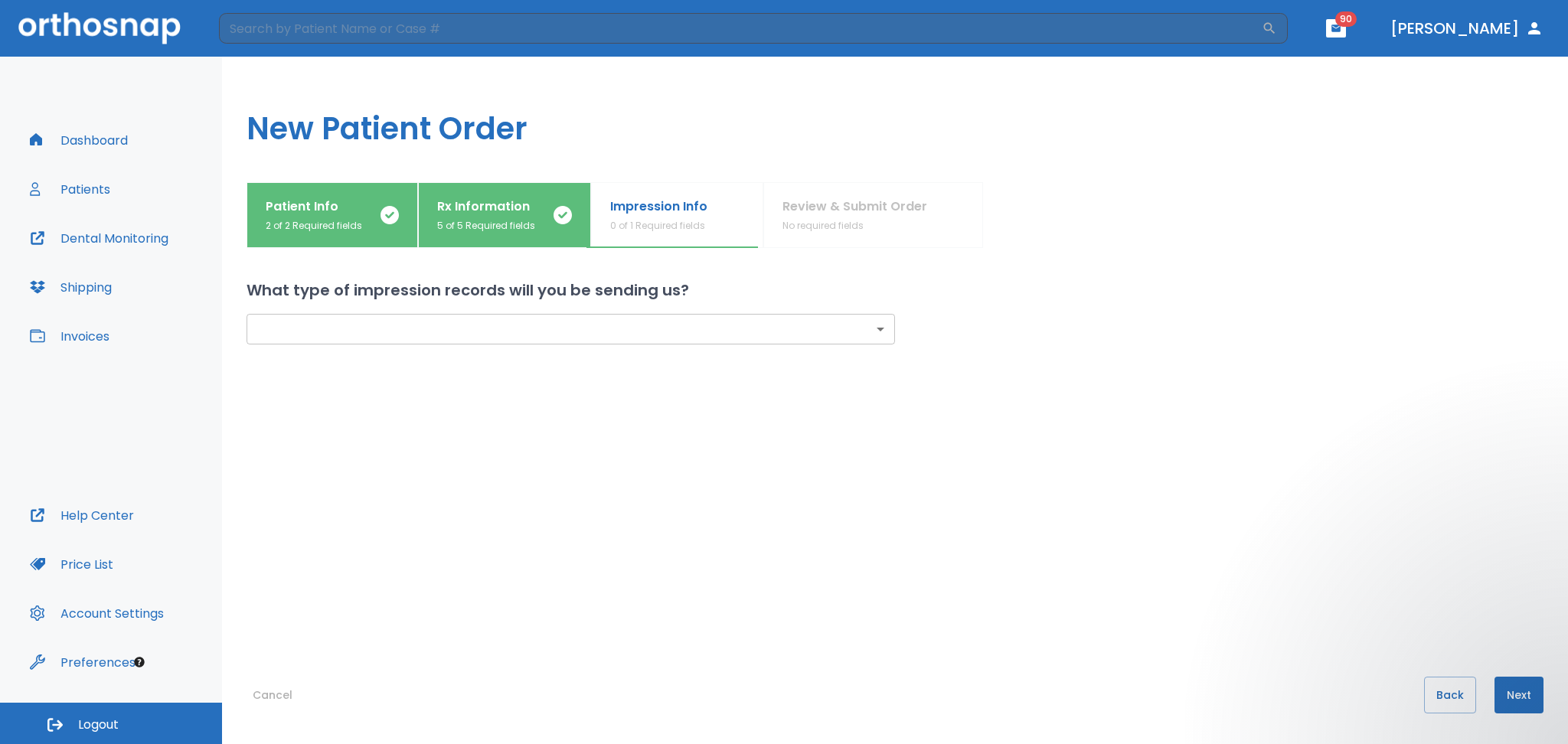
scroll to position [0, 0]
click at [343, 331] on body "​ 90 Dr. Castellanos Dashboard Patients Dental Monitoring Shipping Invoices Hel…" at bounding box center [784, 372] width 1568 height 744
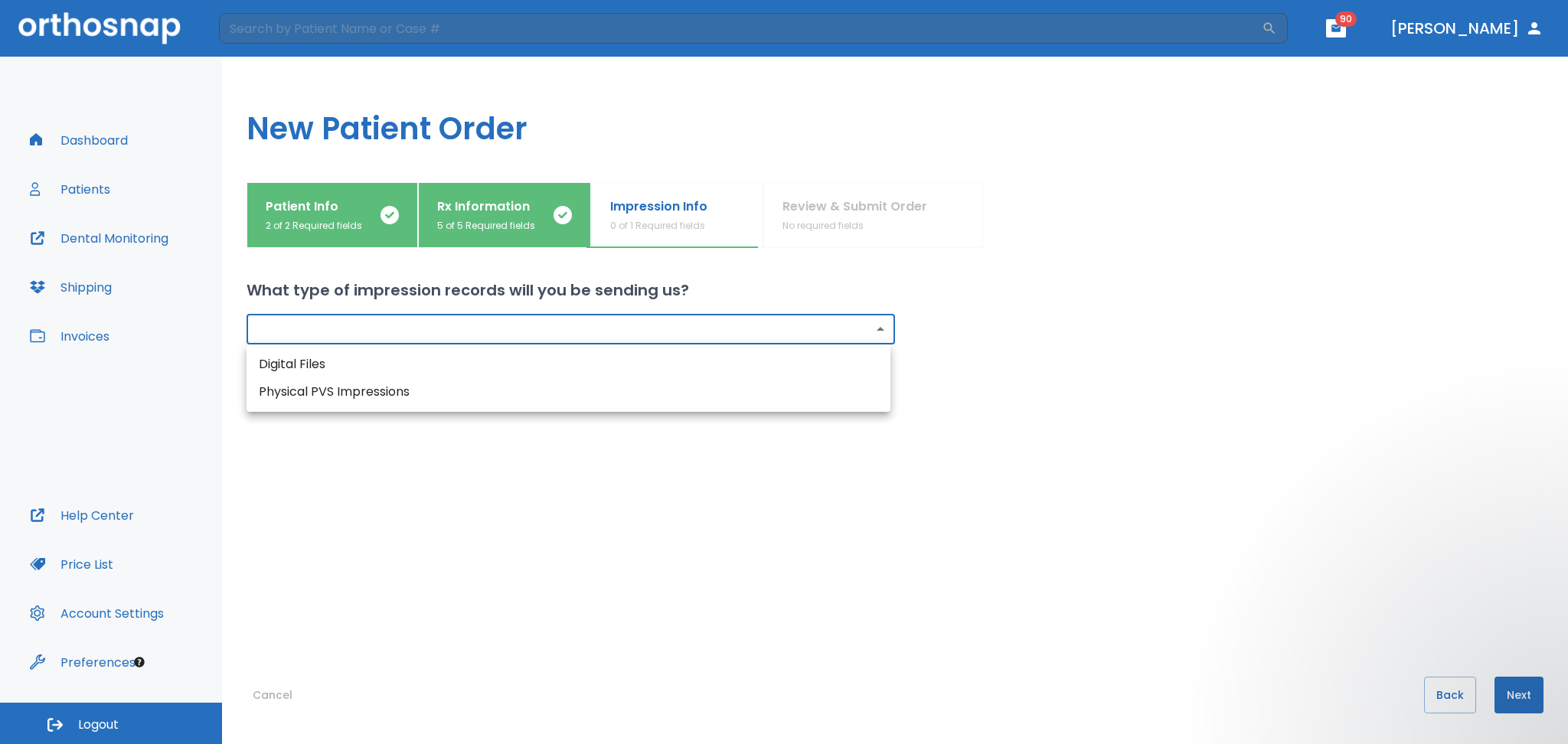
click at [326, 370] on li "Digital Files" at bounding box center [569, 364] width 644 height 28
type input "digital"
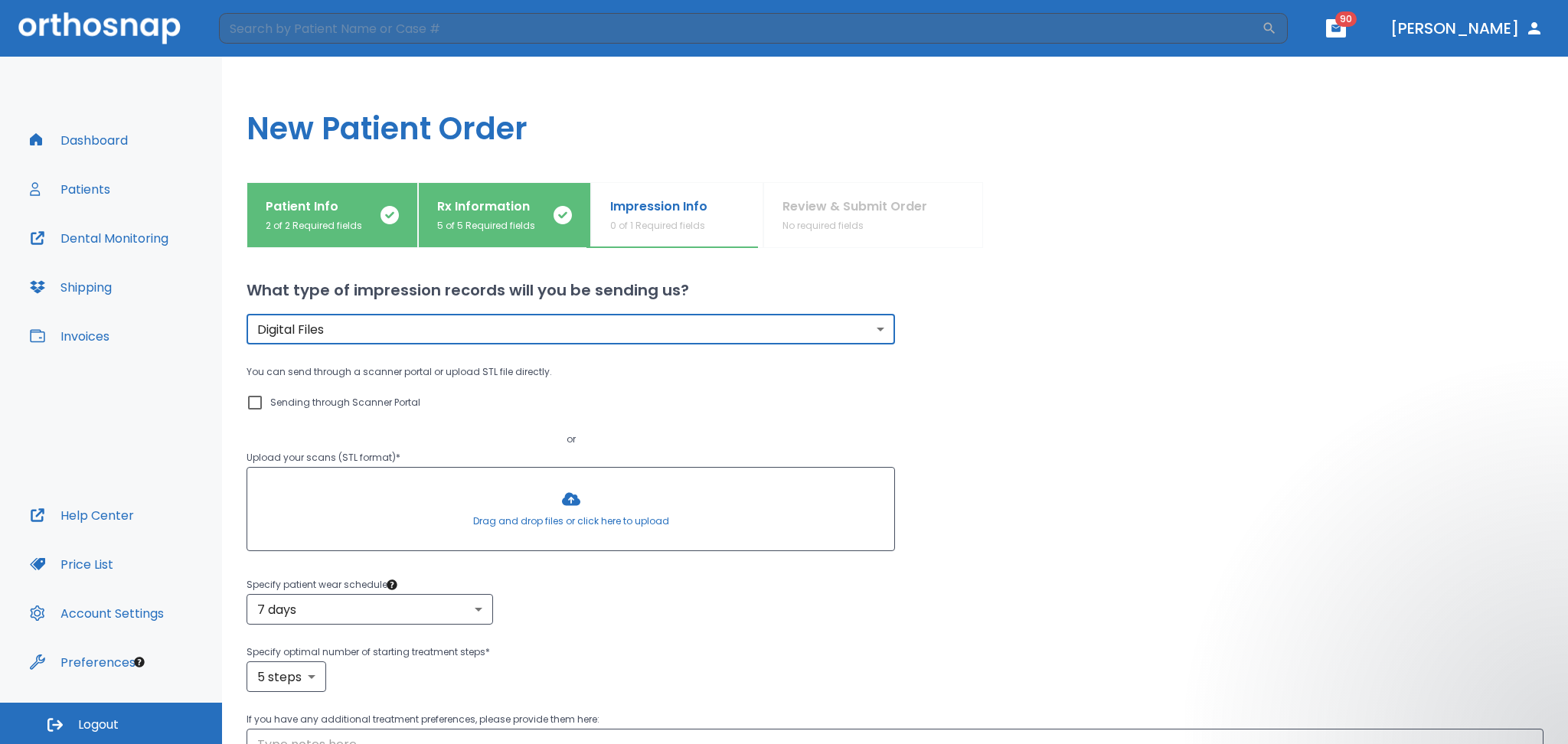
click at [254, 404] on input "Sending through Scanner Portal" at bounding box center [255, 403] width 18 height 18
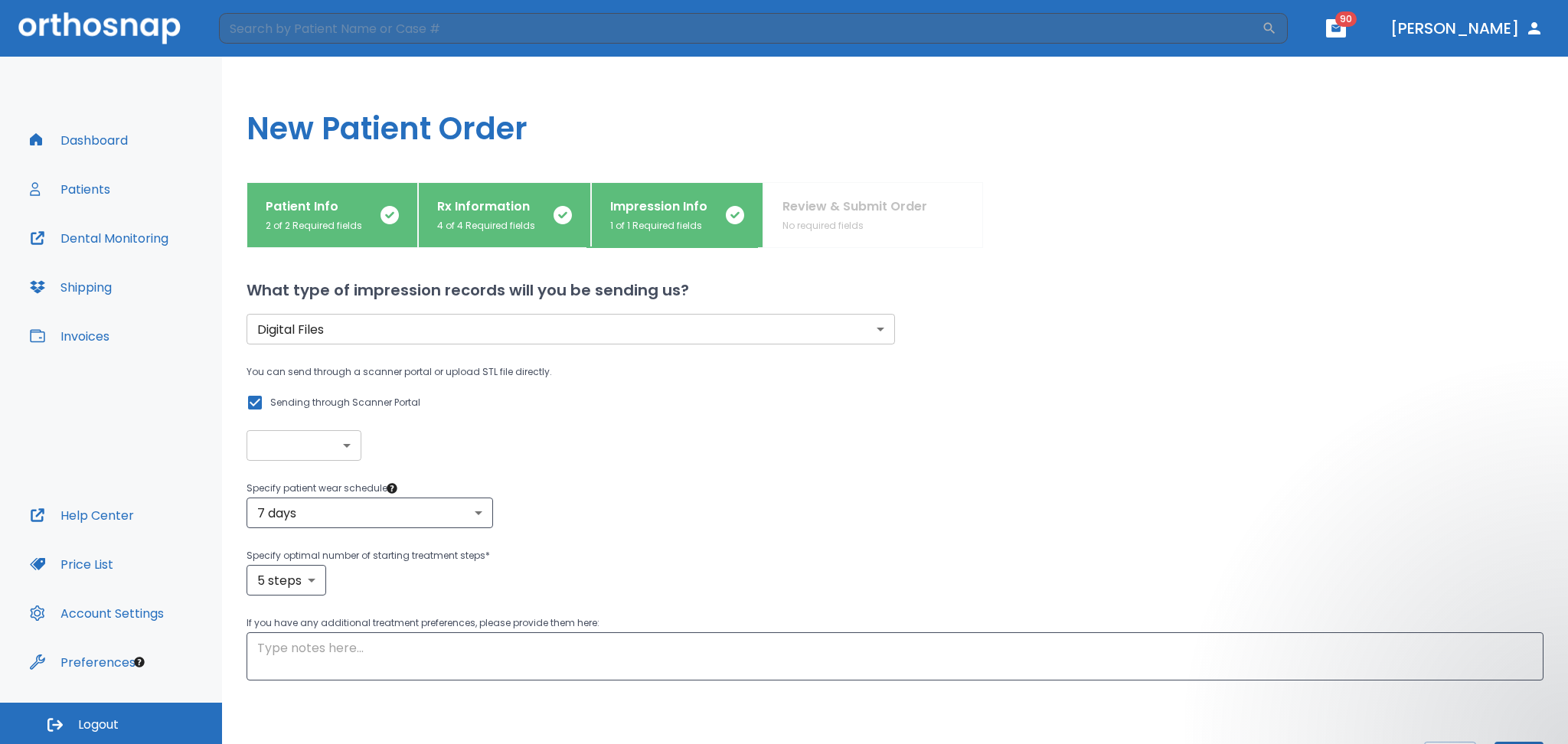
click at [270, 405] on p "Sending through Scanner Portal" at bounding box center [345, 403] width 150 height 18
click at [264, 405] on input "Sending through Scanner Portal" at bounding box center [255, 403] width 18 height 18
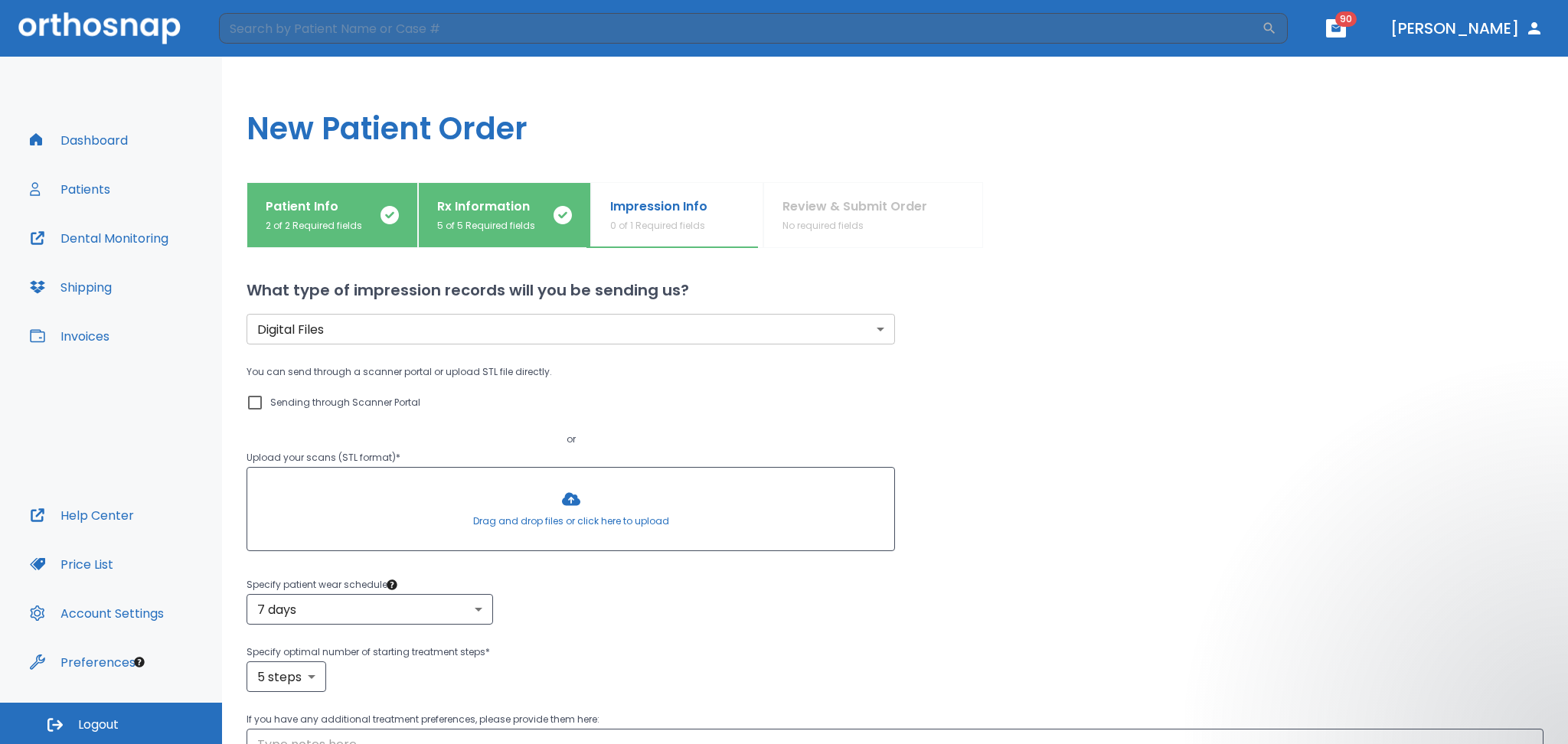
click at [523, 495] on div at bounding box center [571, 508] width 647 height 83
click at [261, 404] on input "Sending through Scanner Portal" at bounding box center [255, 403] width 18 height 18
checkbox input "true"
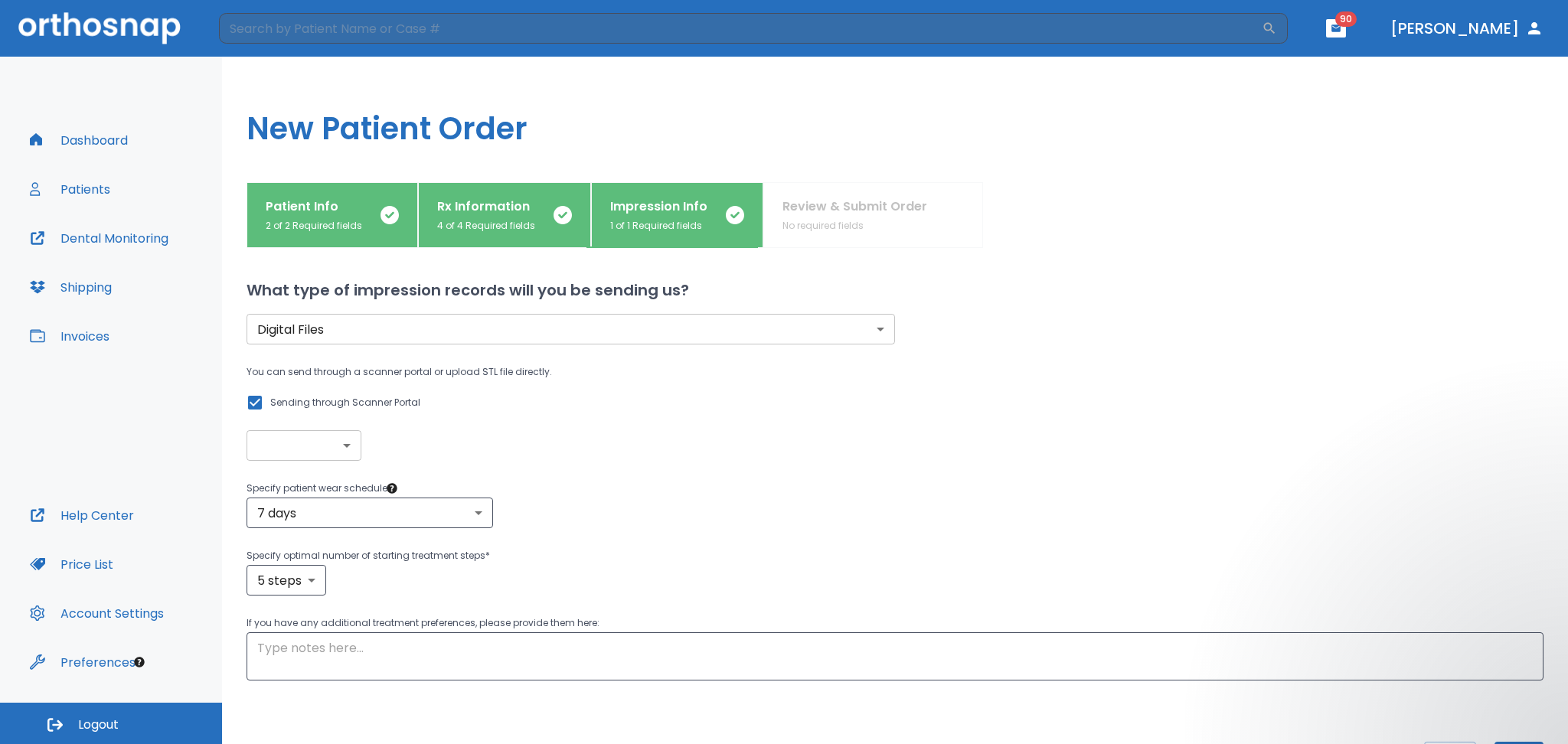
click at [341, 446] on body "​ 90 Dr. Castellanos Dashboard Patients Dental Monitoring Shipping Invoices Hel…" at bounding box center [784, 372] width 1568 height 744
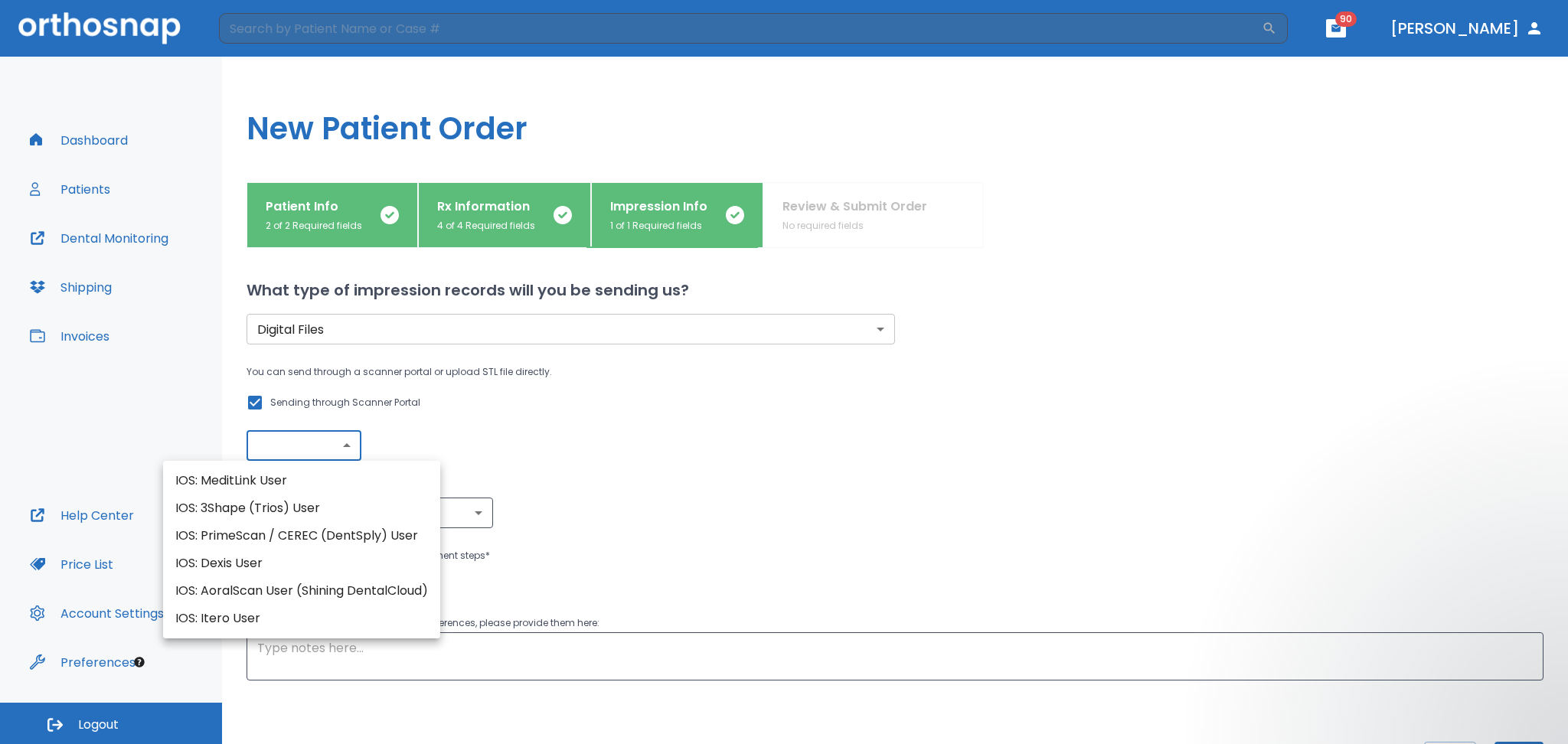
click at [258, 540] on li "IOS: PrimeScan / CEREC (DentSply) User" at bounding box center [301, 535] width 277 height 28
type input "IOS: PrimeScan / CEREC (DentSply) User"
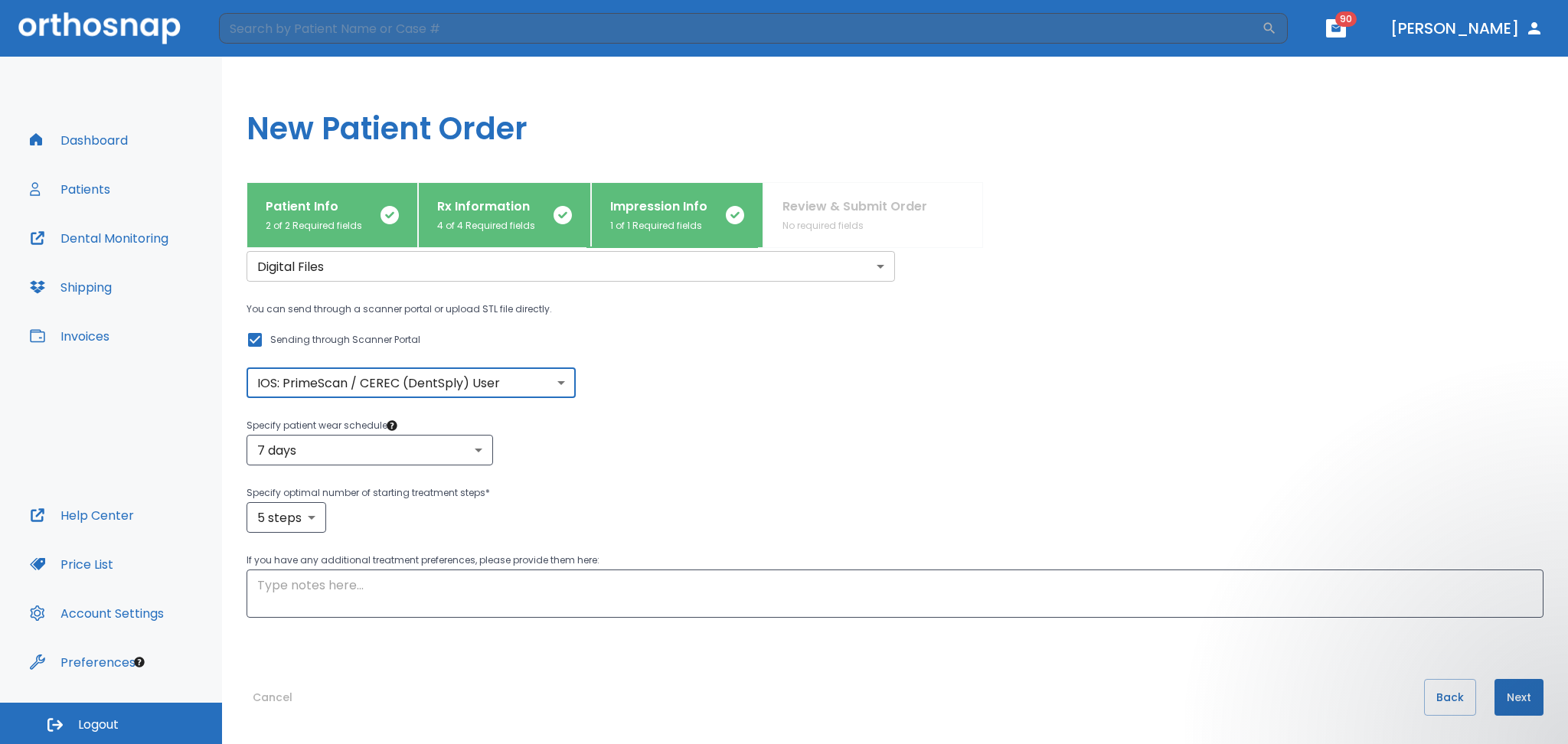
scroll to position [64, 0]
click at [271, 518] on body "​ 90 Dr. Castellanos Dashboard Patients Dental Monitoring Shipping Invoices Hel…" at bounding box center [784, 372] width 1568 height 744
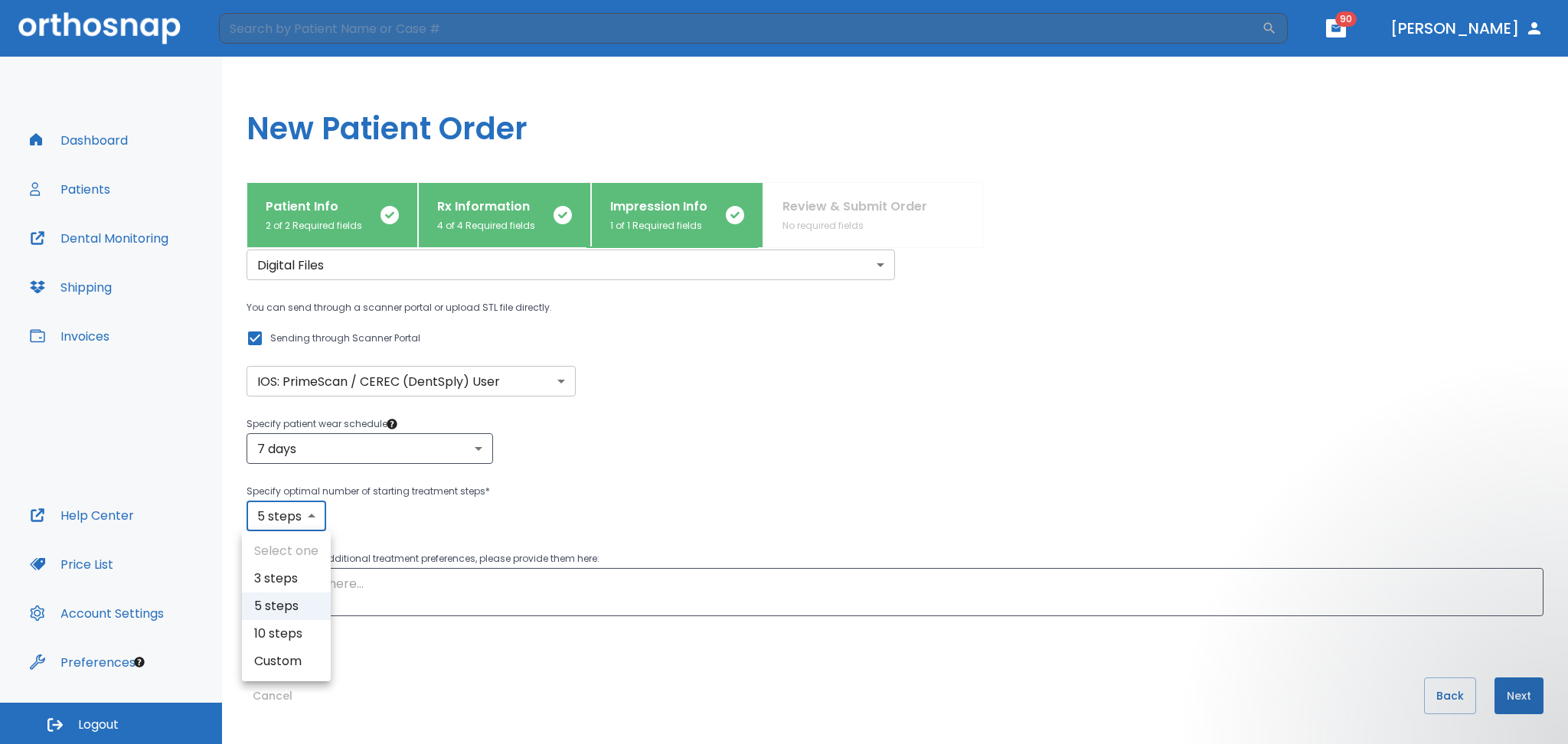
click at [265, 606] on li "5 steps" at bounding box center [286, 606] width 89 height 28
click at [282, 528] on body "​ 90 Dr. Castellanos Dashboard Patients Dental Monitoring Shipping Invoices Hel…" at bounding box center [784, 372] width 1568 height 744
click at [278, 637] on li "10 steps" at bounding box center [286, 634] width 89 height 28
type input "10"
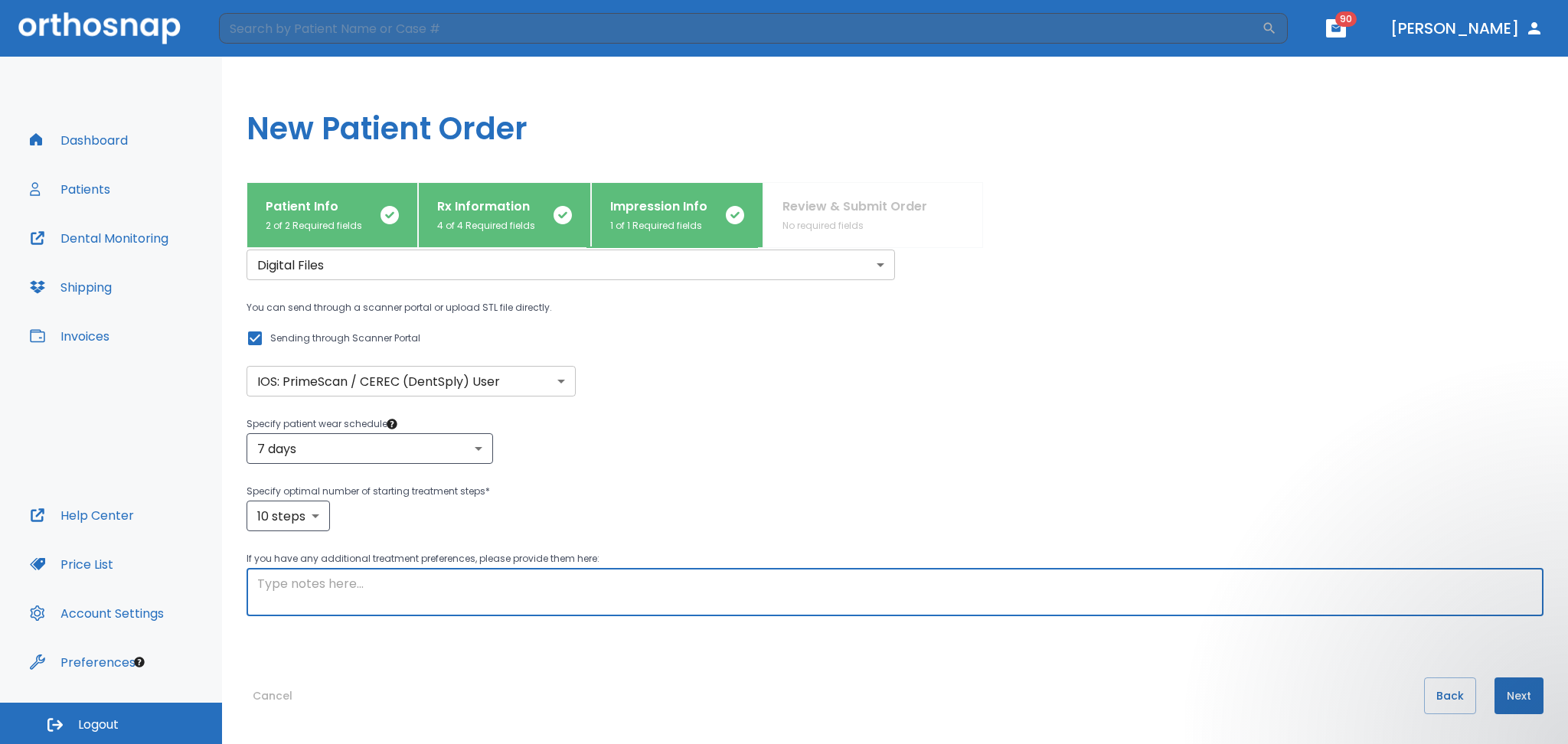
click at [272, 603] on textarea at bounding box center [896, 593] width 1276 height 35
type textarea "k"
type textarea "dxc"
click at [1510, 690] on button "Next" at bounding box center [1519, 696] width 49 height 37
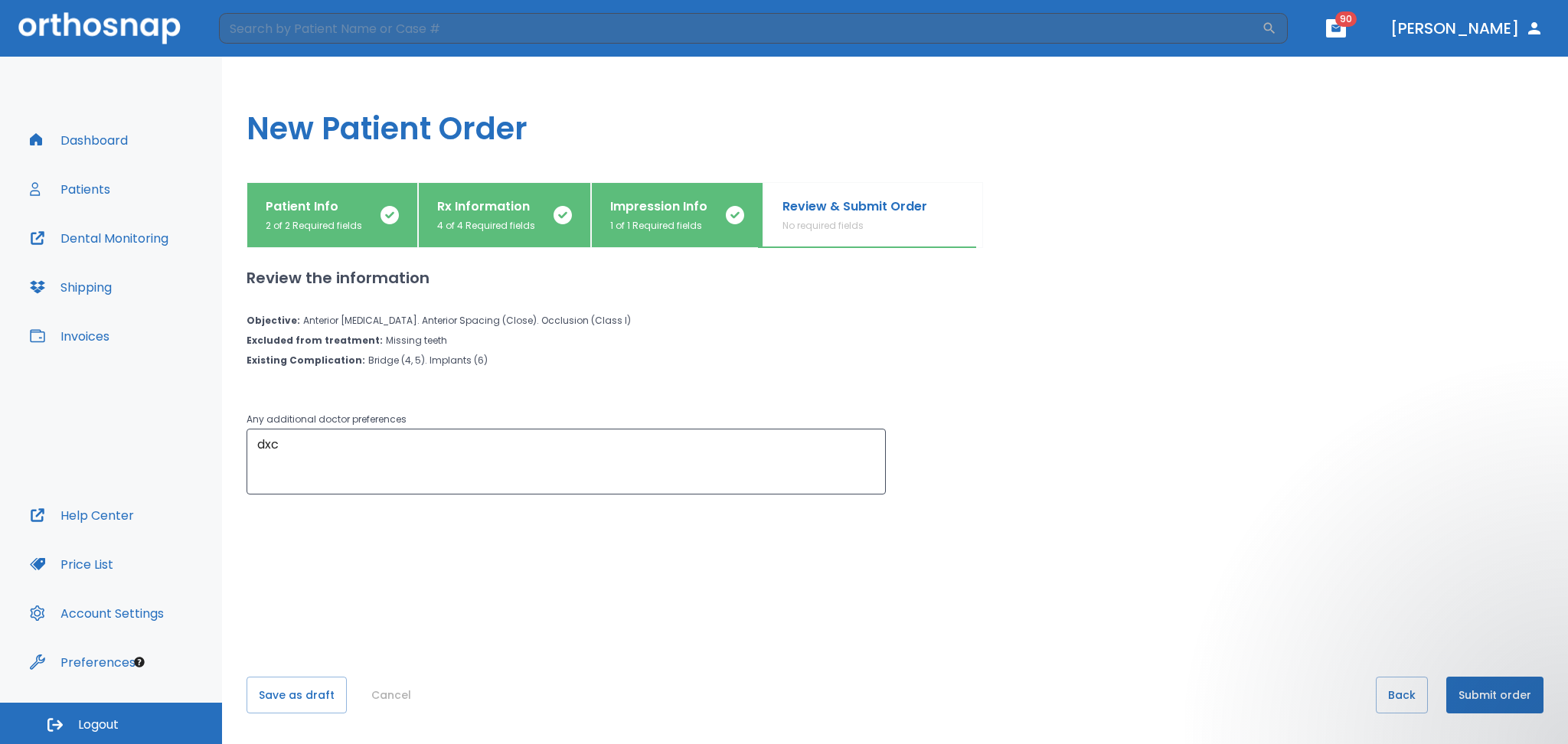
scroll to position [0, 0]
click at [109, 144] on button "Dashboard" at bounding box center [79, 140] width 116 height 37
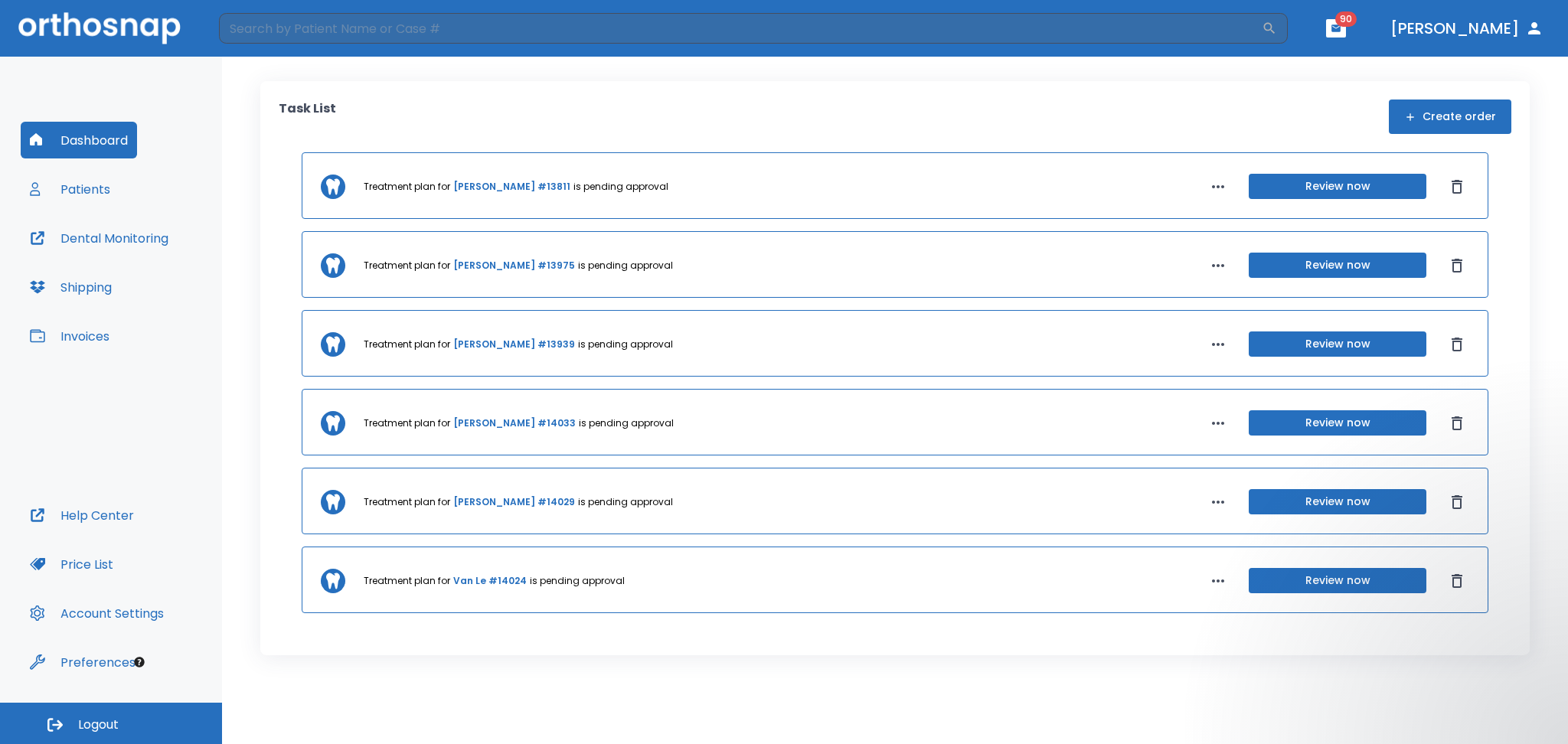
click at [1309, 179] on button "Review now" at bounding box center [1337, 186] width 177 height 25
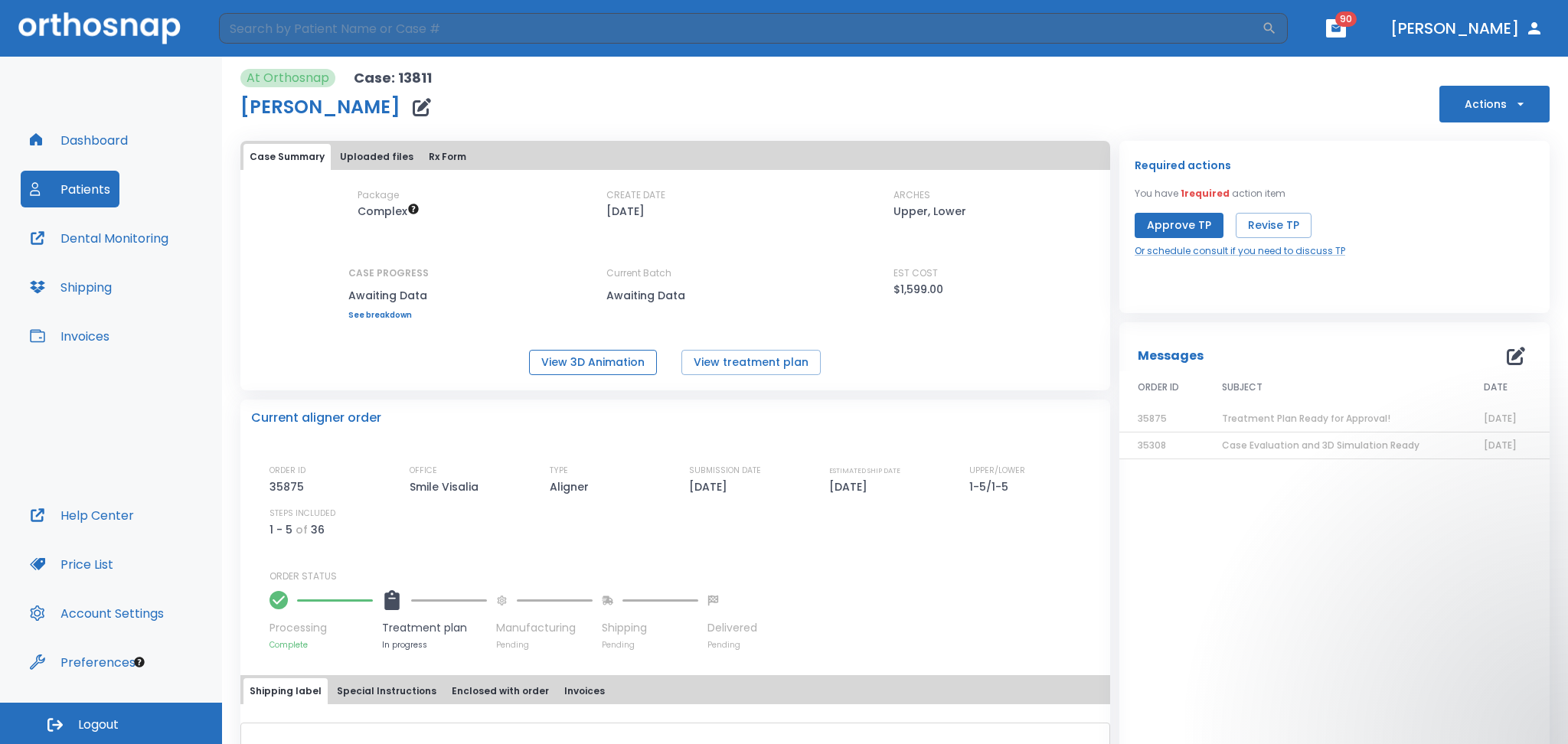
click at [605, 366] on button "View 3D Animation" at bounding box center [593, 362] width 128 height 25
click at [722, 370] on button "View treatment plan" at bounding box center [751, 362] width 140 height 25
click at [1276, 232] on button "Revise TP" at bounding box center [1274, 226] width 76 height 25
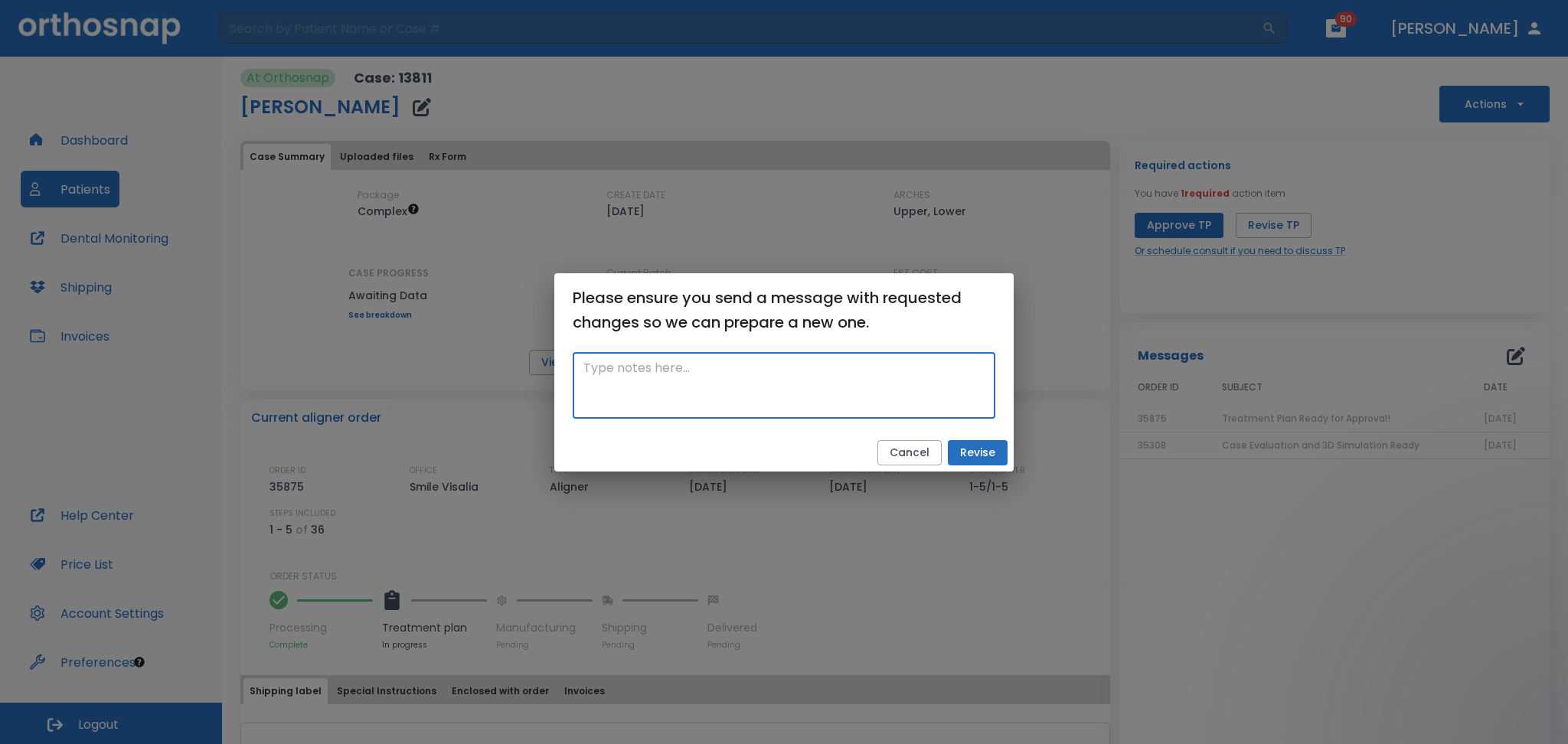
click at [626, 398] on textarea at bounding box center [784, 385] width 401 height 53
type textarea "skdfksldkf"
click at [916, 454] on button "Cancel" at bounding box center [909, 453] width 64 height 25
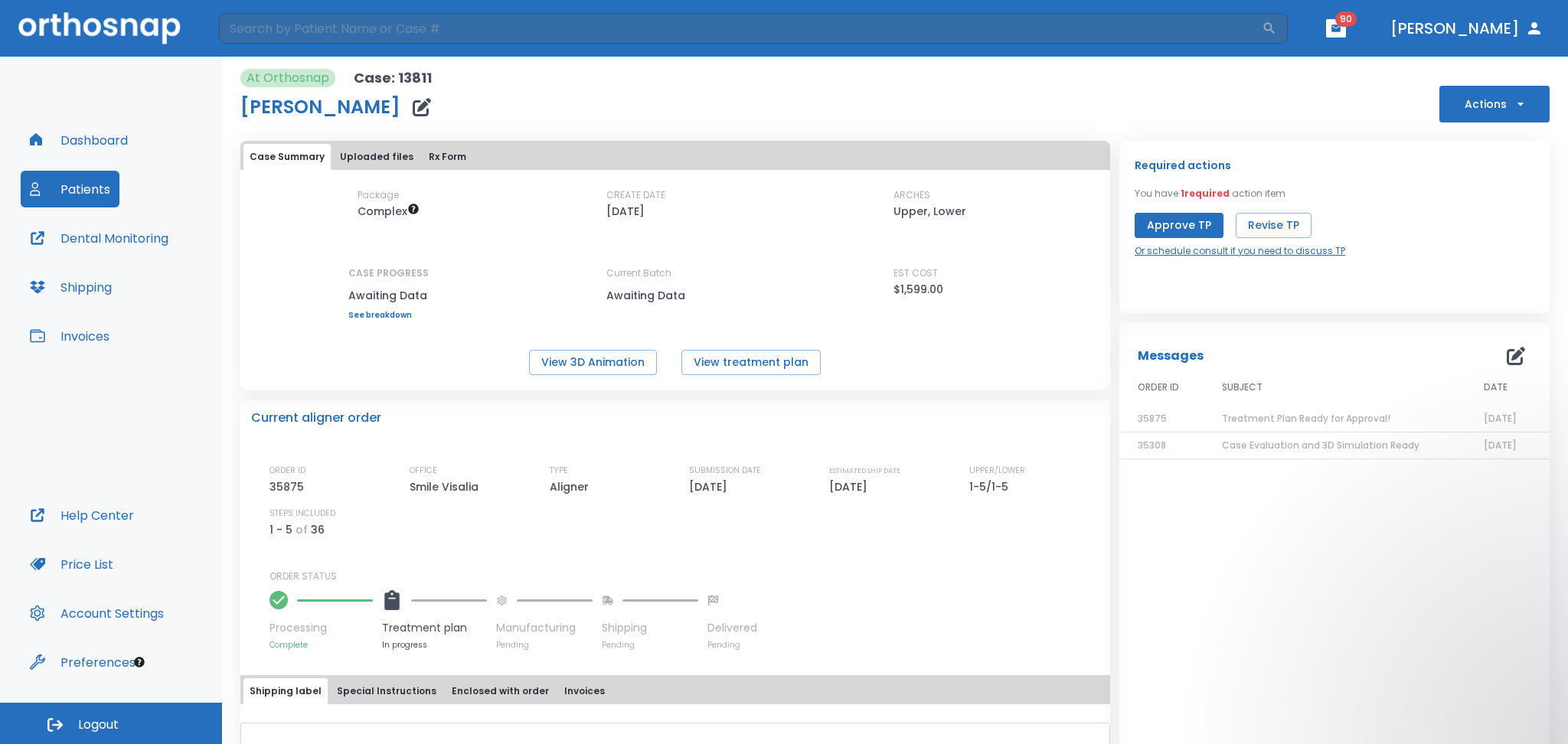
click at [1222, 254] on link "Or schedule consult if you need to discuss TP" at bounding box center [1240, 251] width 211 height 13
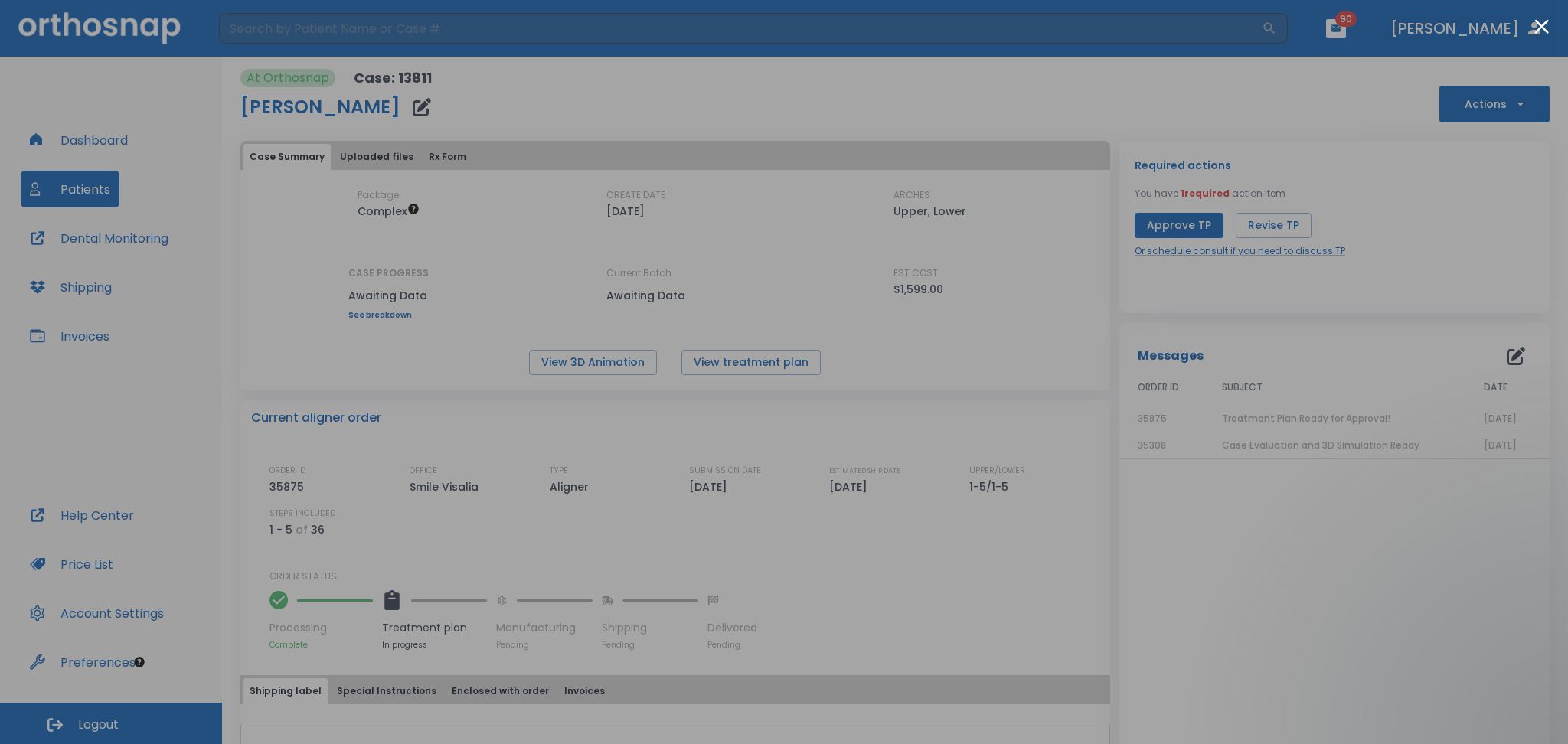
click at [1265, 268] on div at bounding box center [784, 372] width 1568 height 744
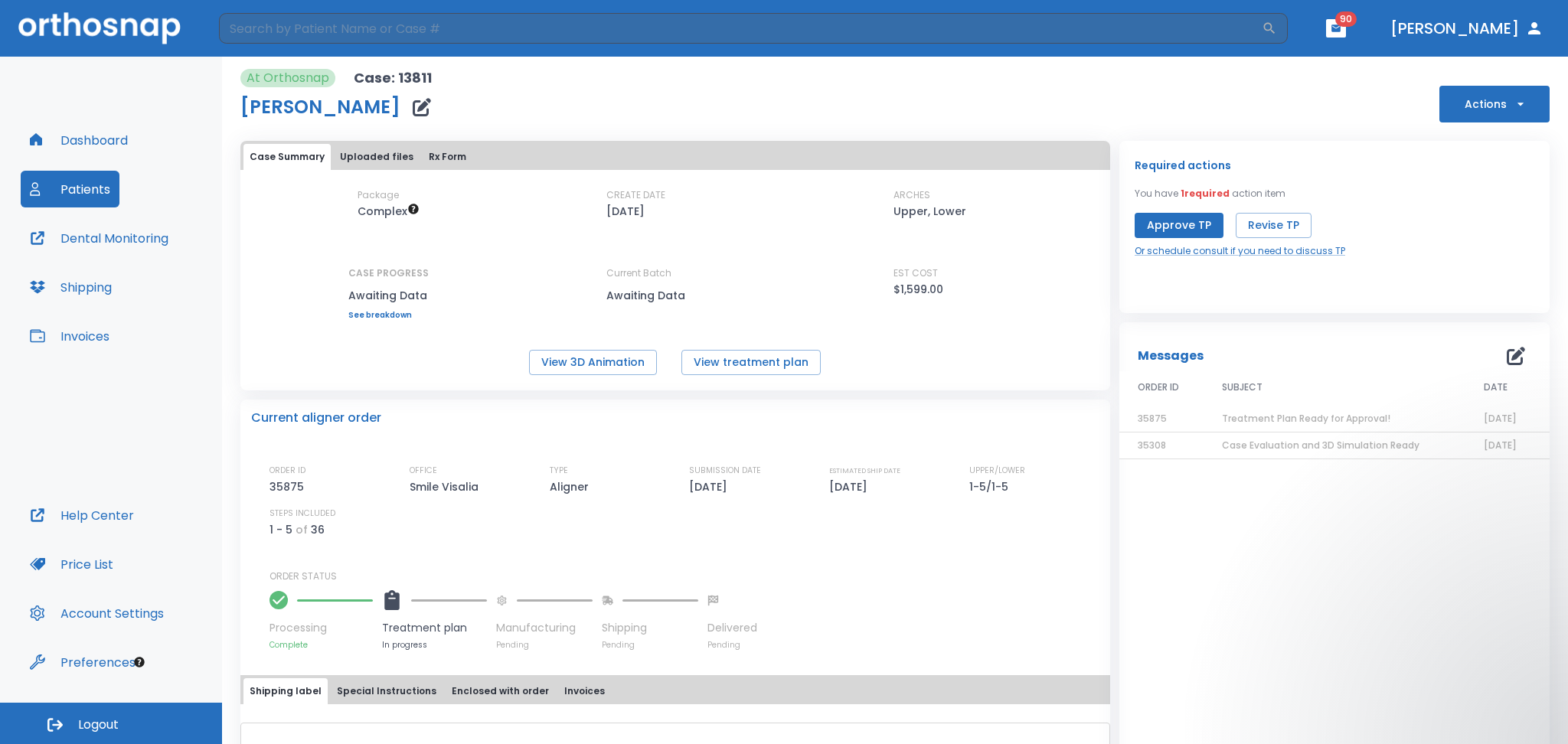
click at [1510, 347] on icon "button" at bounding box center [1516, 356] width 18 height 18
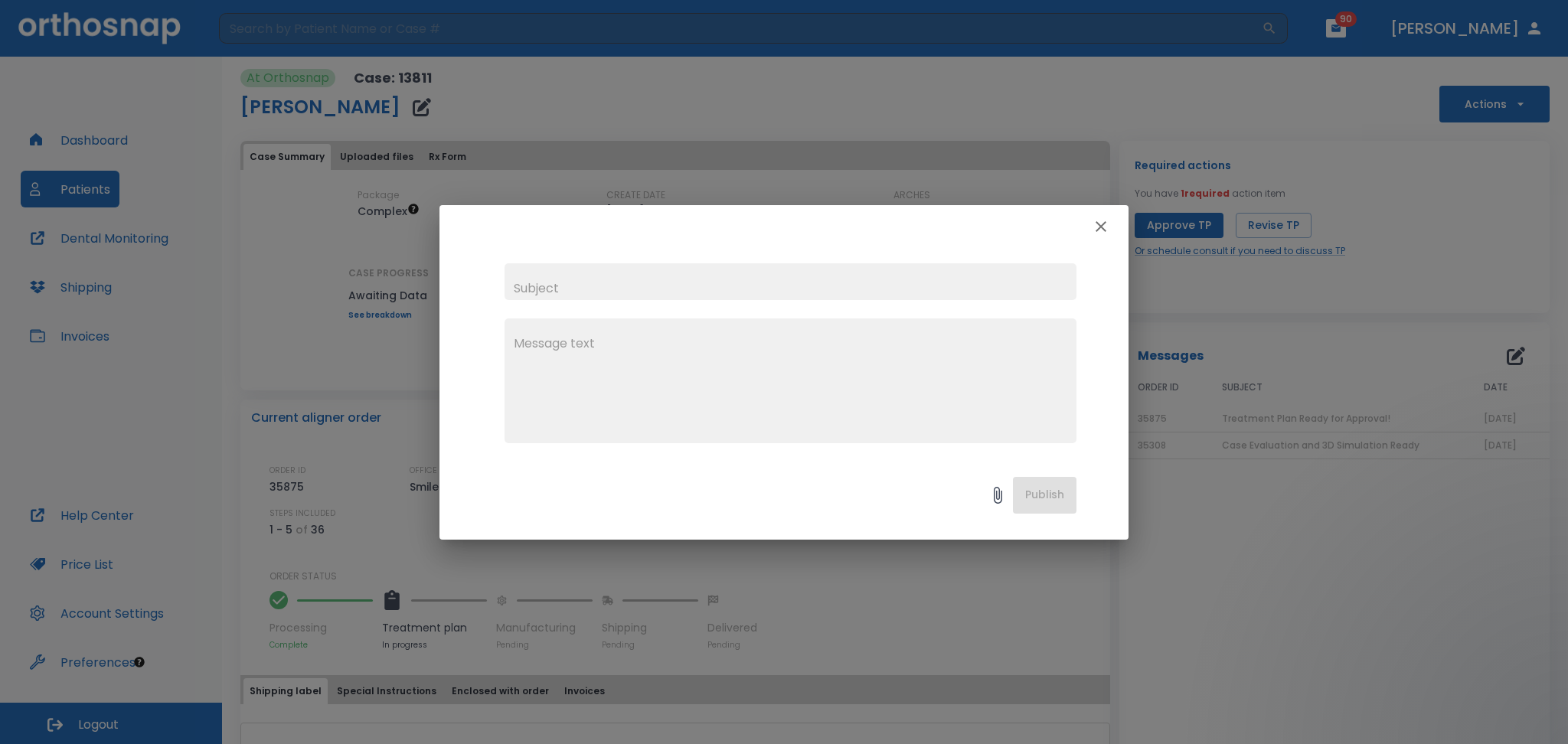
click at [1106, 225] on icon "button" at bounding box center [1101, 227] width 18 height 18
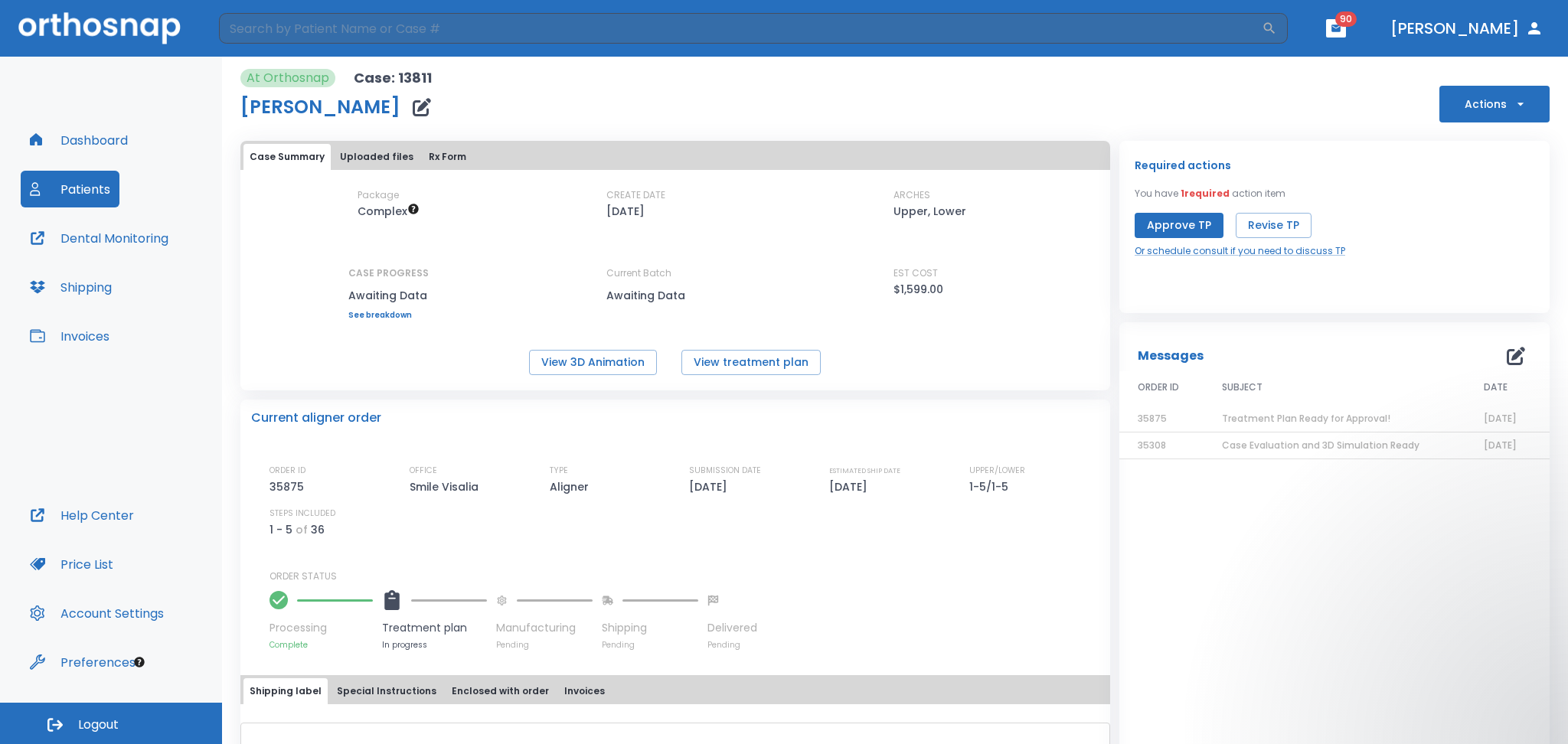
click at [115, 136] on button "Dashboard" at bounding box center [79, 140] width 116 height 37
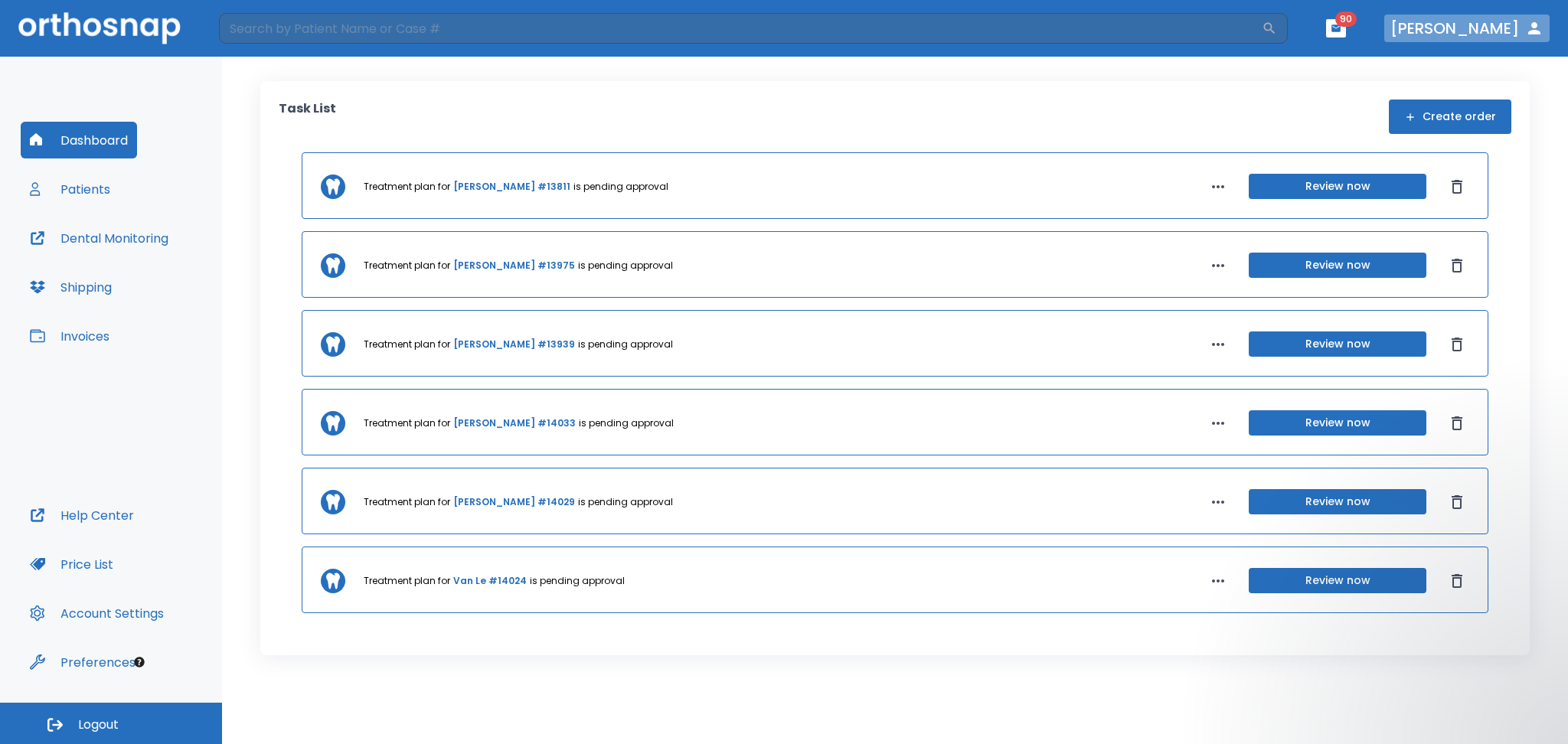
click at [1480, 31] on button "Dr. Castellanos" at bounding box center [1468, 28] width 166 height 28
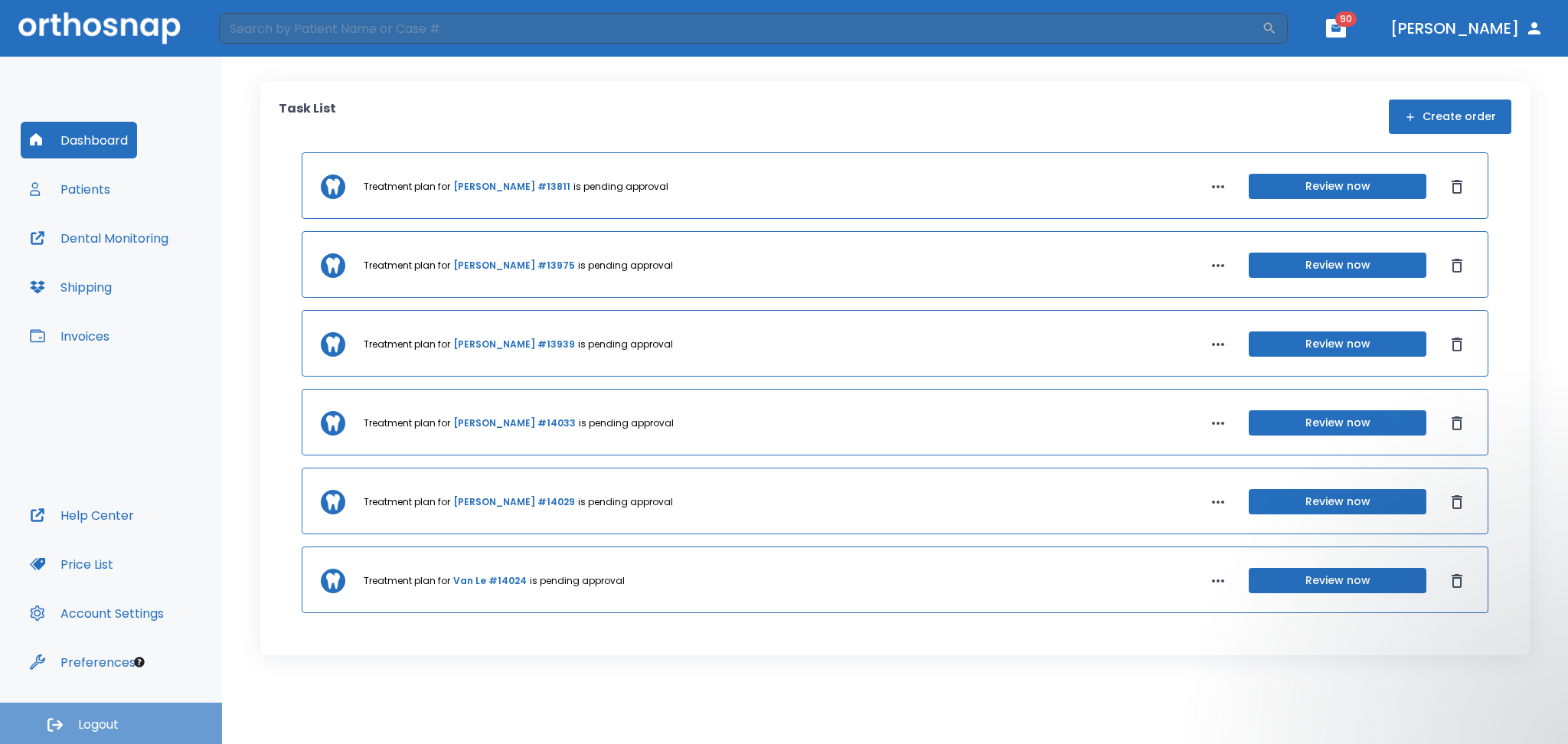
click at [77, 723] on button "Logout" at bounding box center [111, 723] width 222 height 41
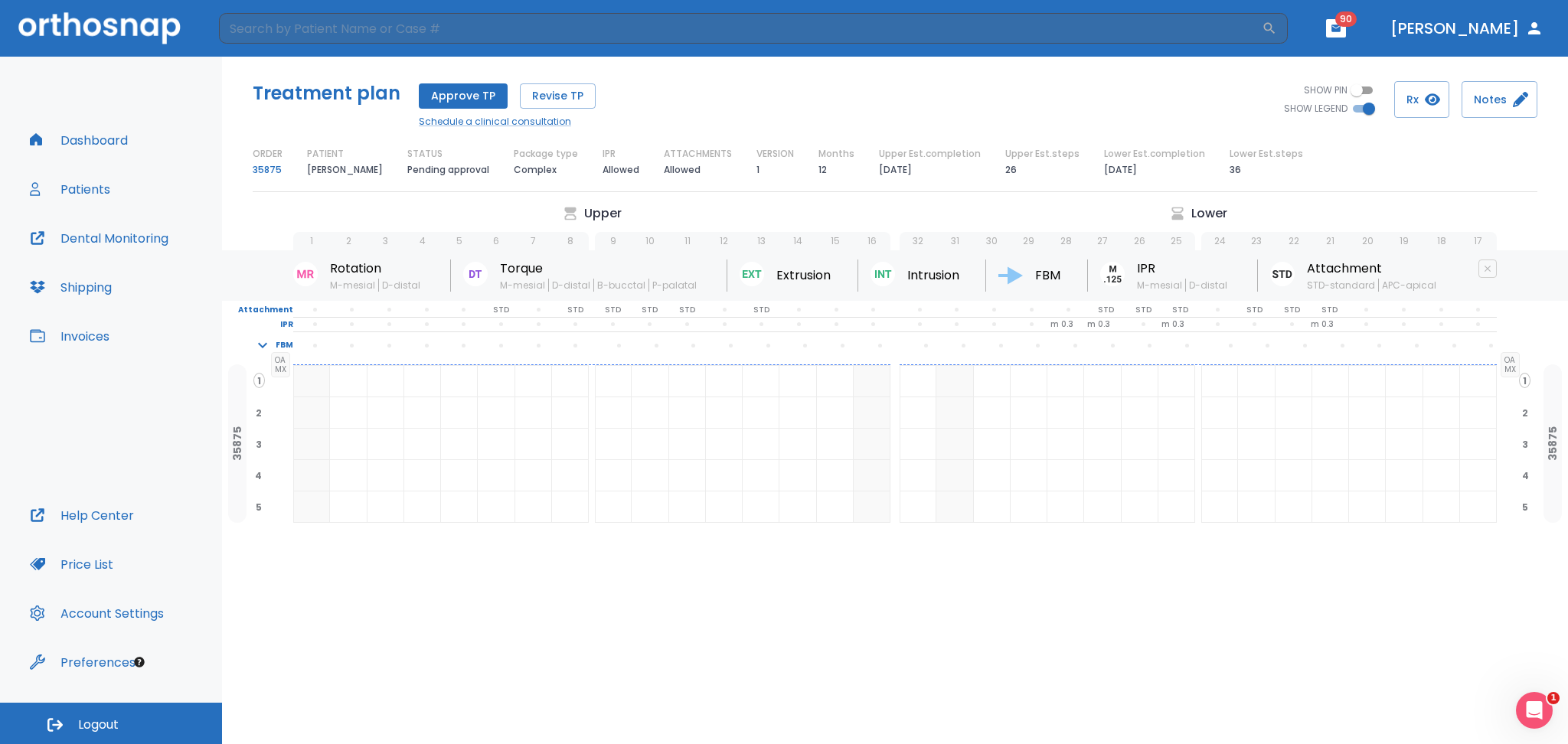
click at [280, 322] on p "IPR" at bounding box center [258, 324] width 71 height 13
click at [258, 312] on p "Attachment" at bounding box center [258, 310] width 71 height 13
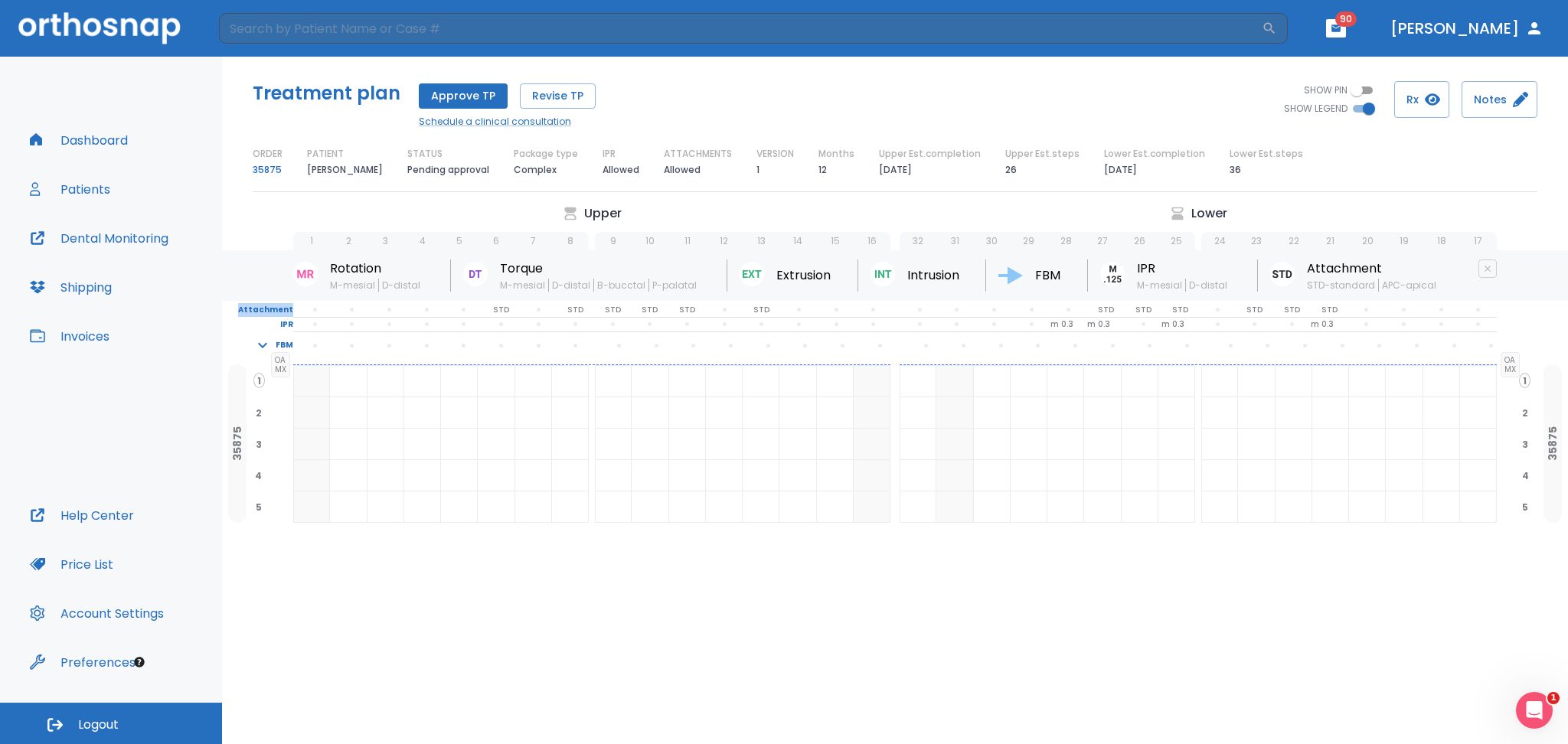
click at [258, 312] on p "Attachment" at bounding box center [258, 310] width 71 height 13
click at [1005, 170] on p "26" at bounding box center [1011, 170] width 12 height 18
click at [1005, 175] on p "26" at bounding box center [1011, 170] width 12 height 18
click at [1230, 176] on p "36" at bounding box center [1236, 170] width 12 height 18
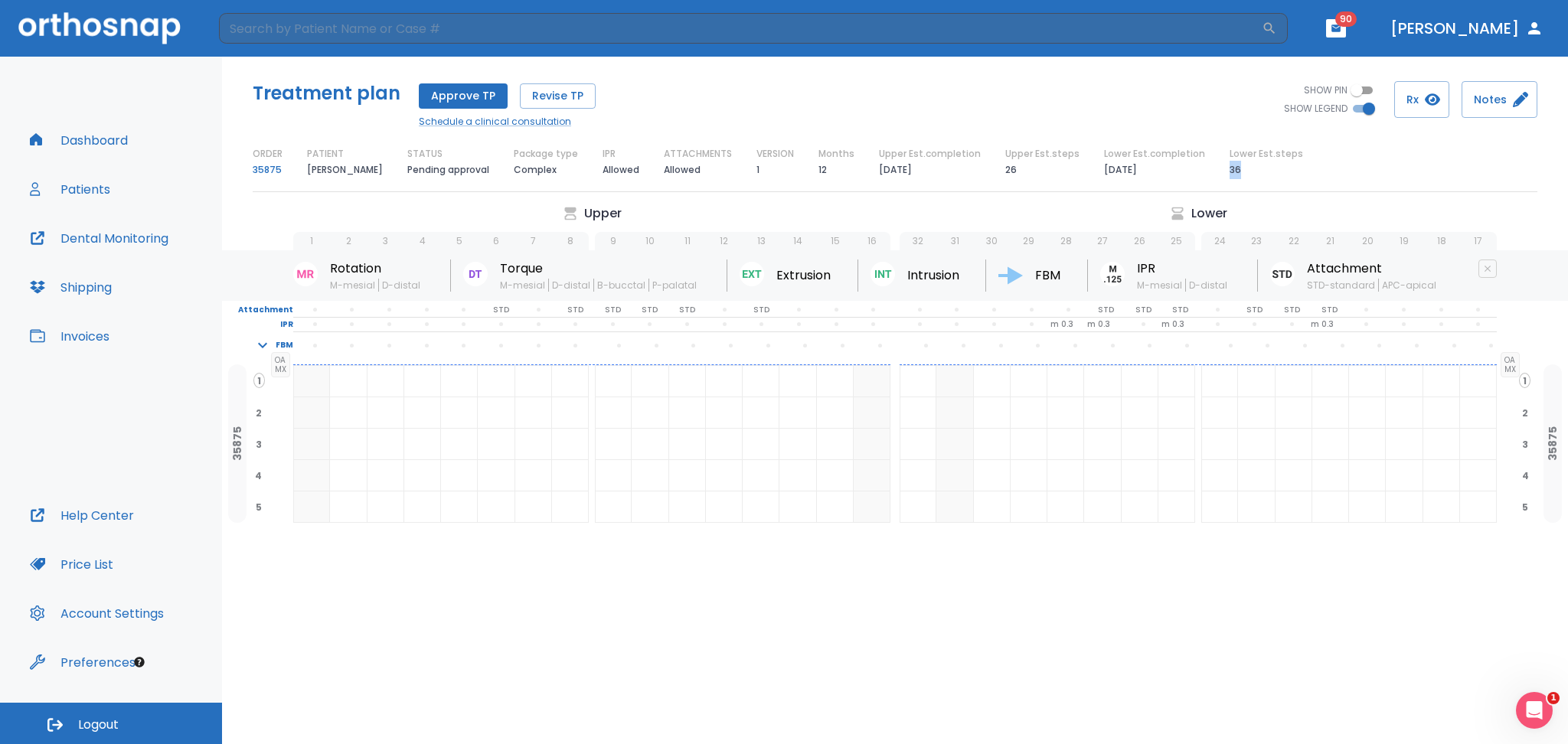
click at [1230, 176] on p "36" at bounding box center [1236, 170] width 12 height 18
click at [820, 173] on p "12" at bounding box center [823, 170] width 8 height 18
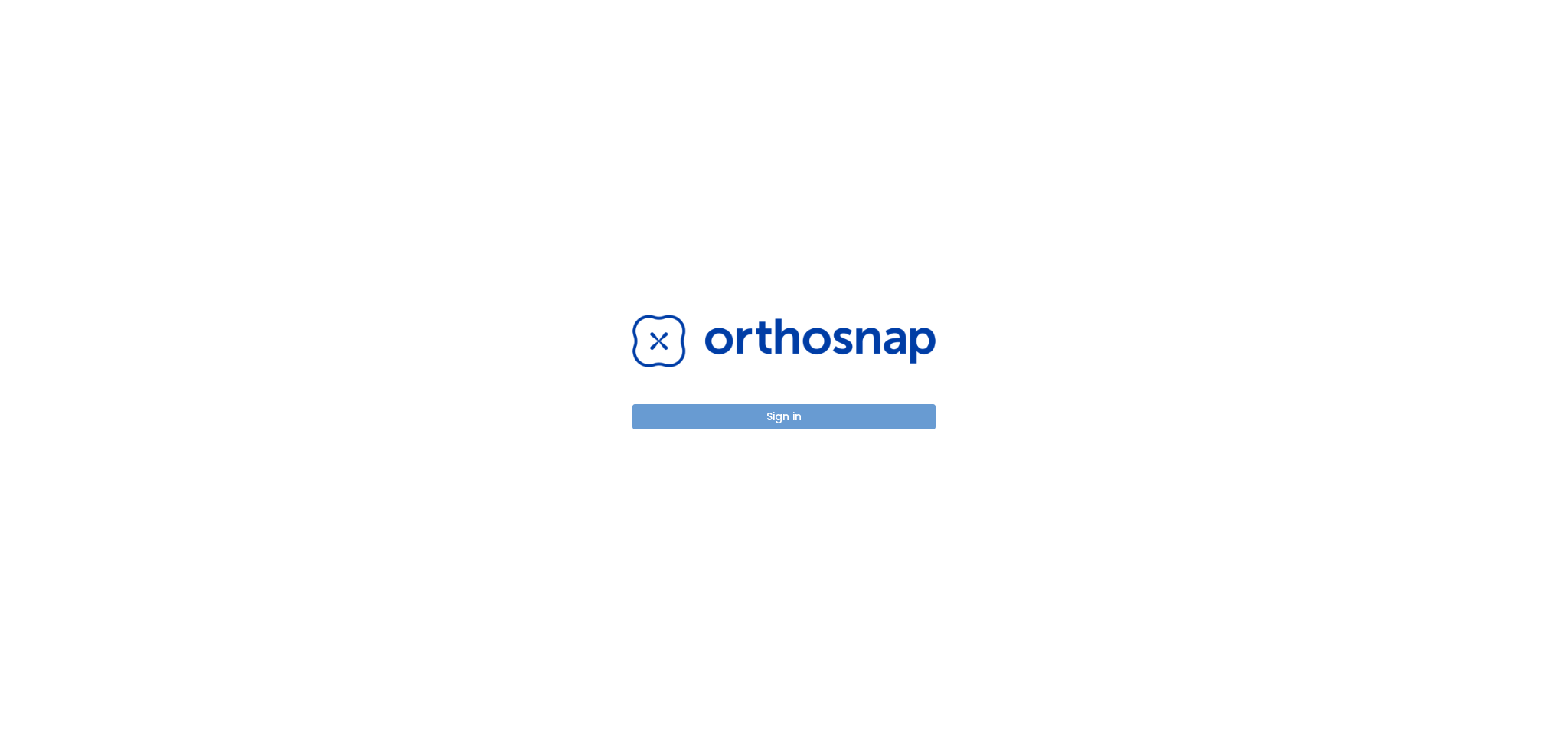
click at [770, 420] on button "Sign in" at bounding box center [784, 416] width 304 height 25
